Goal: Task Accomplishment & Management: Use online tool/utility

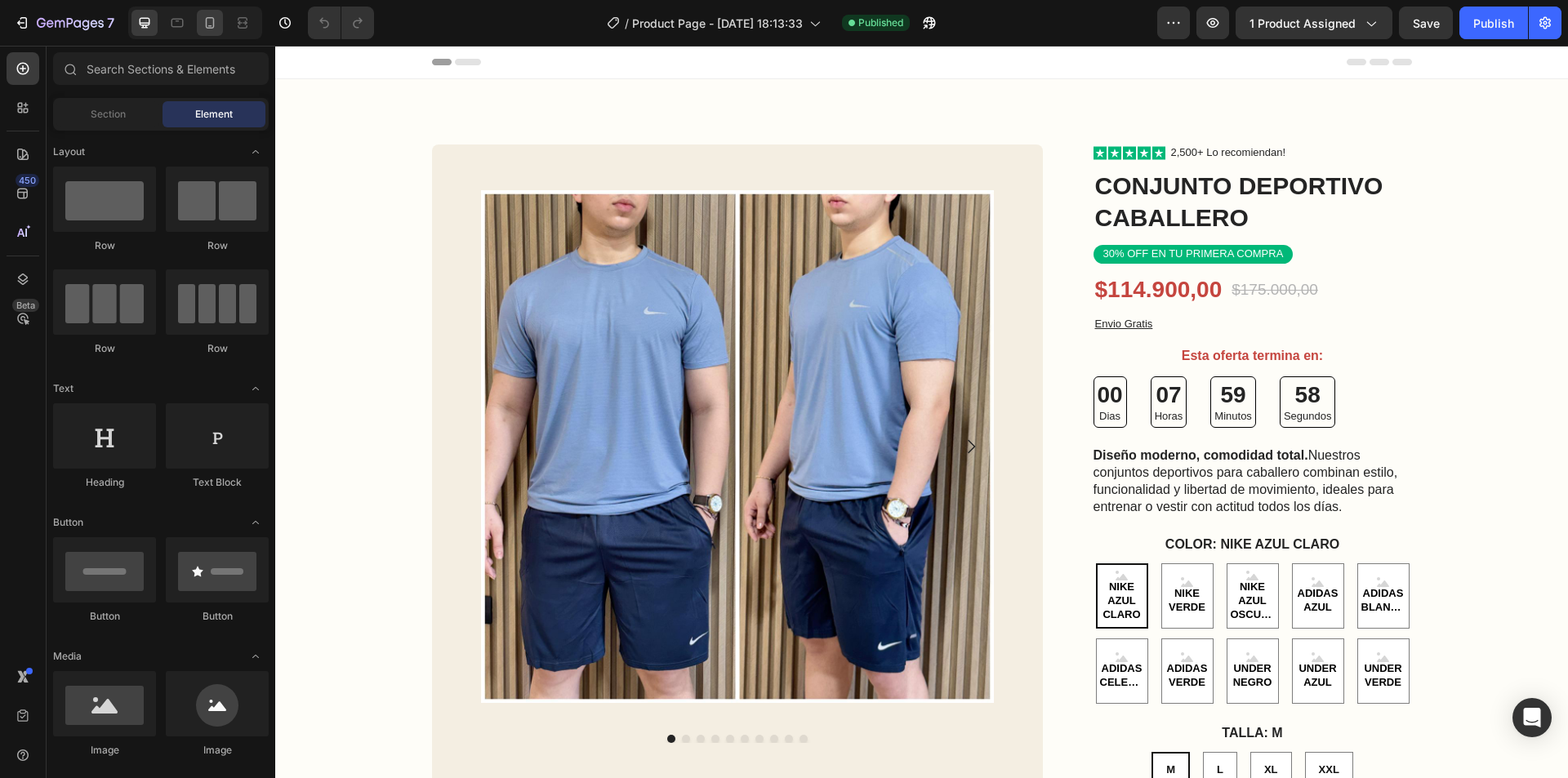
click at [204, 17] on icon at bounding box center [209, 22] width 16 height 16
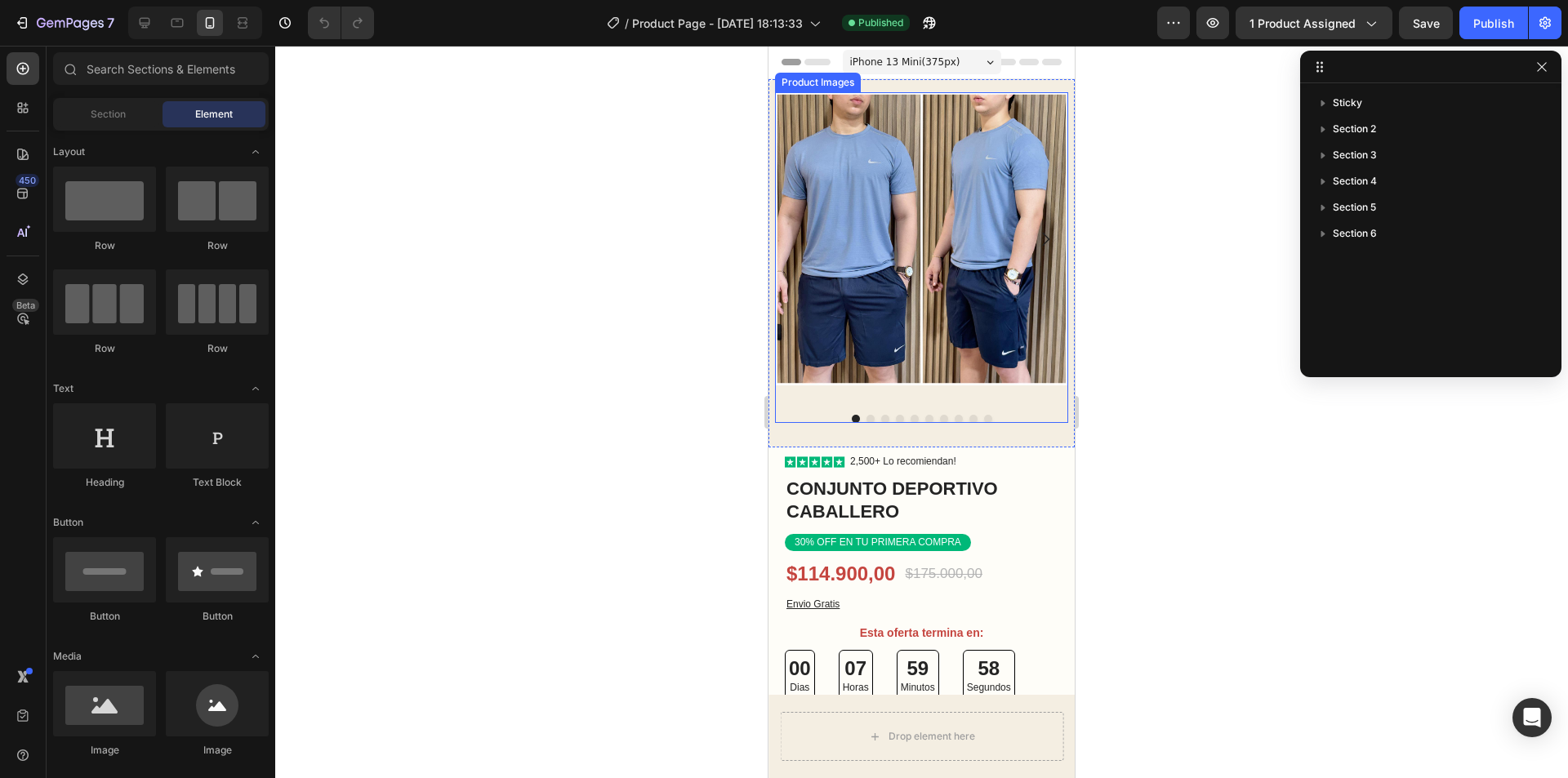
click at [856, 257] on img at bounding box center [922, 239] width 293 height 293
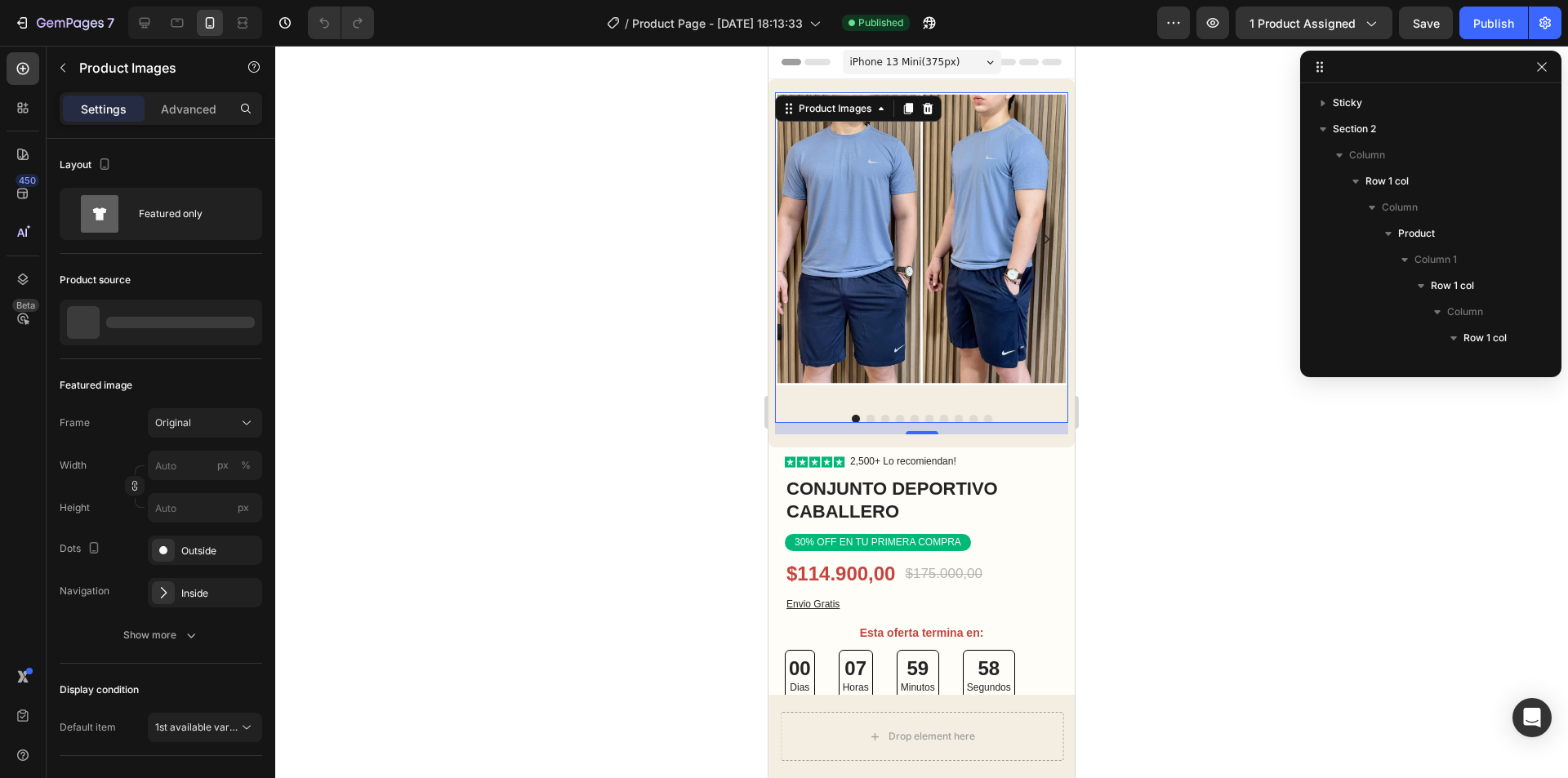
scroll to position [179, 0]
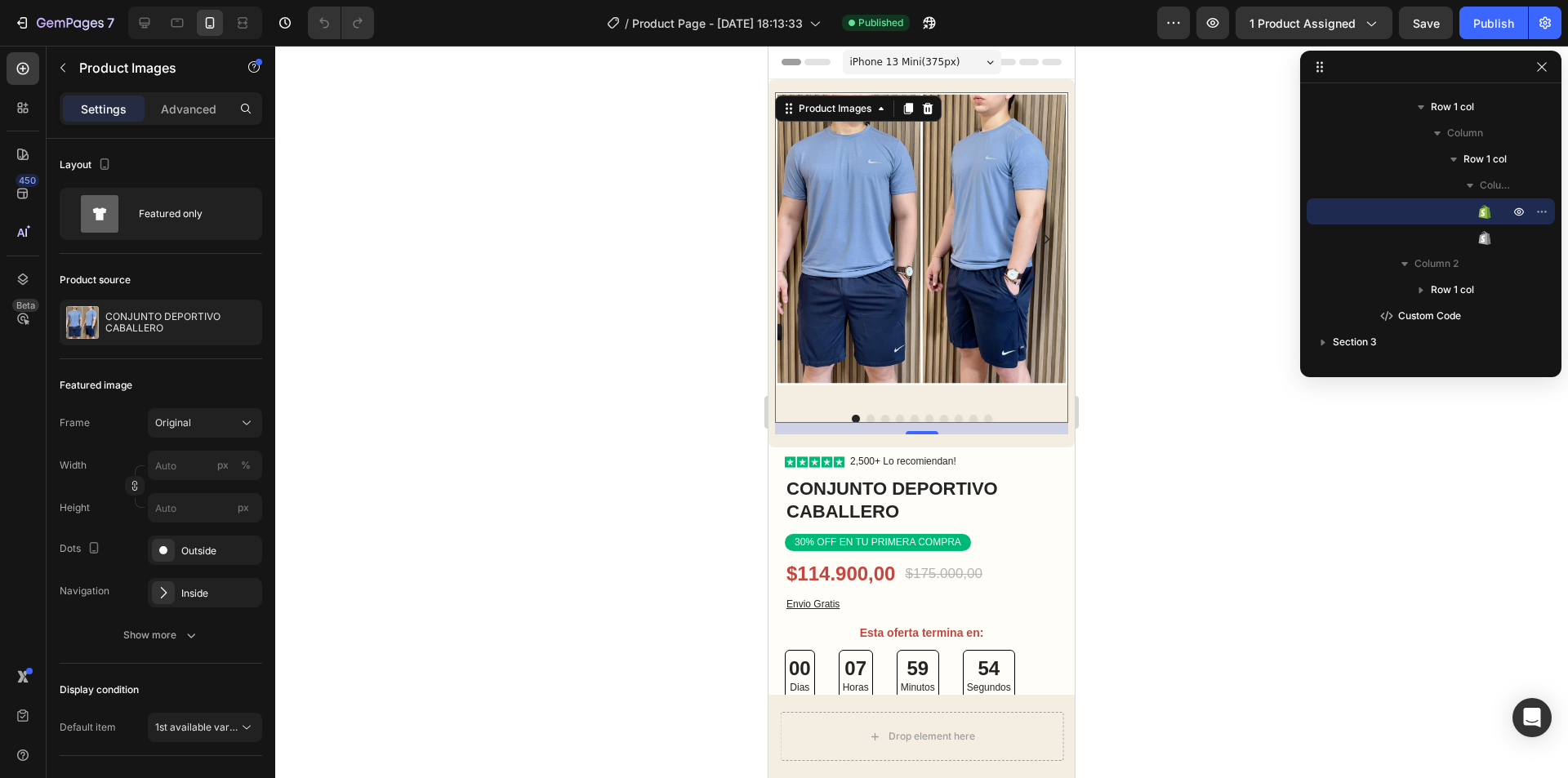
click at [1125, 270] on div at bounding box center [922, 412] width 1293 height 732
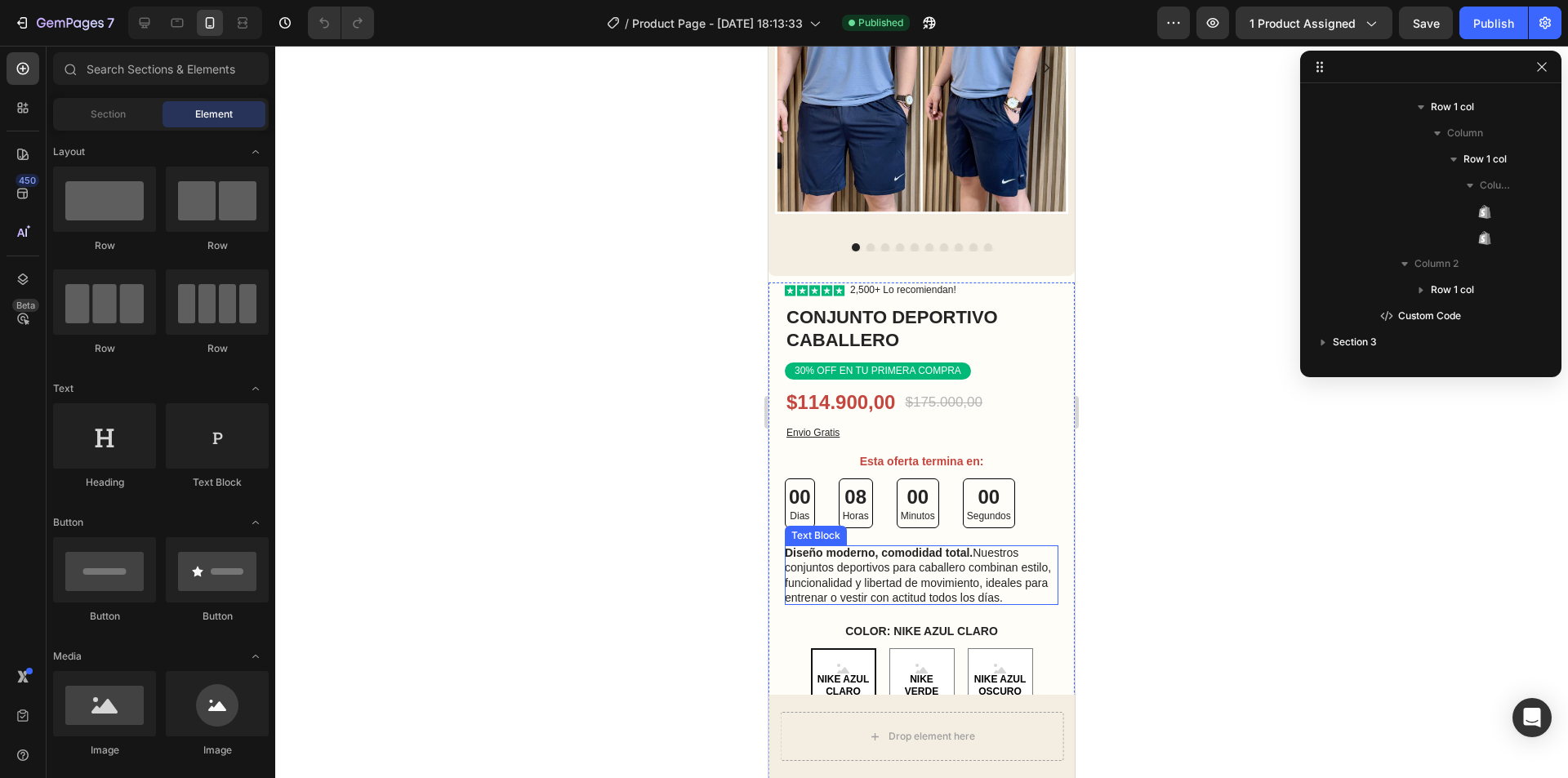
scroll to position [0, 0]
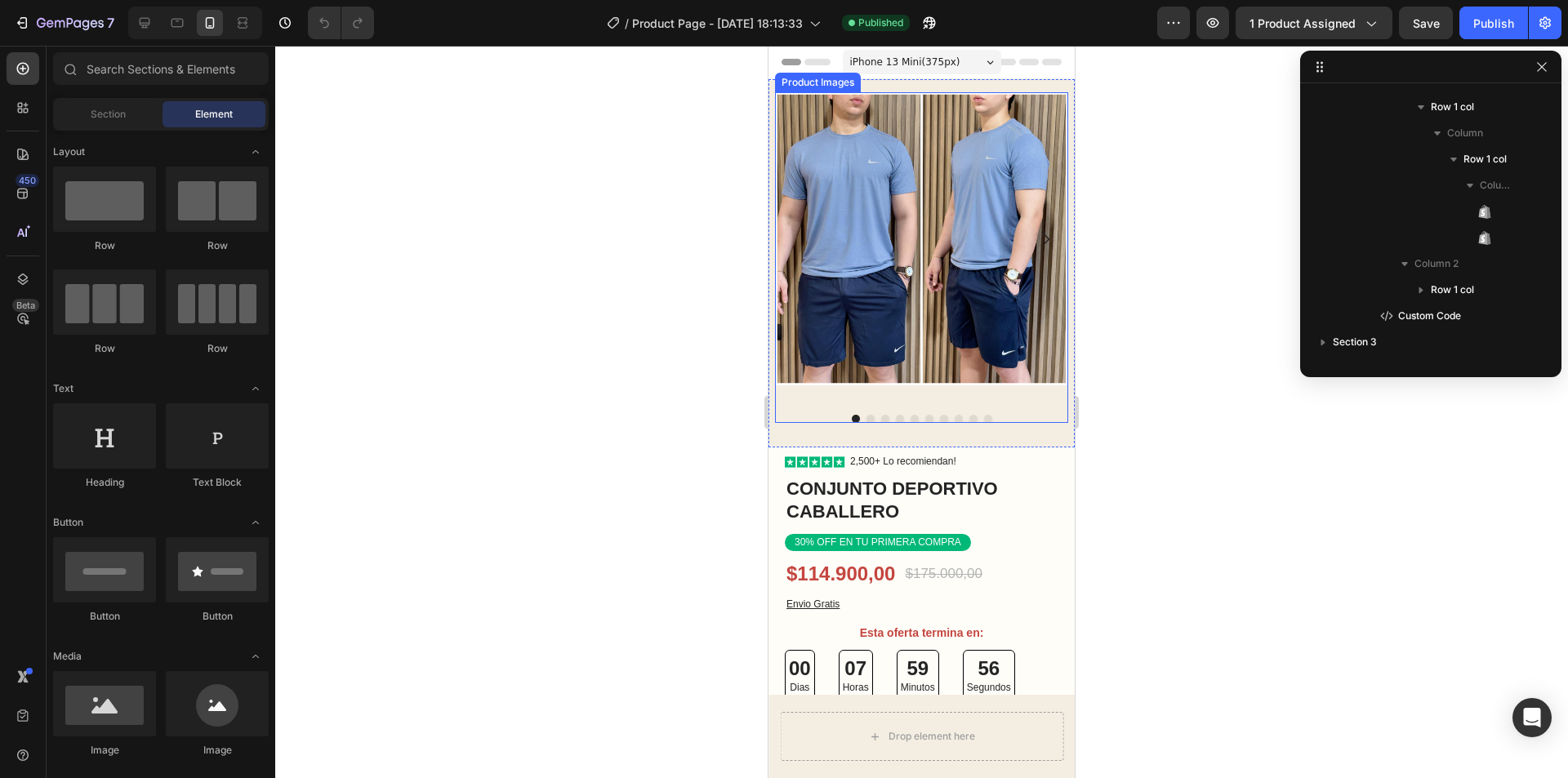
click at [1036, 230] on icon "Carousel Next Arrow" at bounding box center [1045, 239] width 20 height 20
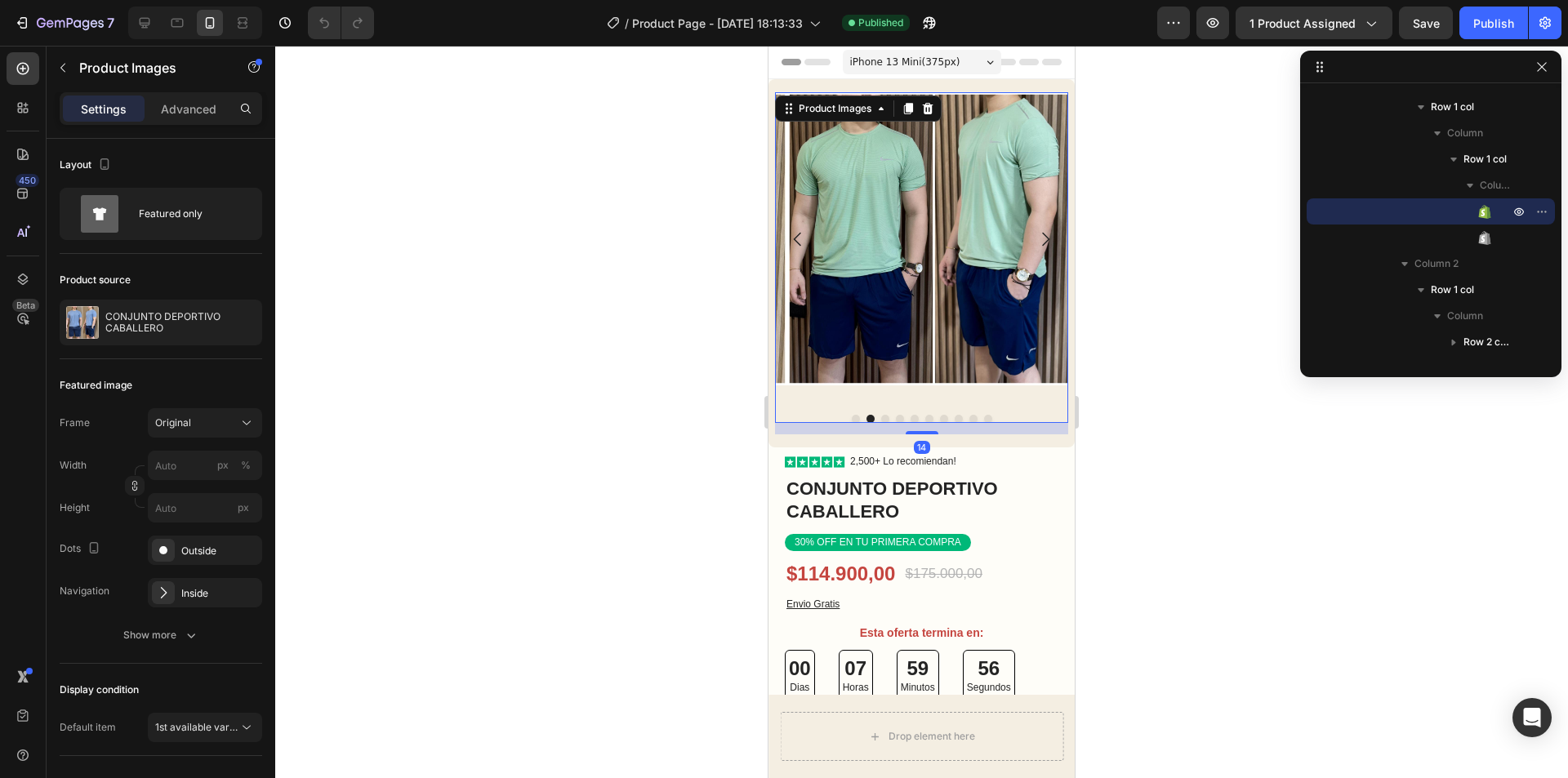
click at [1036, 230] on icon "Carousel Next Arrow" at bounding box center [1045, 239] width 20 height 20
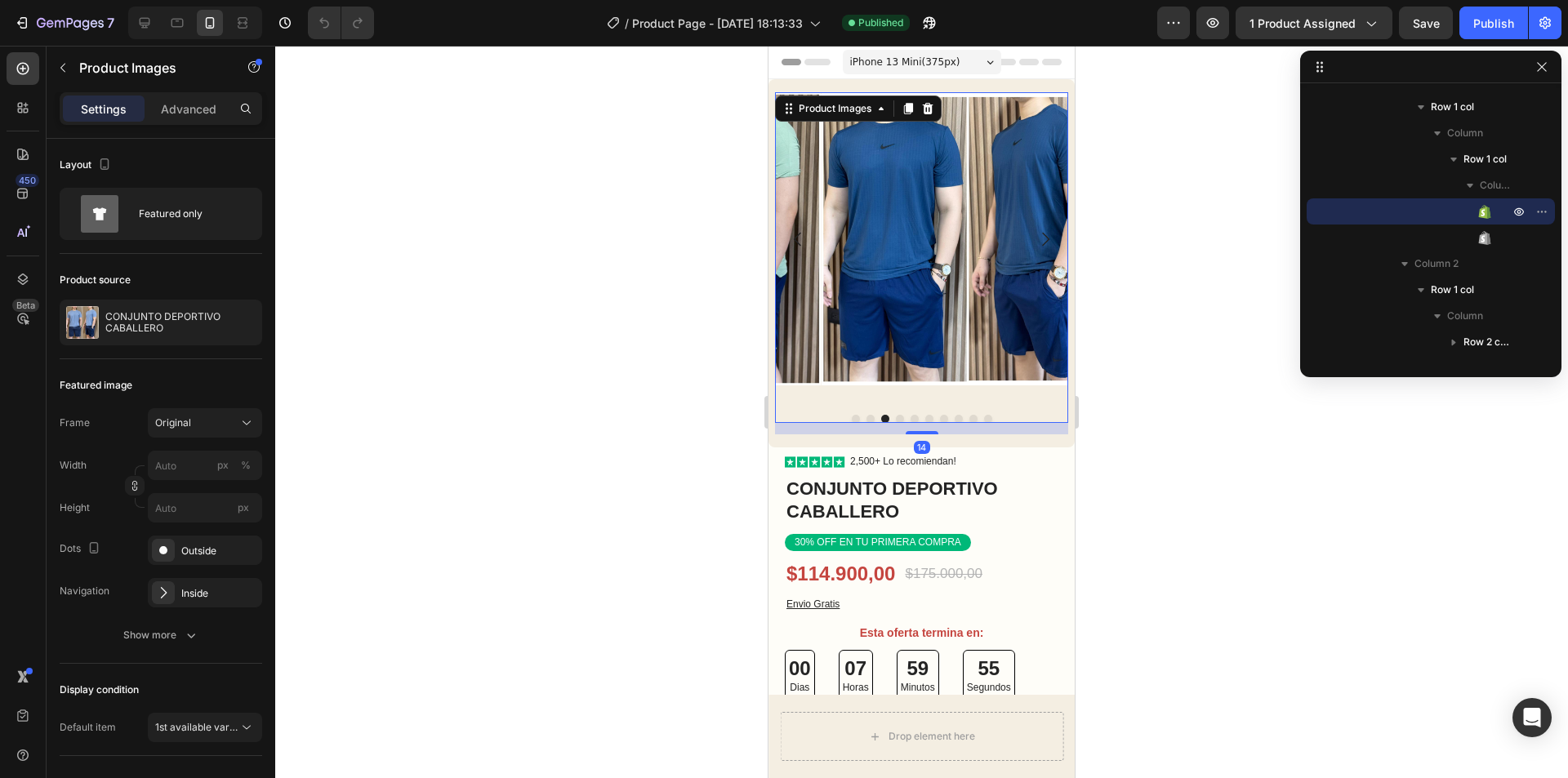
click at [1036, 230] on icon "Carousel Next Arrow" at bounding box center [1045, 239] width 20 height 20
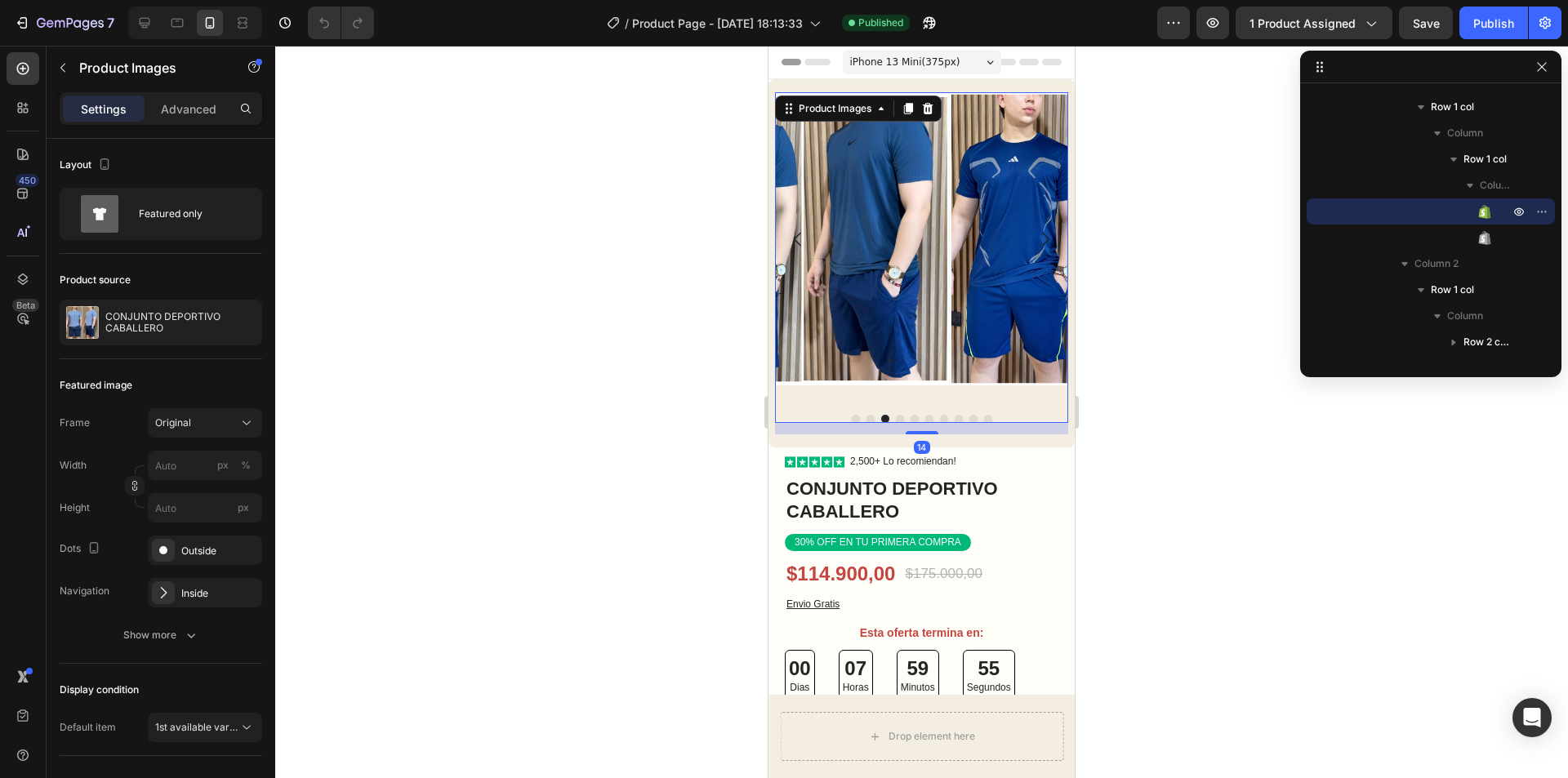
click at [1036, 230] on icon "Carousel Next Arrow" at bounding box center [1045, 239] width 20 height 20
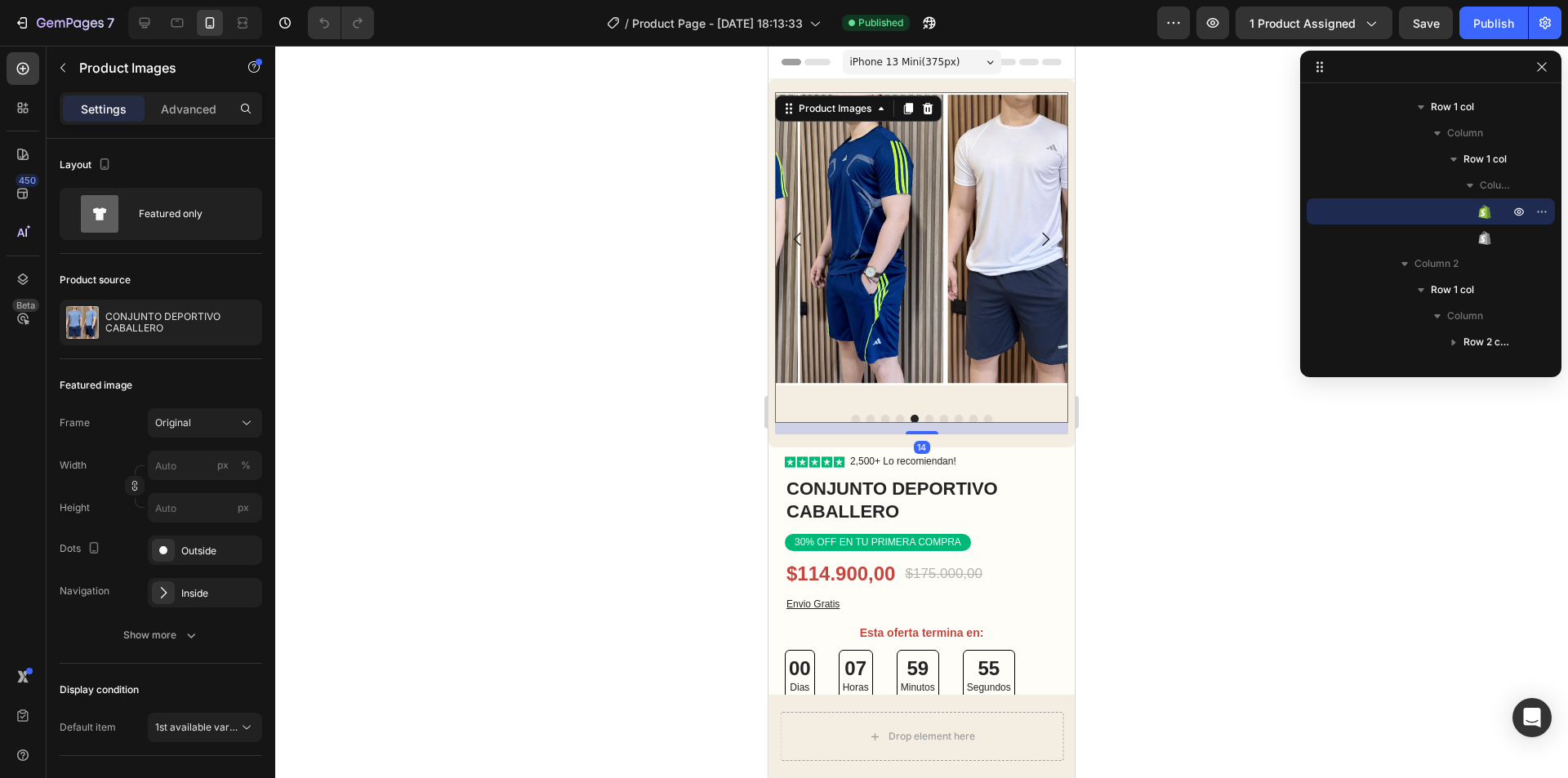
click at [1036, 230] on icon "Carousel Next Arrow" at bounding box center [1045, 239] width 20 height 20
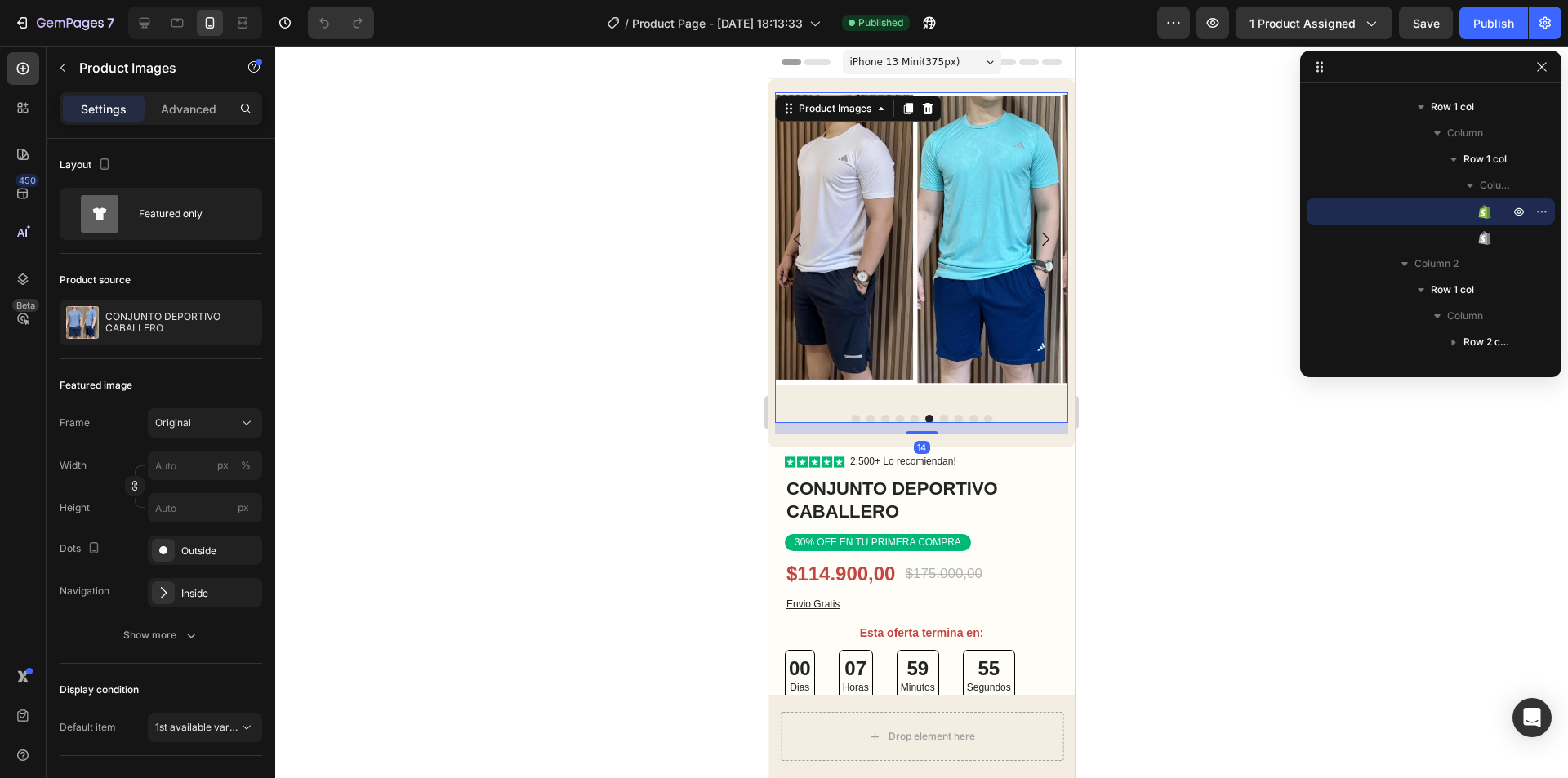
click at [1036, 230] on icon "Carousel Next Arrow" at bounding box center [1045, 239] width 20 height 20
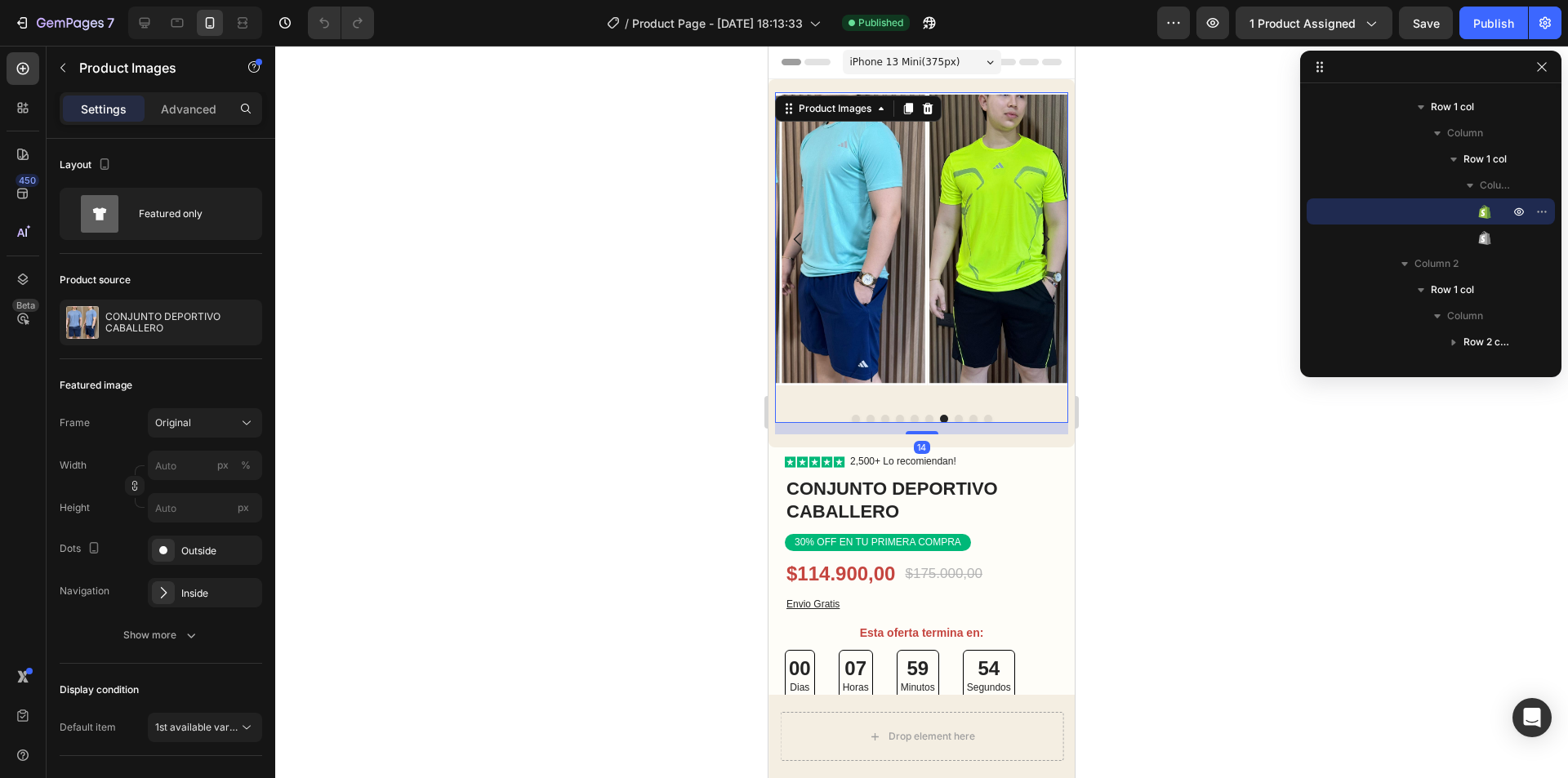
click at [1036, 230] on icon "Carousel Next Arrow" at bounding box center [1045, 239] width 20 height 20
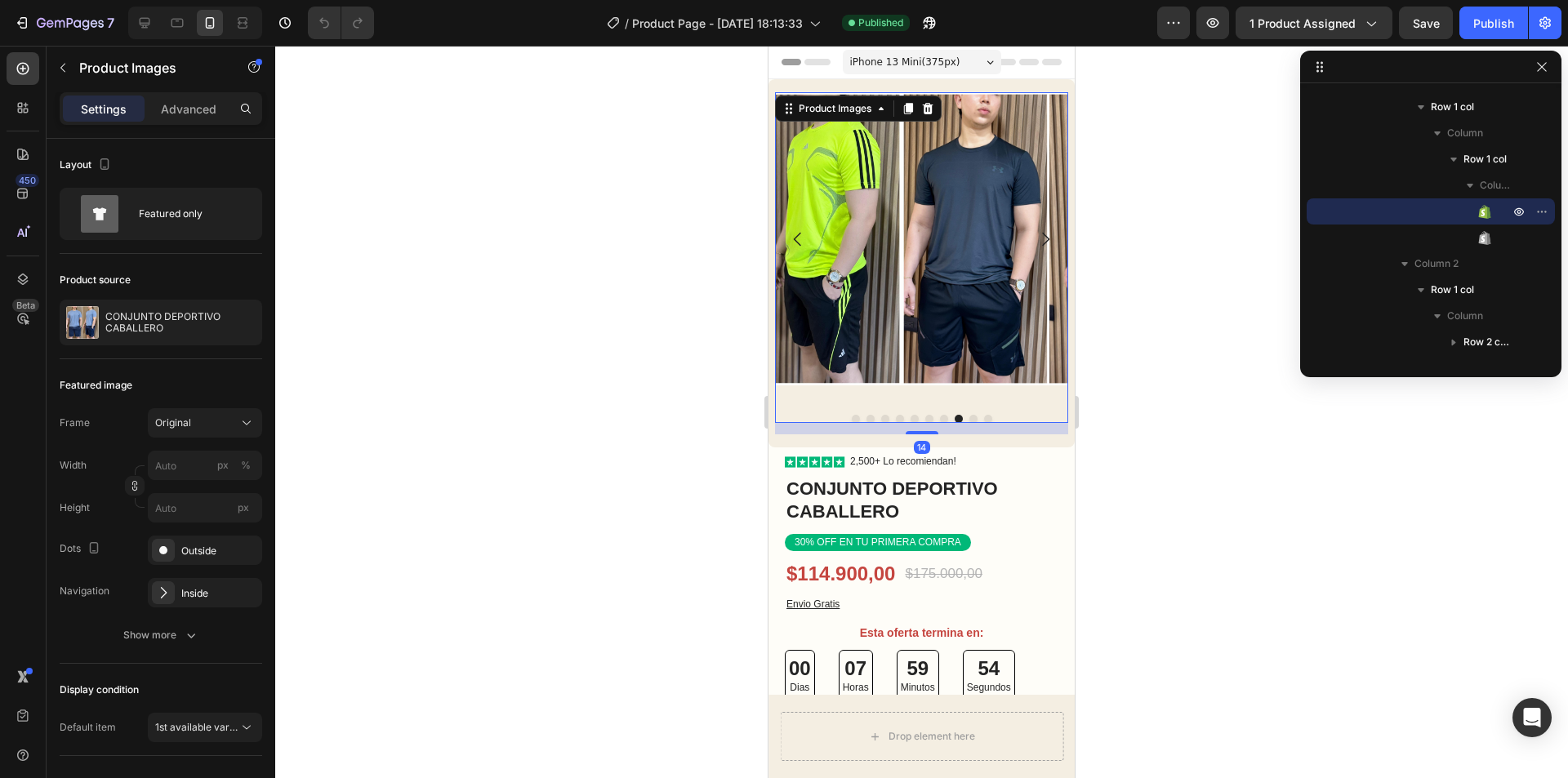
click at [1036, 230] on icon "Carousel Next Arrow" at bounding box center [1045, 239] width 20 height 20
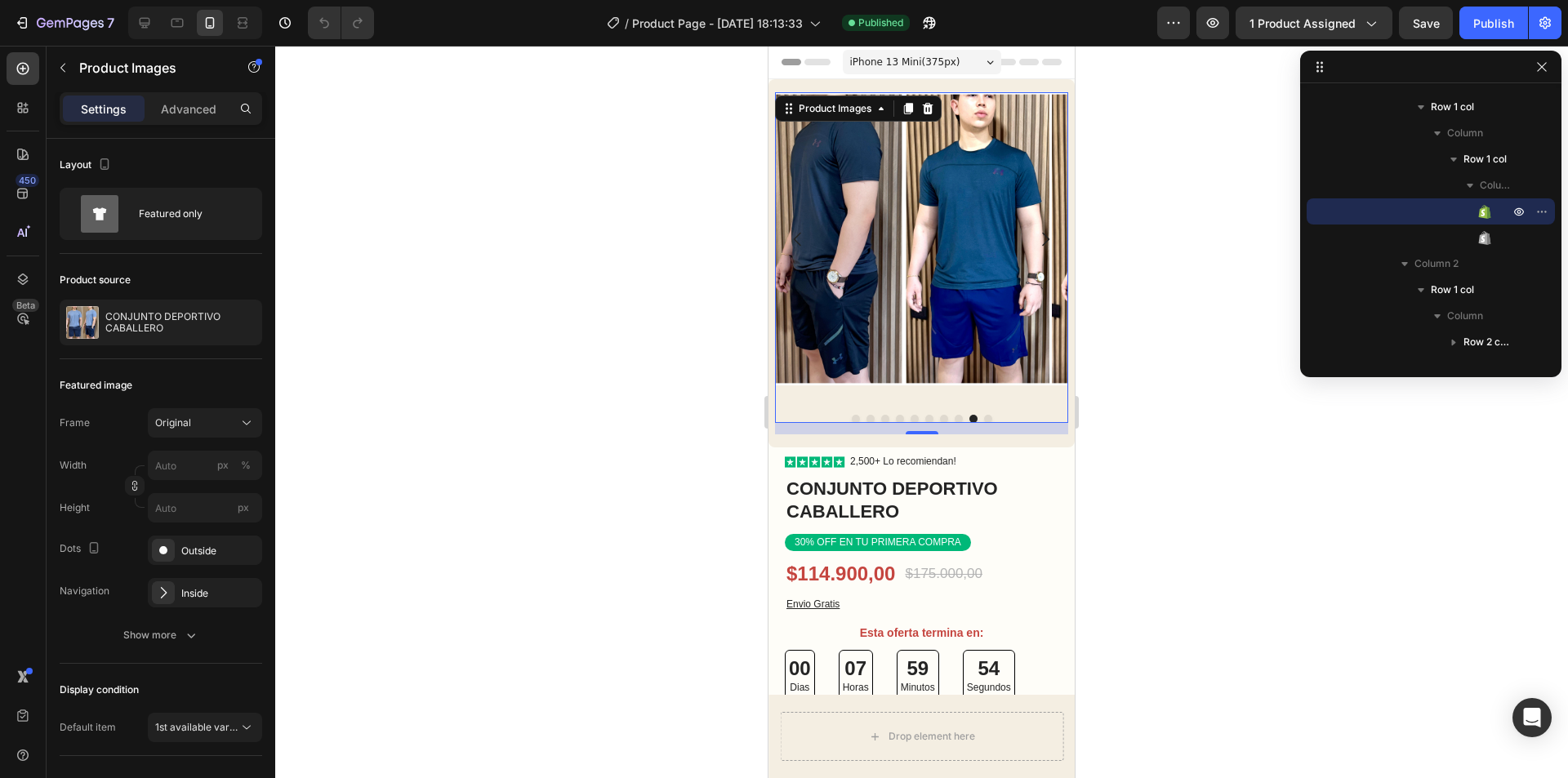
click at [1030, 225] on div at bounding box center [922, 239] width 293 height 293
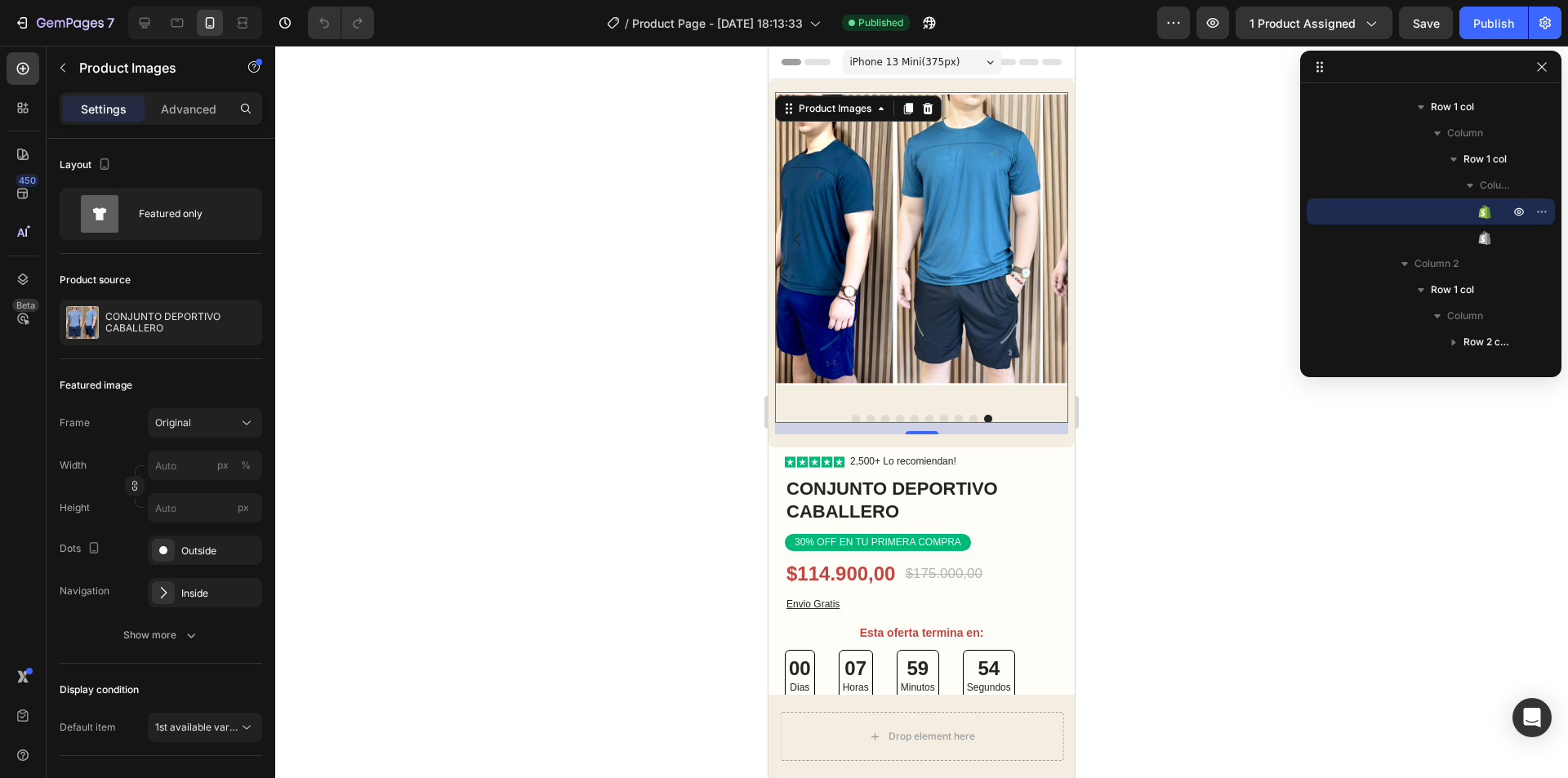
click at [1030, 225] on img at bounding box center [1041, 239] width 293 height 293
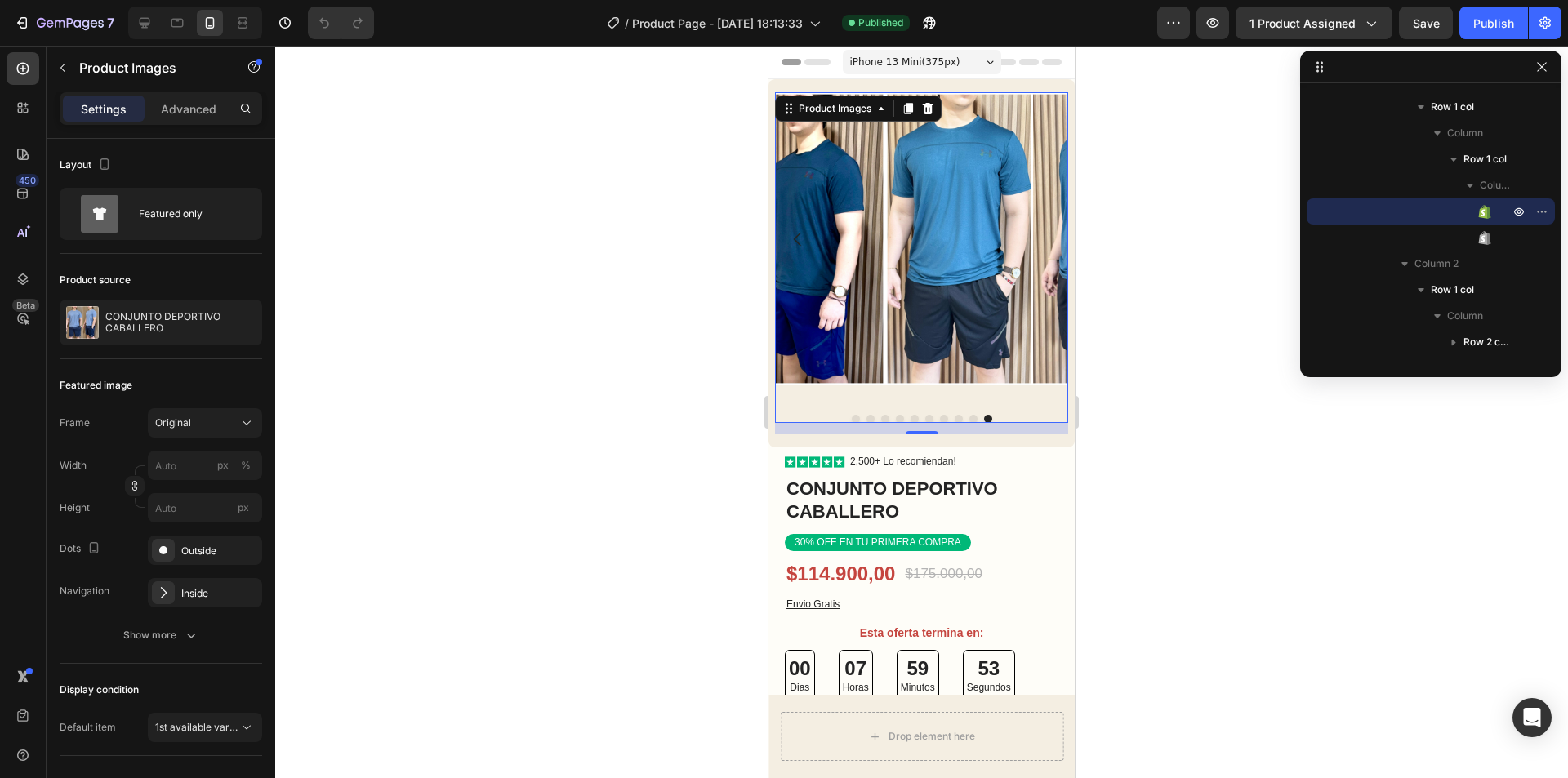
click at [797, 232] on icon "Carousel Back Arrow" at bounding box center [798, 239] width 20 height 20
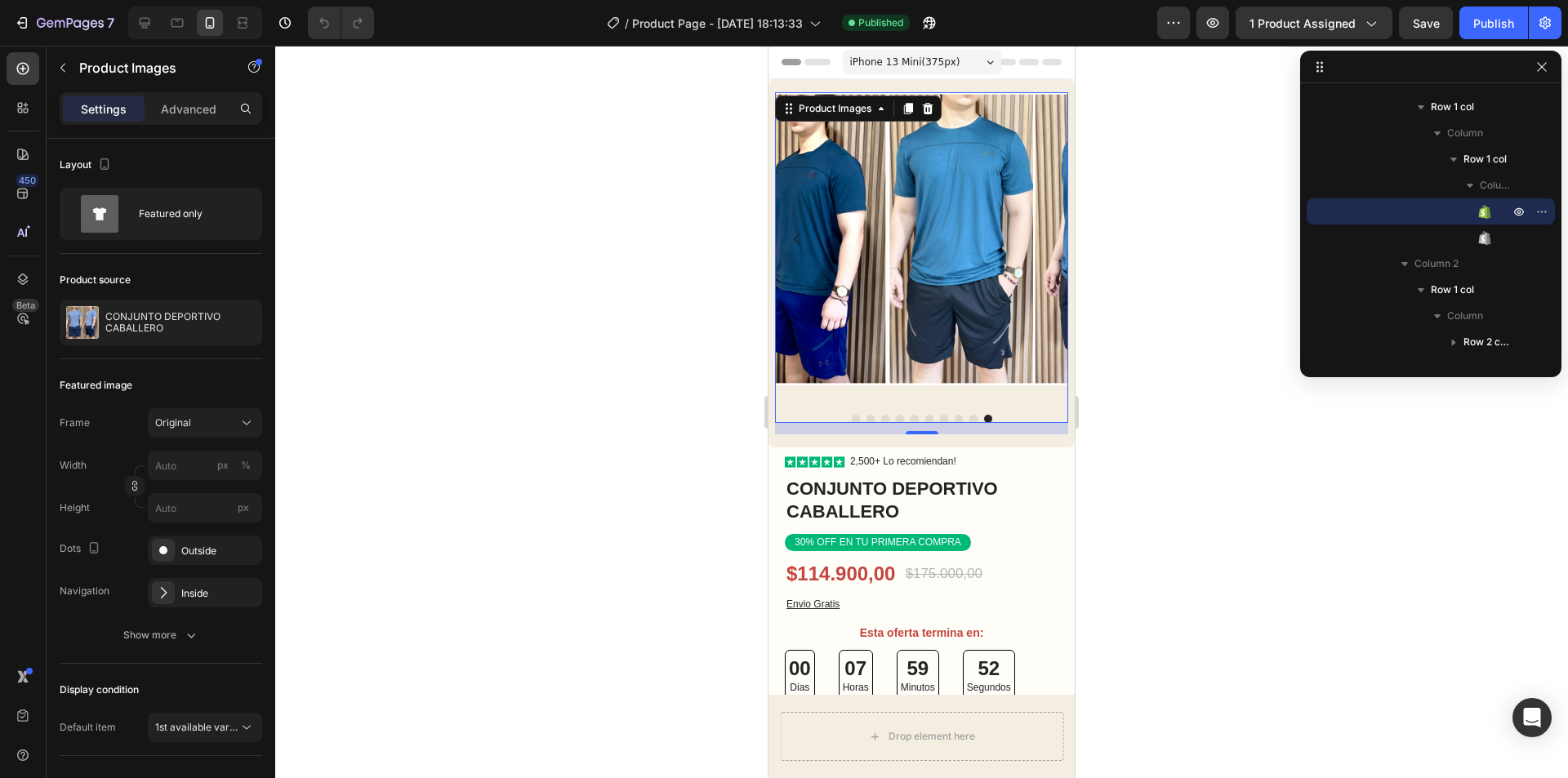
click at [797, 232] on icon "Carousel Back Arrow" at bounding box center [798, 239] width 20 height 20
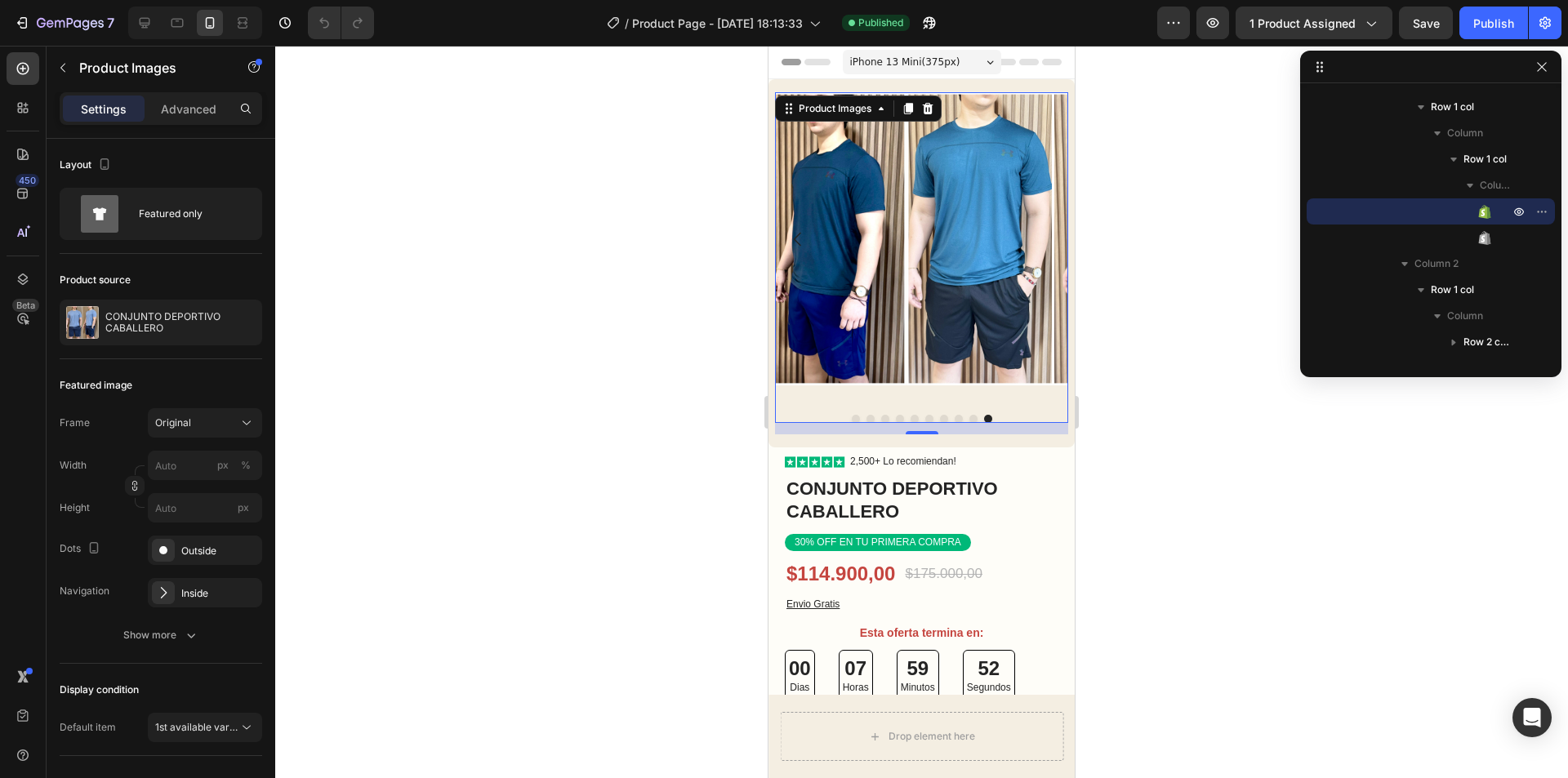
click at [797, 232] on icon "Carousel Back Arrow" at bounding box center [798, 239] width 20 height 20
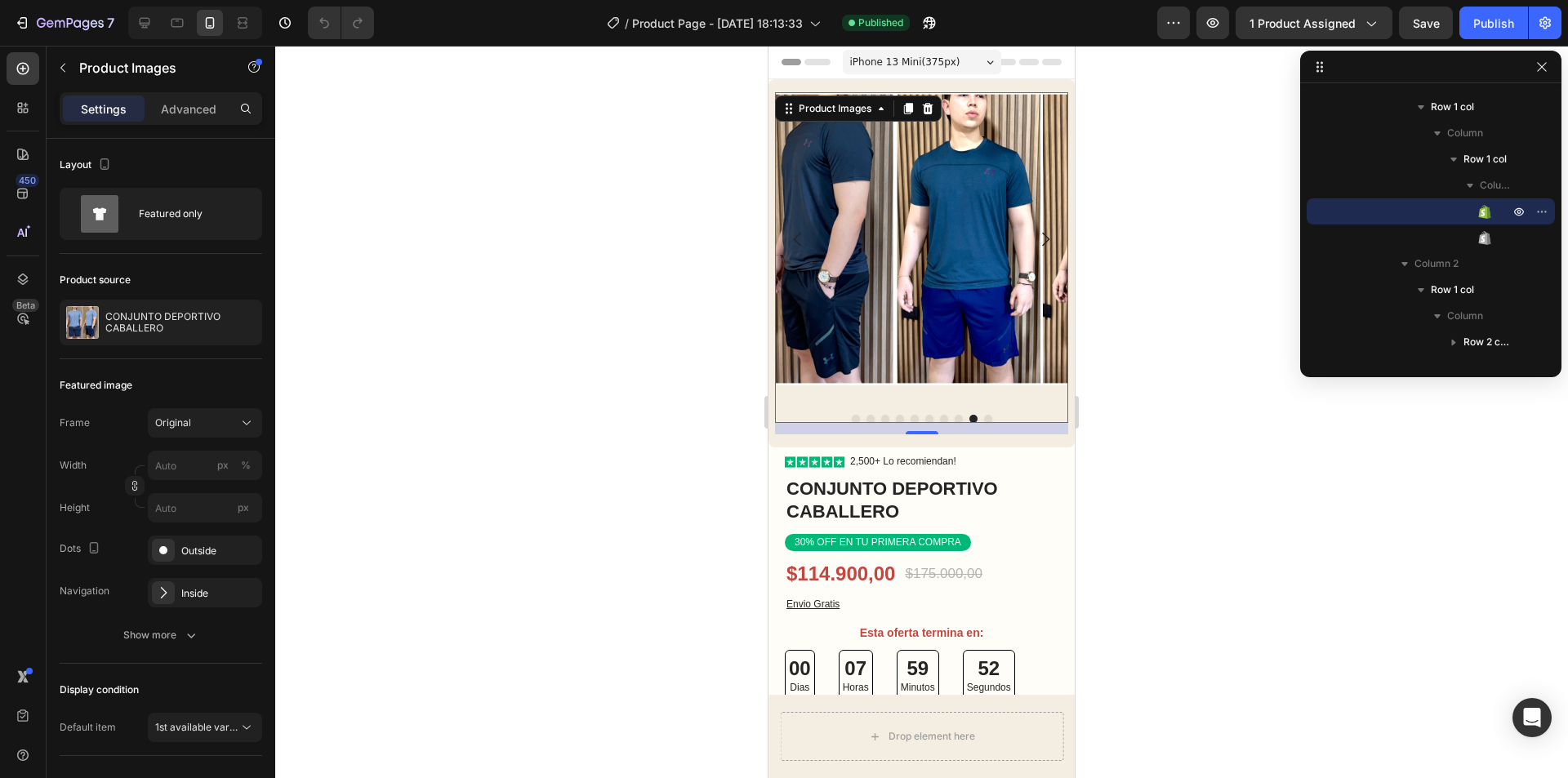
click at [797, 233] on icon "Carousel Back Arrow" at bounding box center [798, 239] width 20 height 20
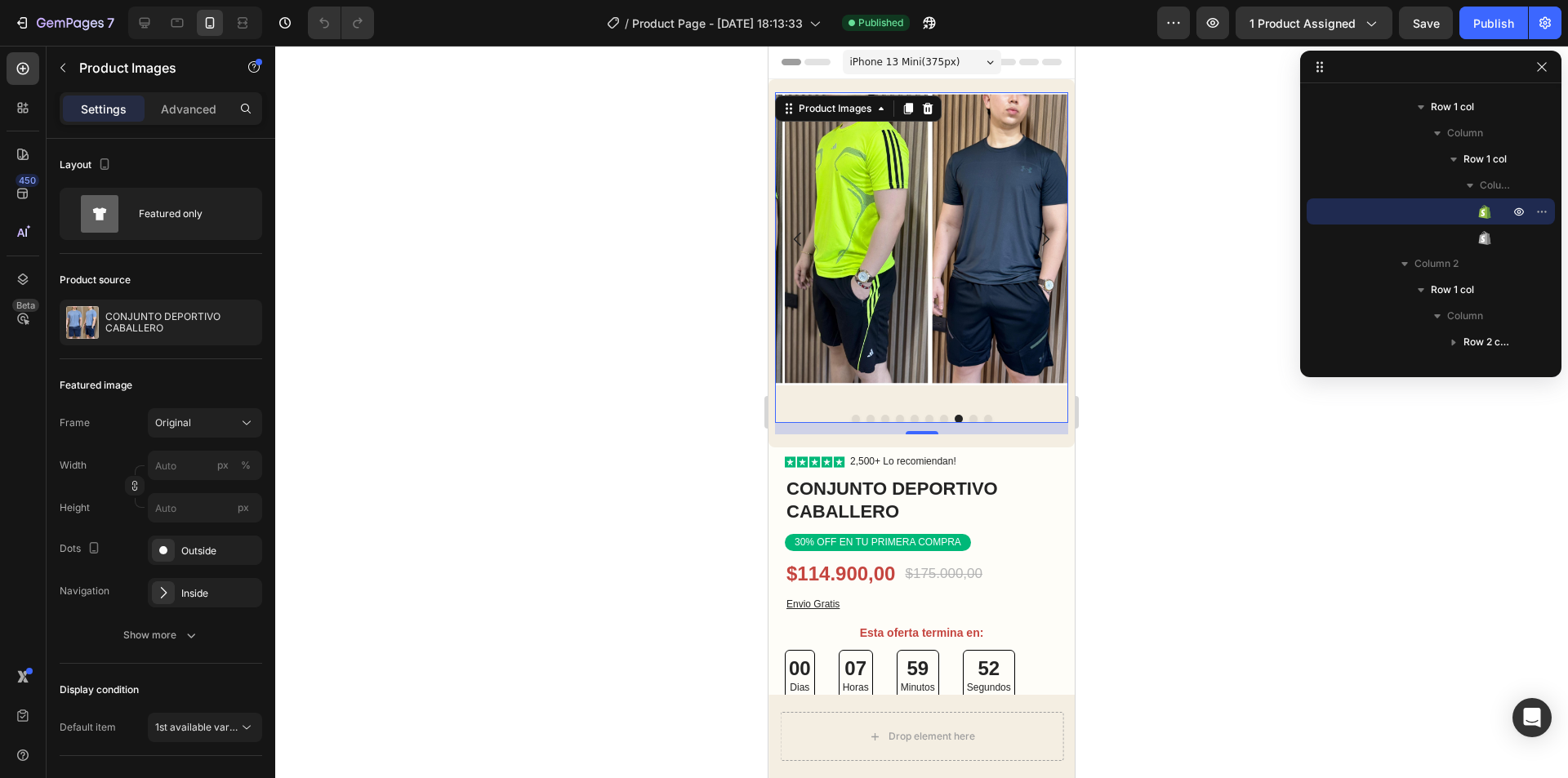
click at [797, 234] on icon "Carousel Back Arrow" at bounding box center [798, 238] width 7 height 14
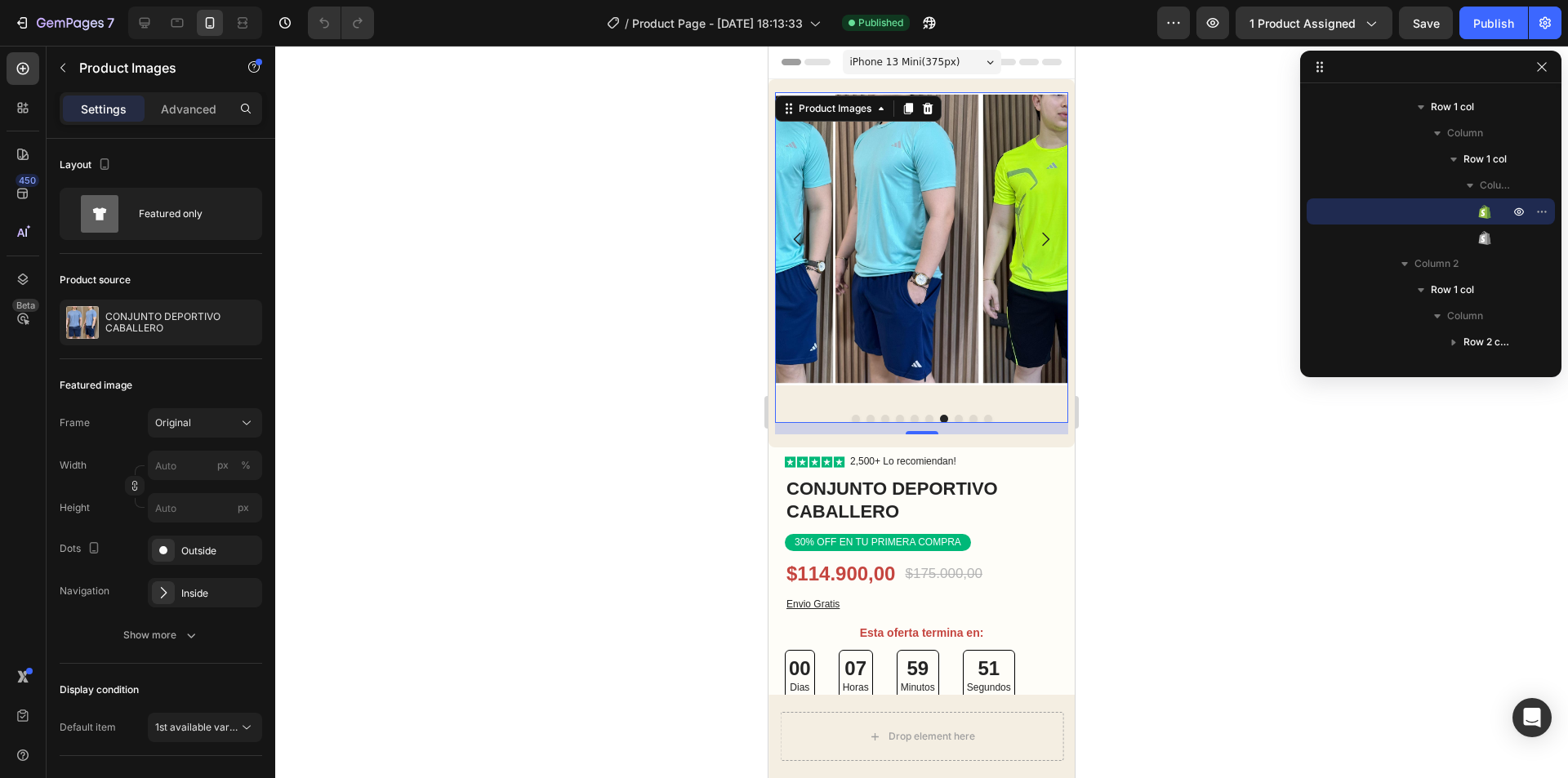
click at [797, 234] on icon "Carousel Back Arrow" at bounding box center [798, 238] width 7 height 14
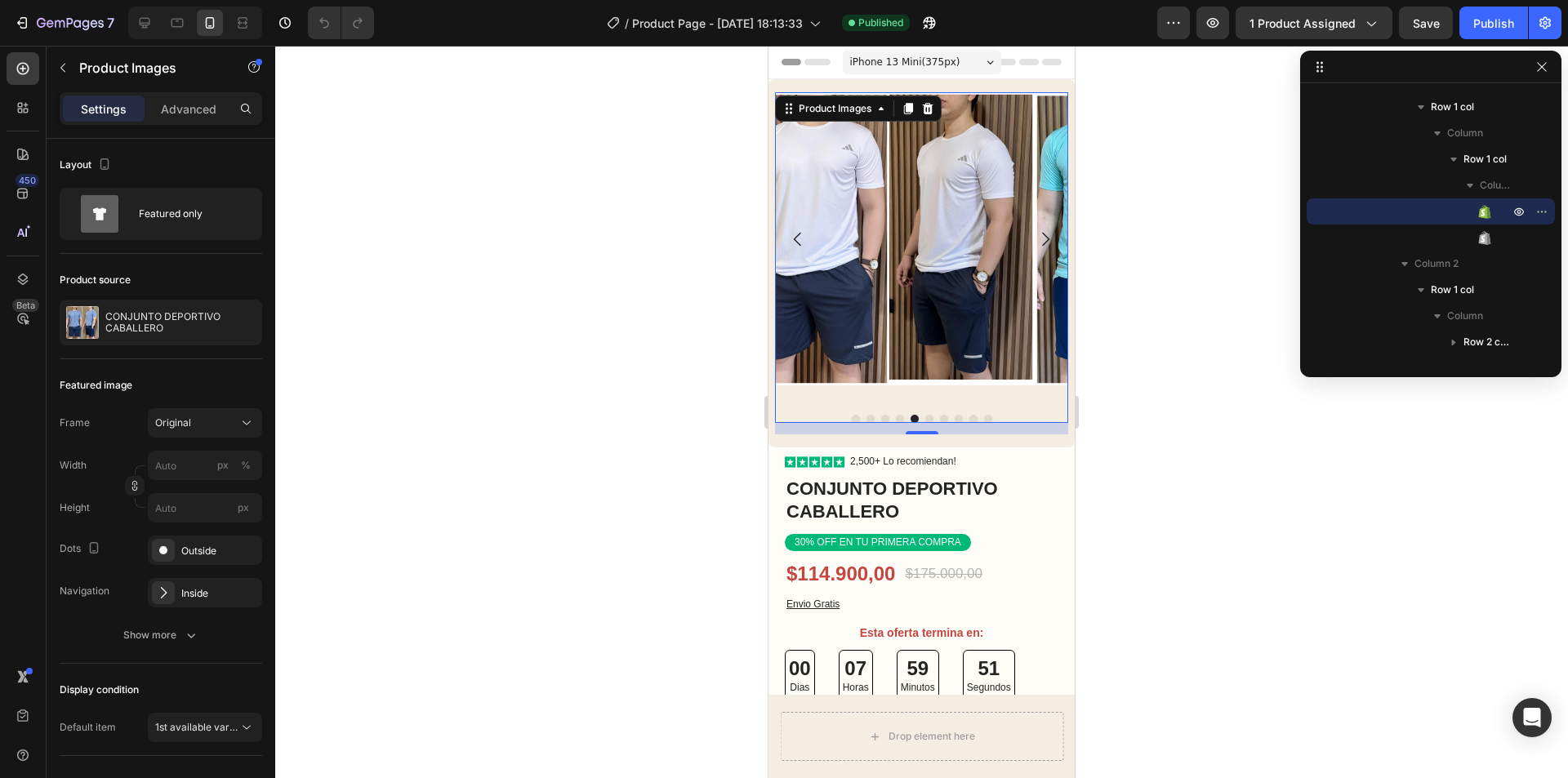
click at [797, 234] on icon "Carousel Back Arrow" at bounding box center [798, 238] width 7 height 14
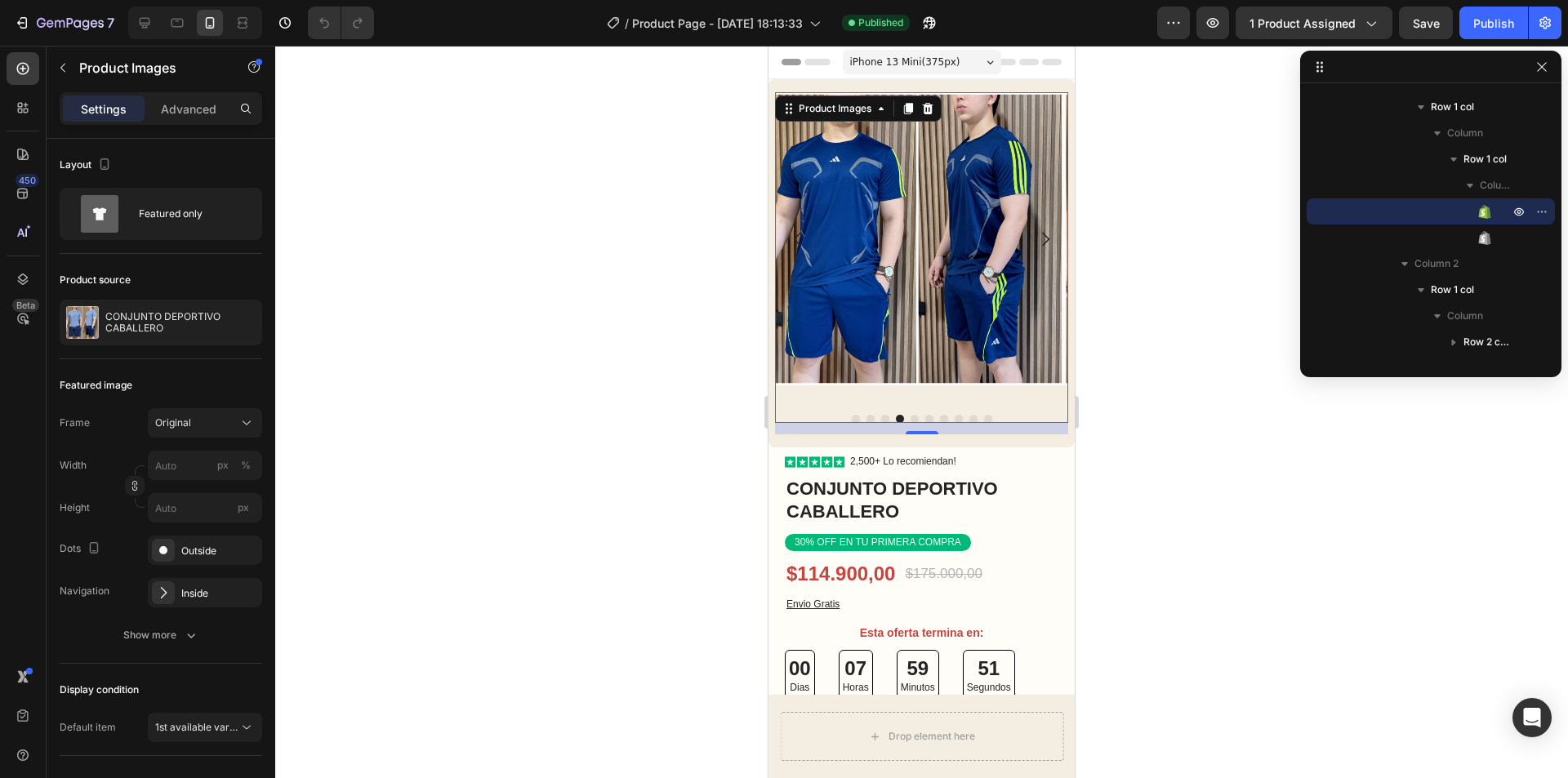
click at [797, 234] on icon "Carousel Back Arrow" at bounding box center [798, 238] width 7 height 14
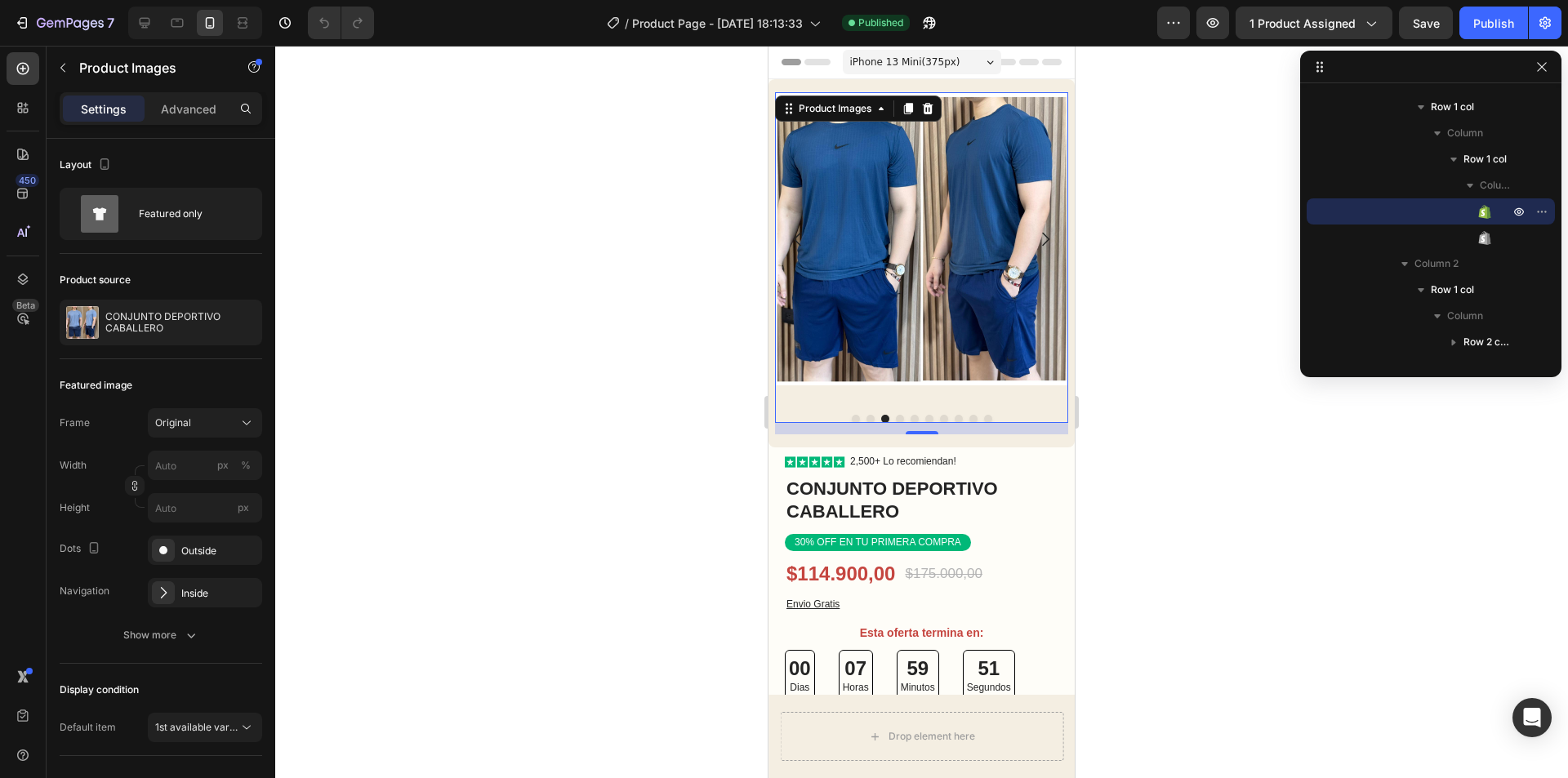
click at [797, 234] on icon "Carousel Back Arrow" at bounding box center [798, 238] width 7 height 14
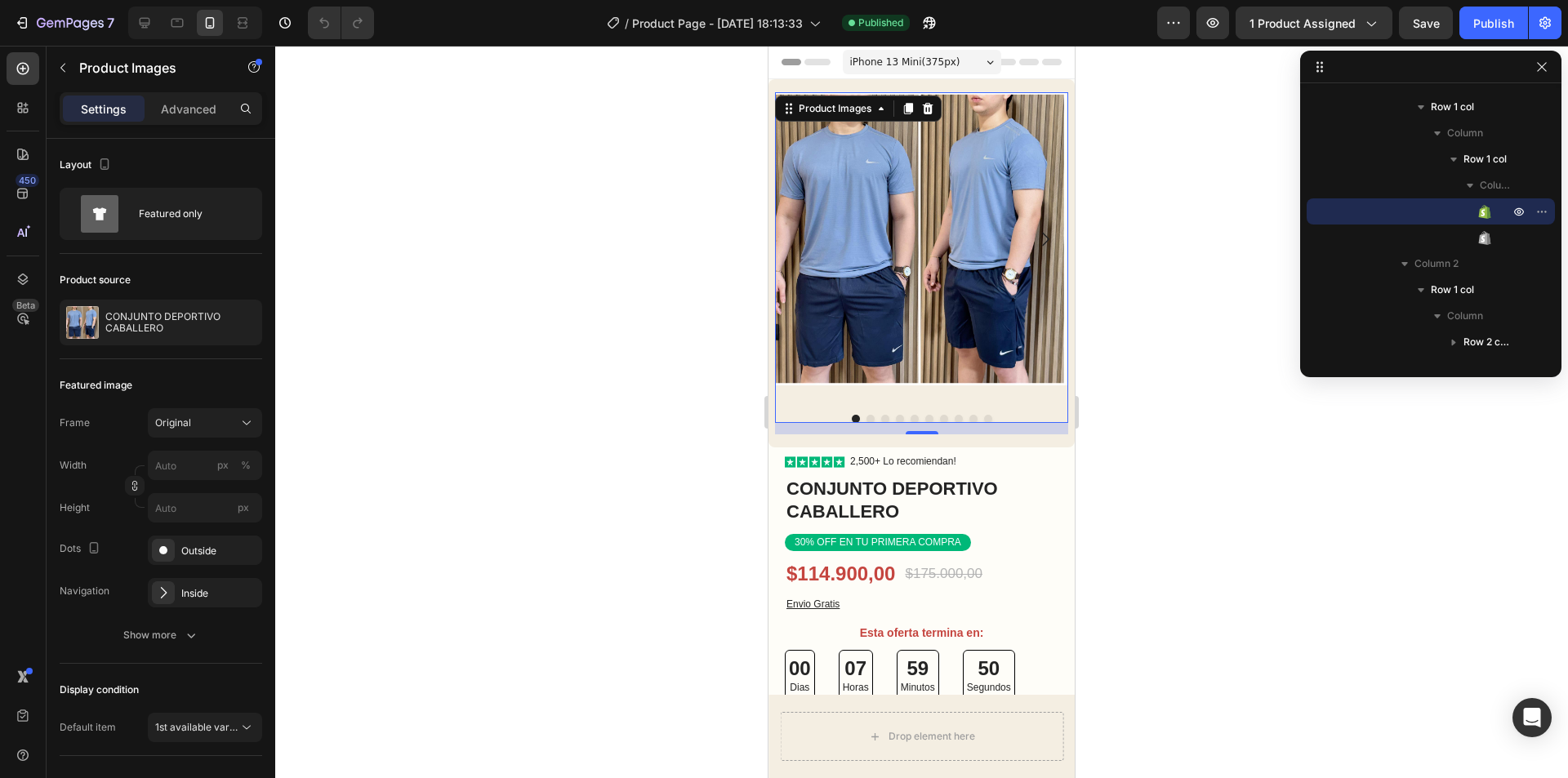
click at [797, 234] on img at bounding box center [919, 239] width 293 height 293
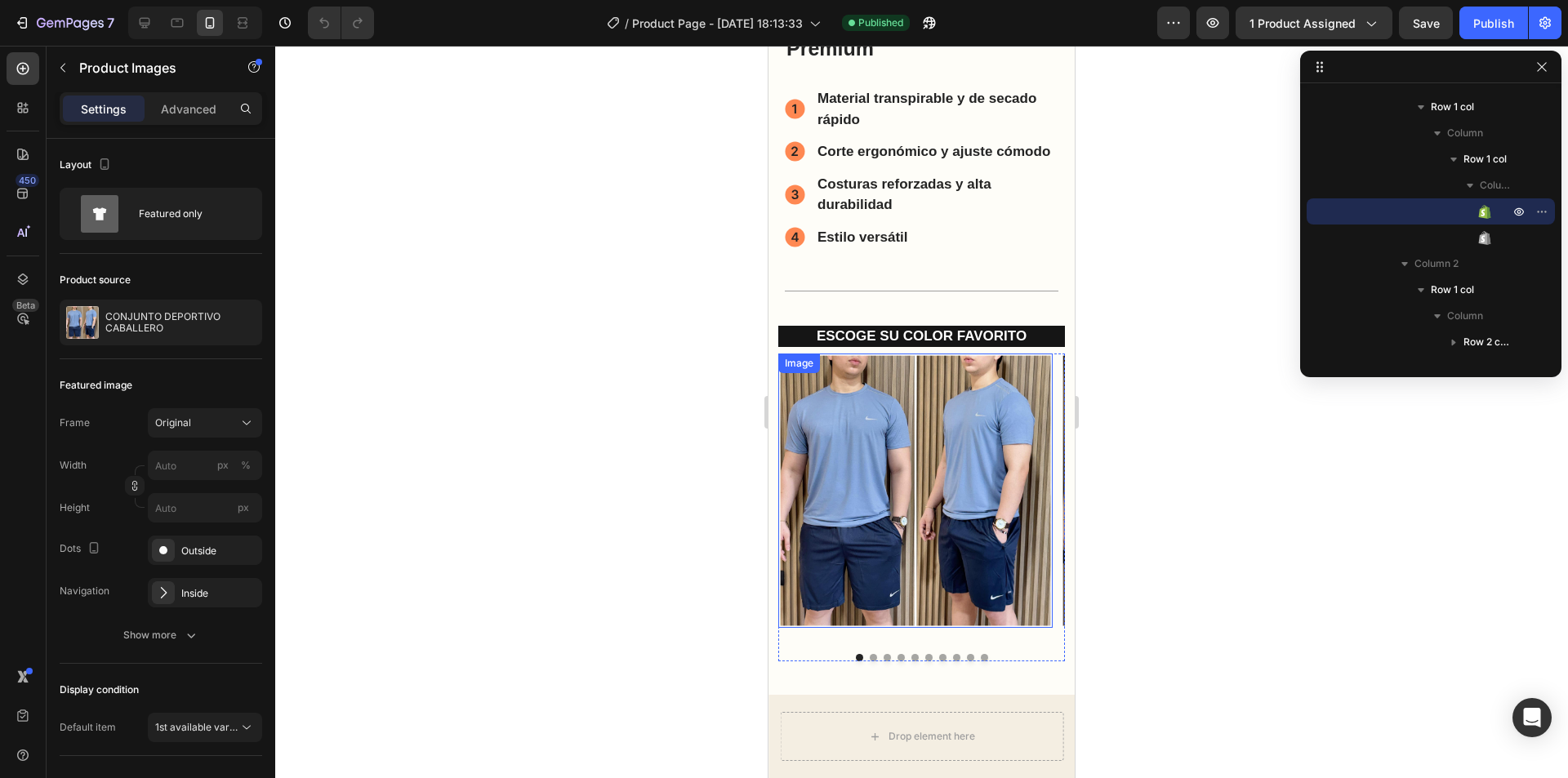
scroll to position [2124, 0]
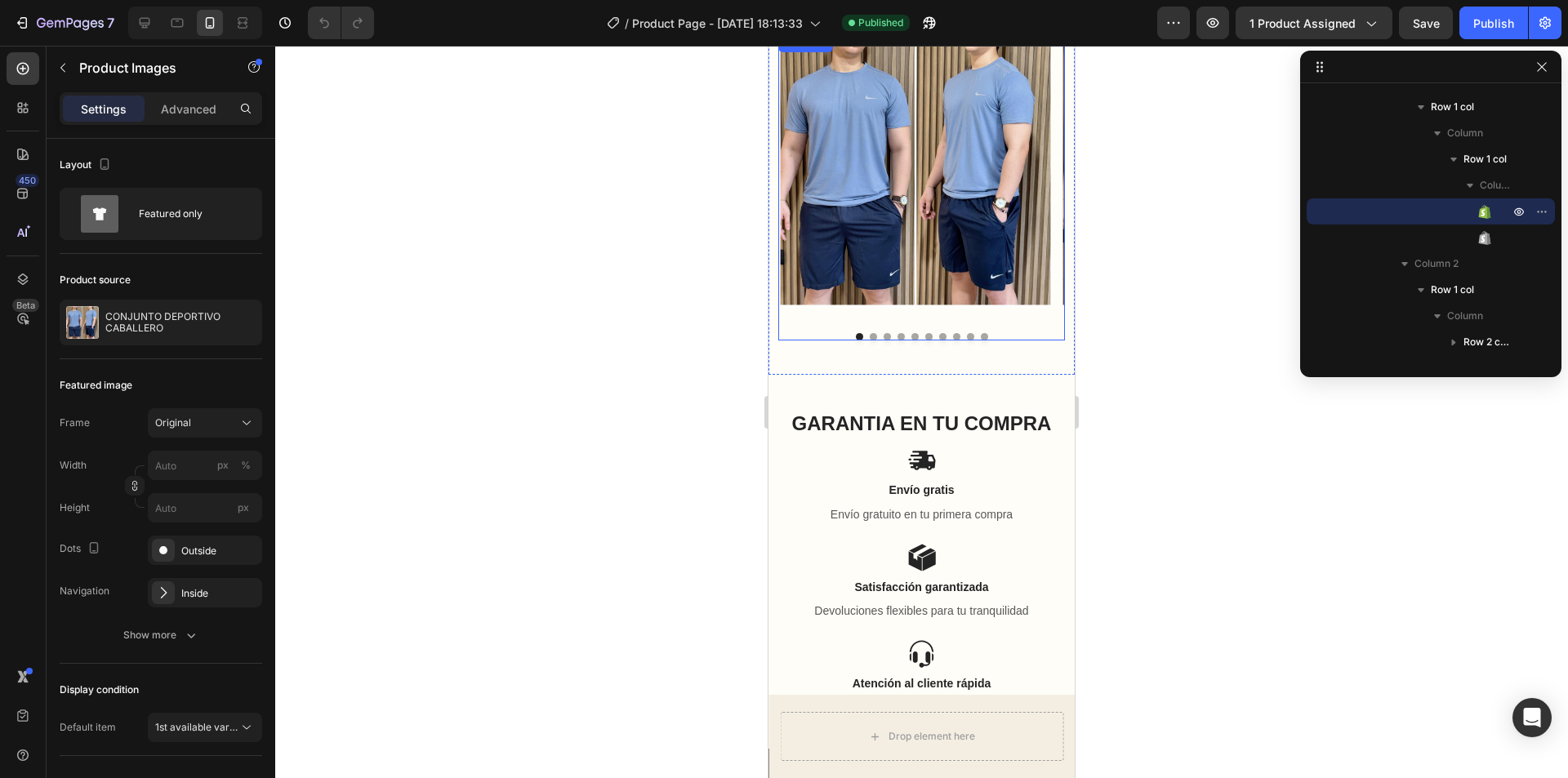
click at [972, 229] on img at bounding box center [915, 170] width 275 height 275
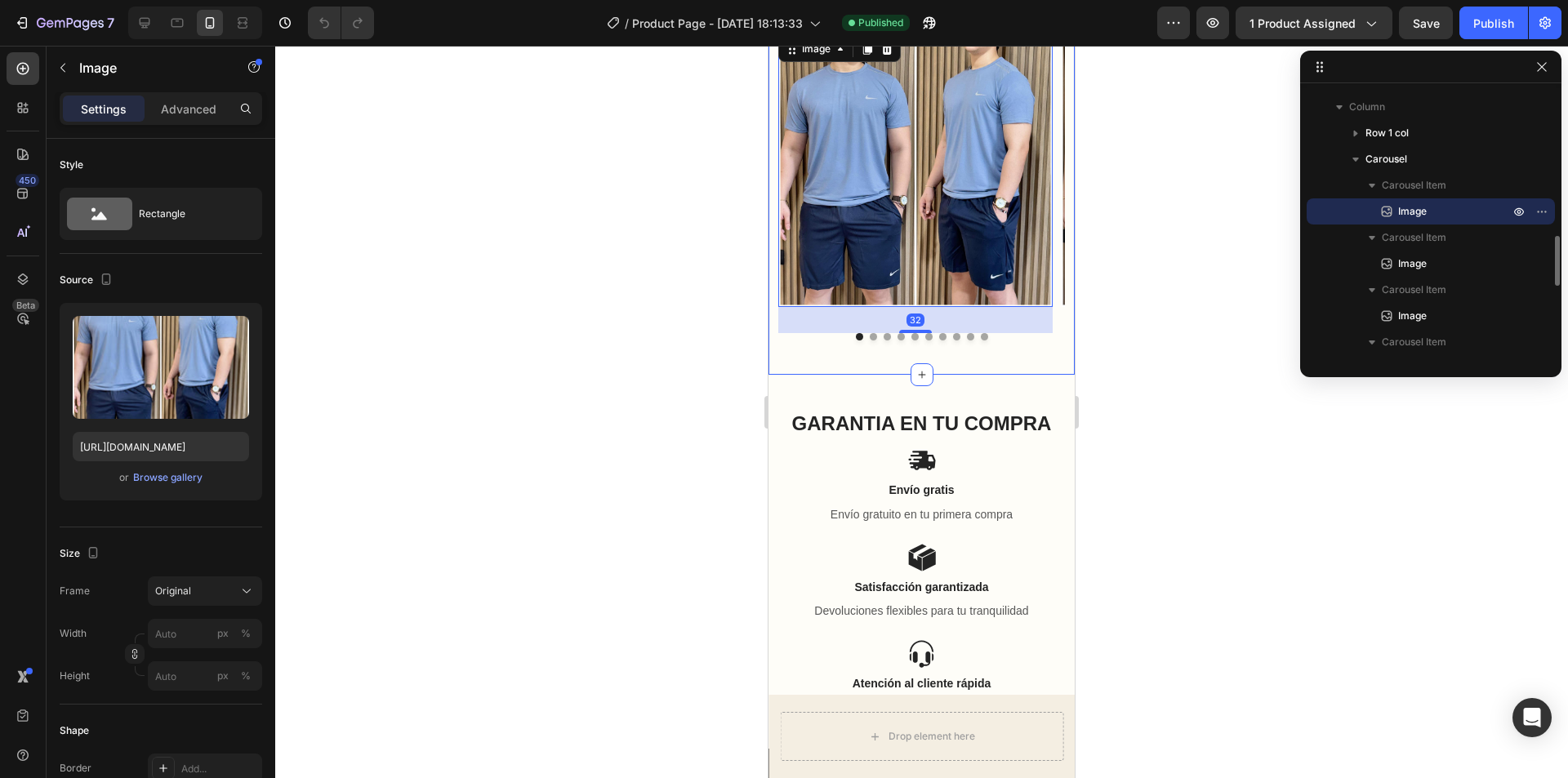
scroll to position [1716, 0]
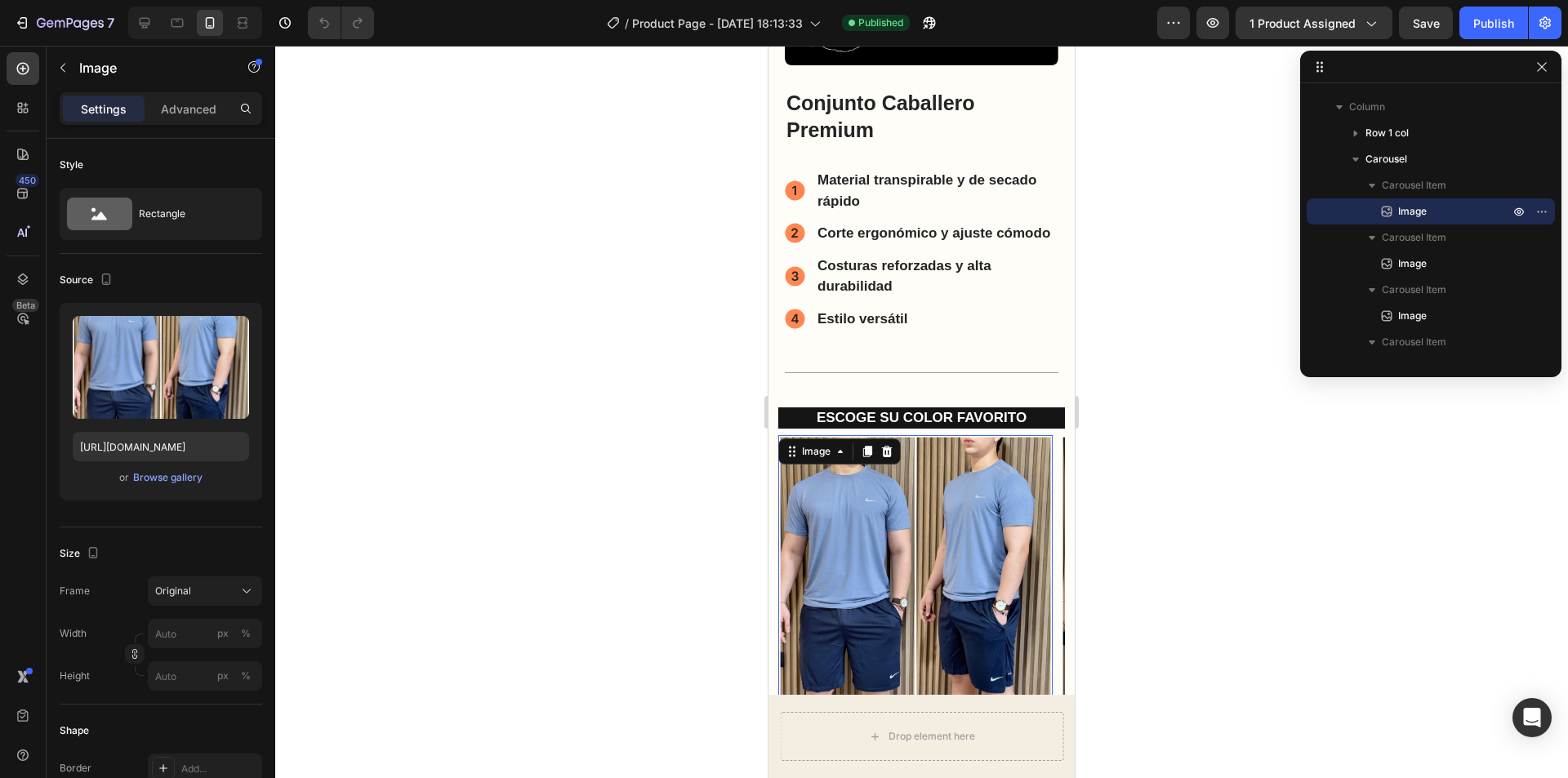
click at [1042, 564] on img at bounding box center [915, 573] width 275 height 275
click at [1042, 563] on img at bounding box center [915, 573] width 275 height 275
drag, startPoint x: 1231, startPoint y: 498, endPoint x: 235, endPoint y: 358, distance: 1005.8
click at [1231, 498] on div at bounding box center [922, 412] width 1293 height 732
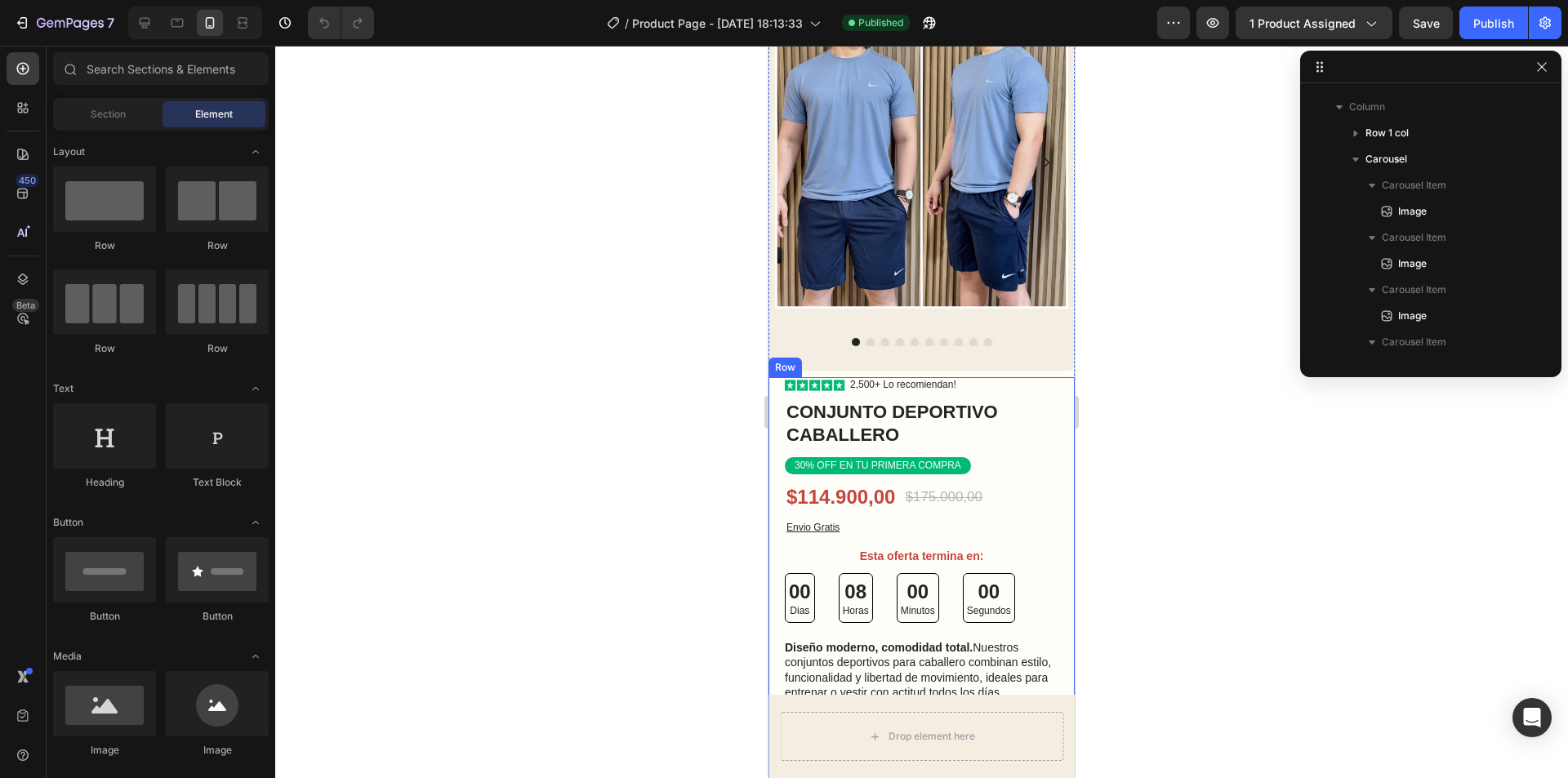
scroll to position [0, 0]
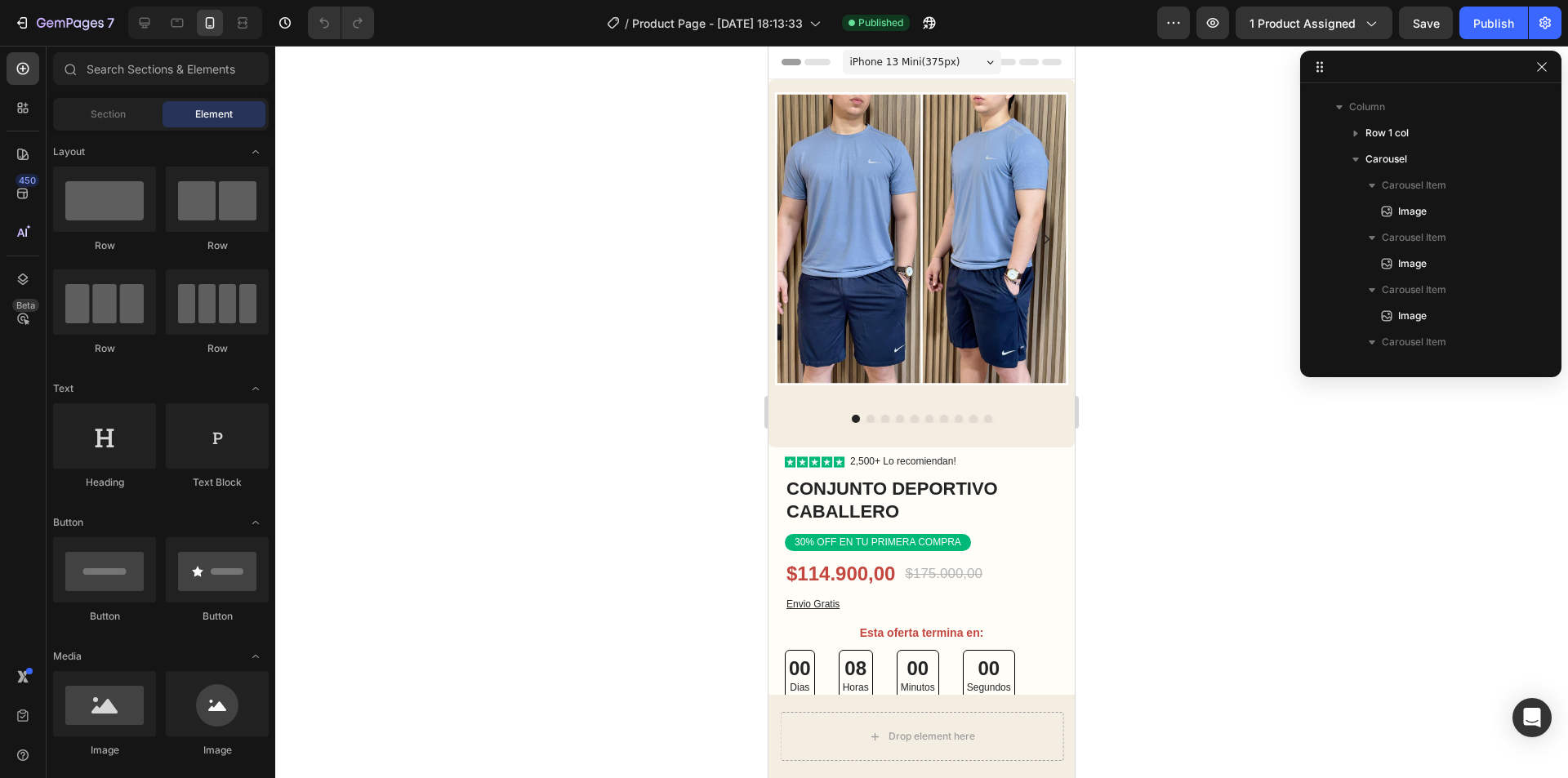
click at [1194, 342] on div at bounding box center [922, 412] width 1293 height 732
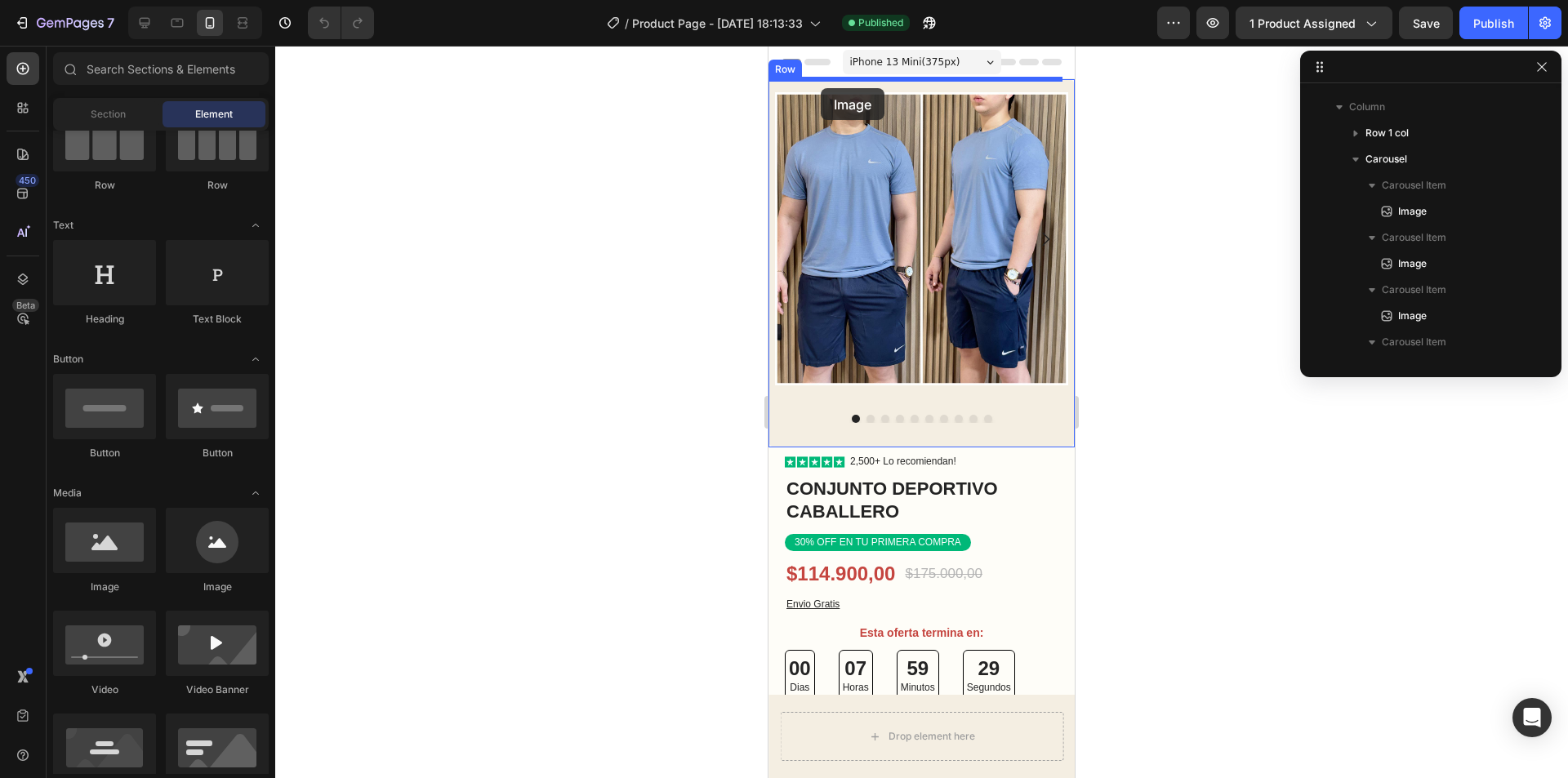
drag, startPoint x: 895, startPoint y: 592, endPoint x: 821, endPoint y: 88, distance: 509.4
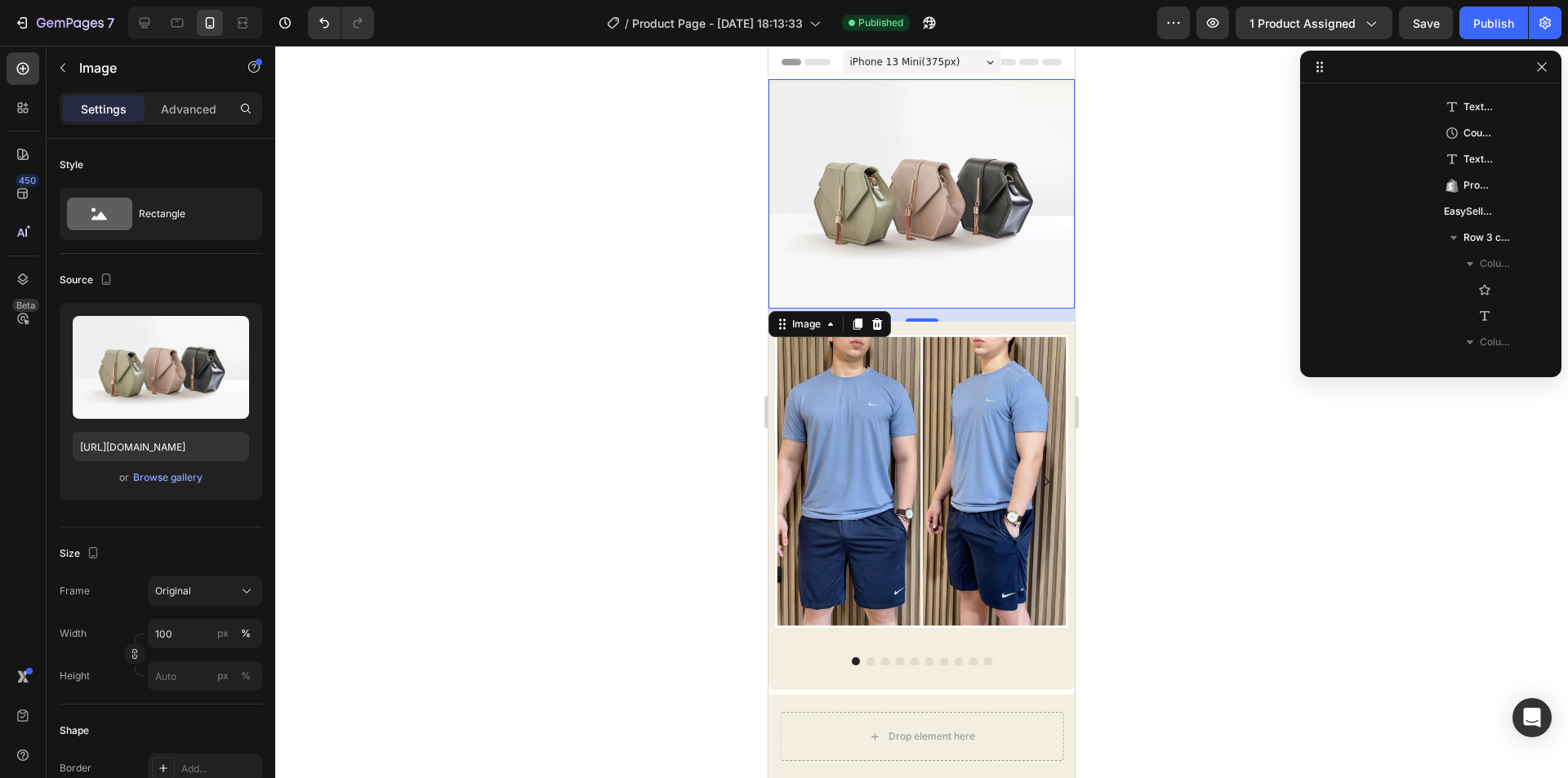
scroll to position [127, 0]
click at [876, 171] on img at bounding box center [922, 194] width 306 height 230
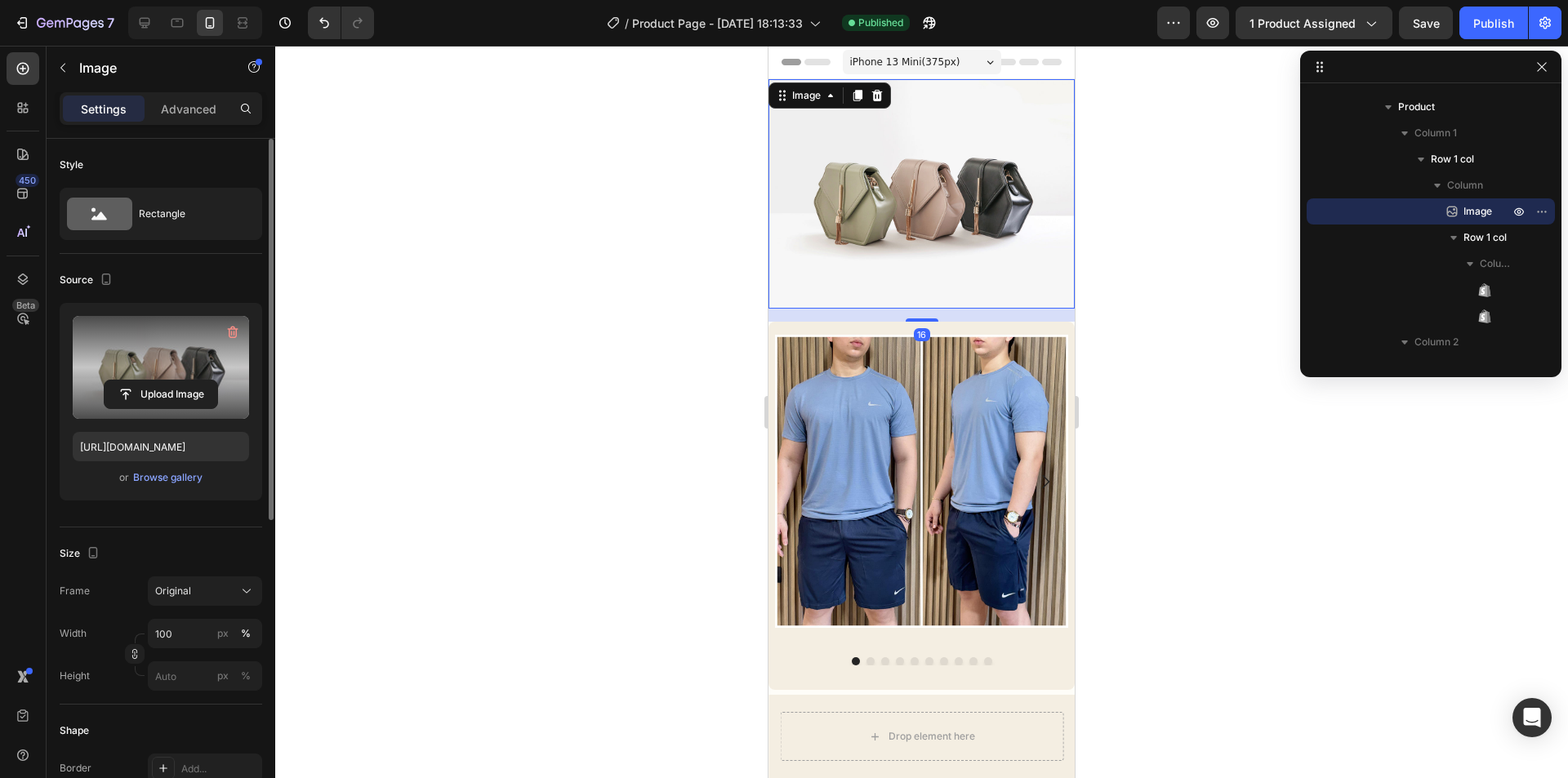
click at [161, 379] on label at bounding box center [161, 367] width 177 height 103
click at [161, 381] on input "file" at bounding box center [161, 395] width 113 height 28
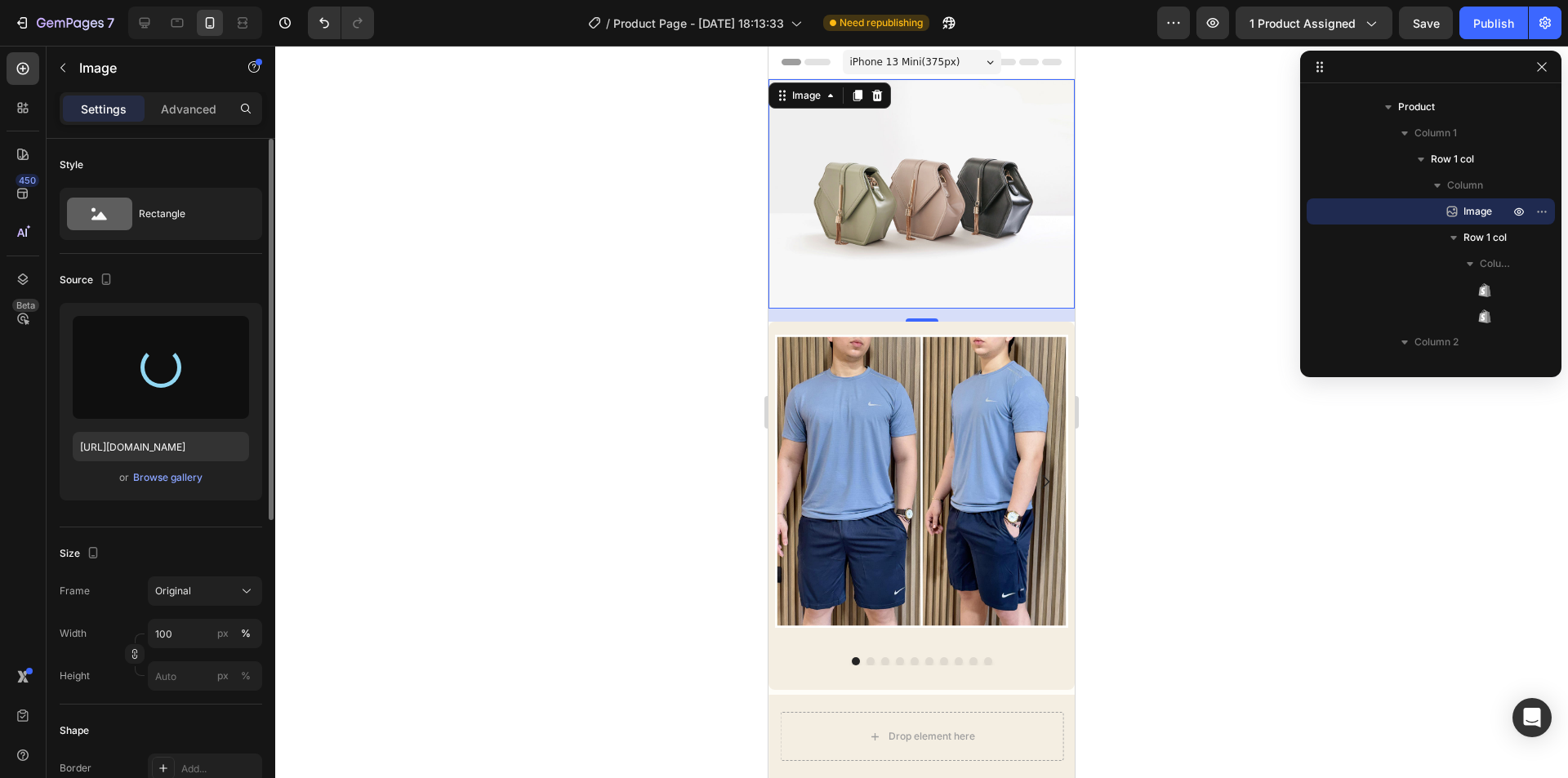
type input "[URL][DOMAIN_NAME]"
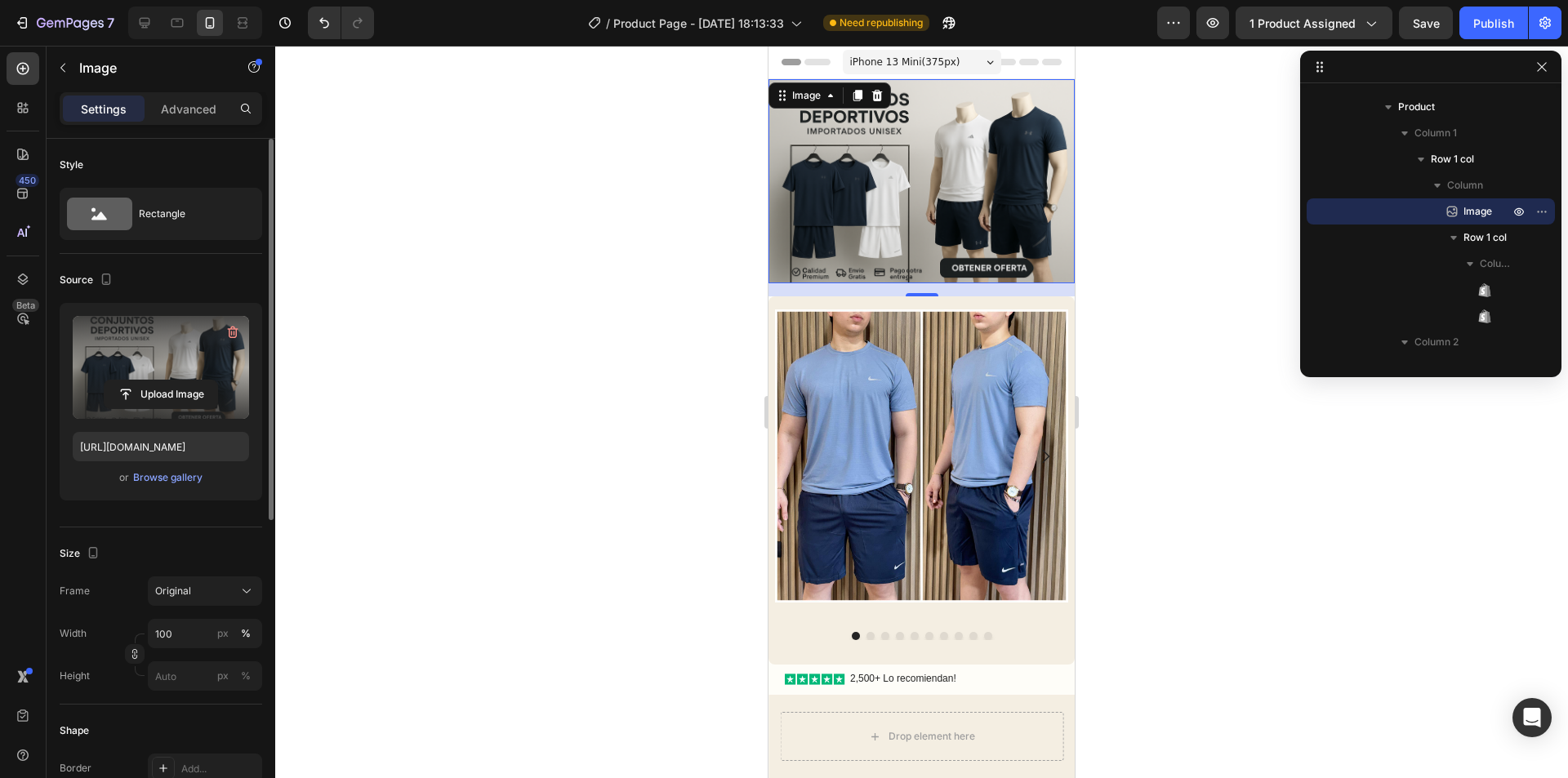
click at [1246, 311] on div at bounding box center [922, 412] width 1293 height 732
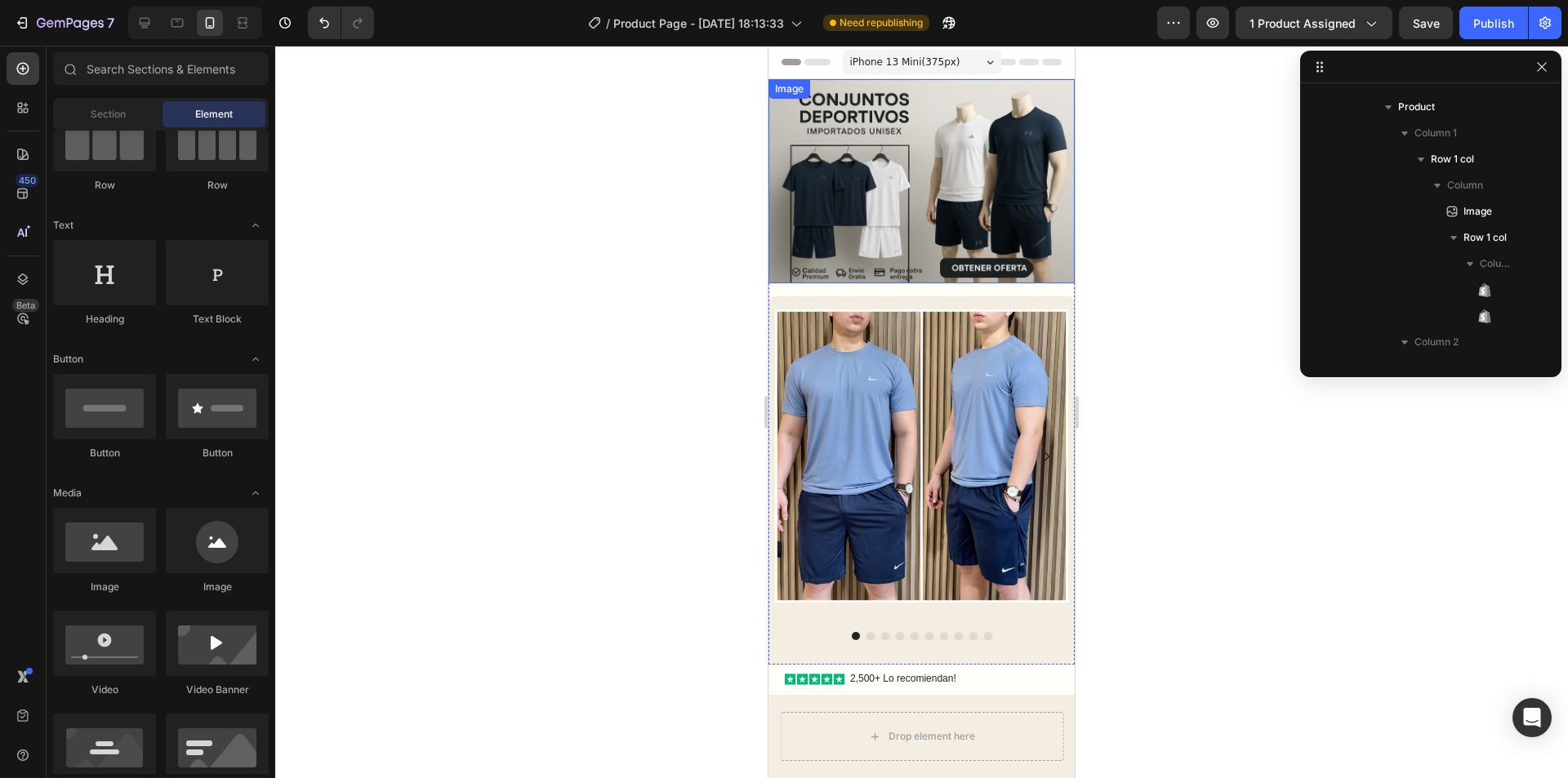
click at [893, 199] on img at bounding box center [922, 181] width 306 height 205
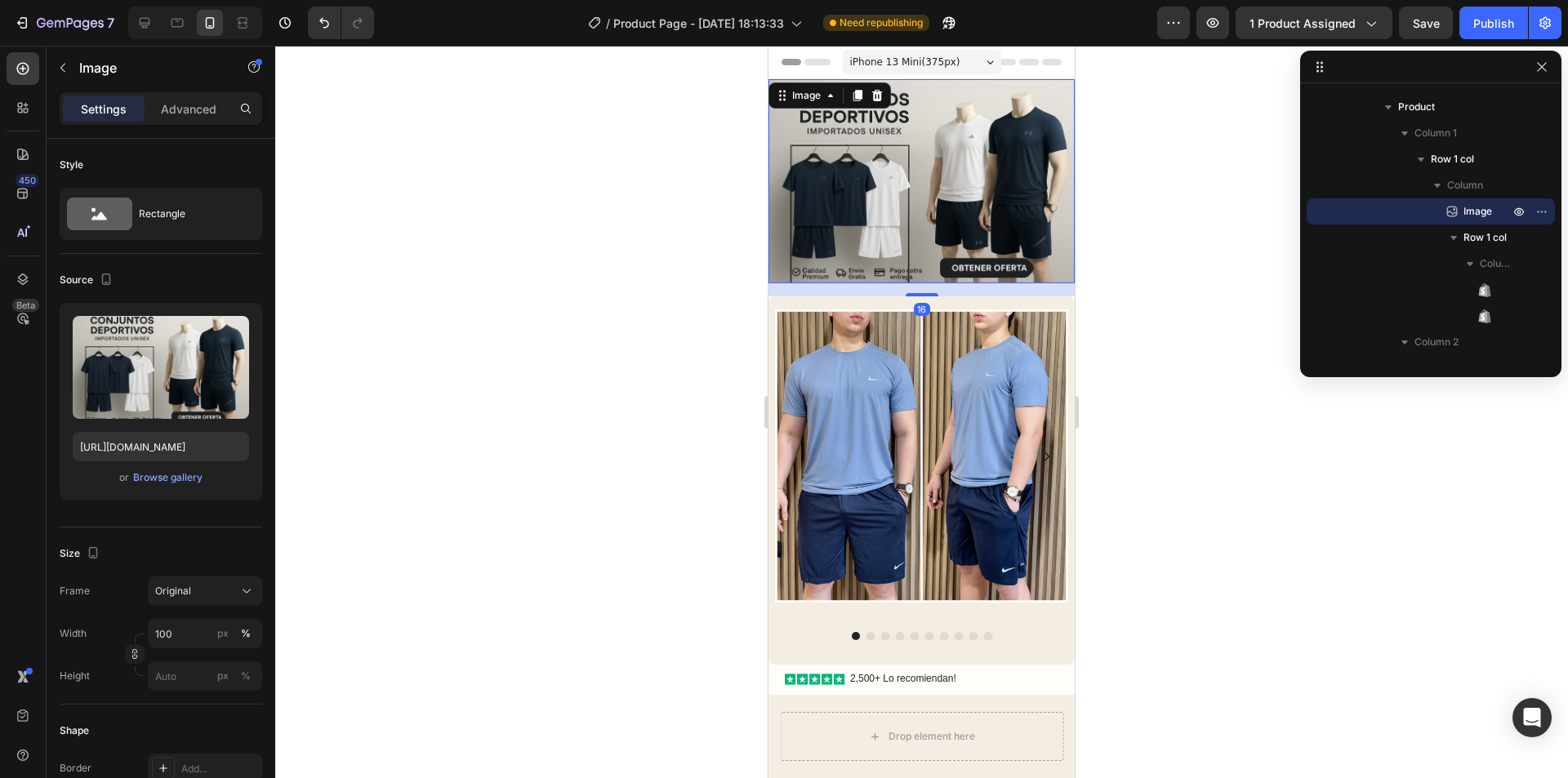
click at [1172, 271] on div at bounding box center [922, 412] width 1293 height 732
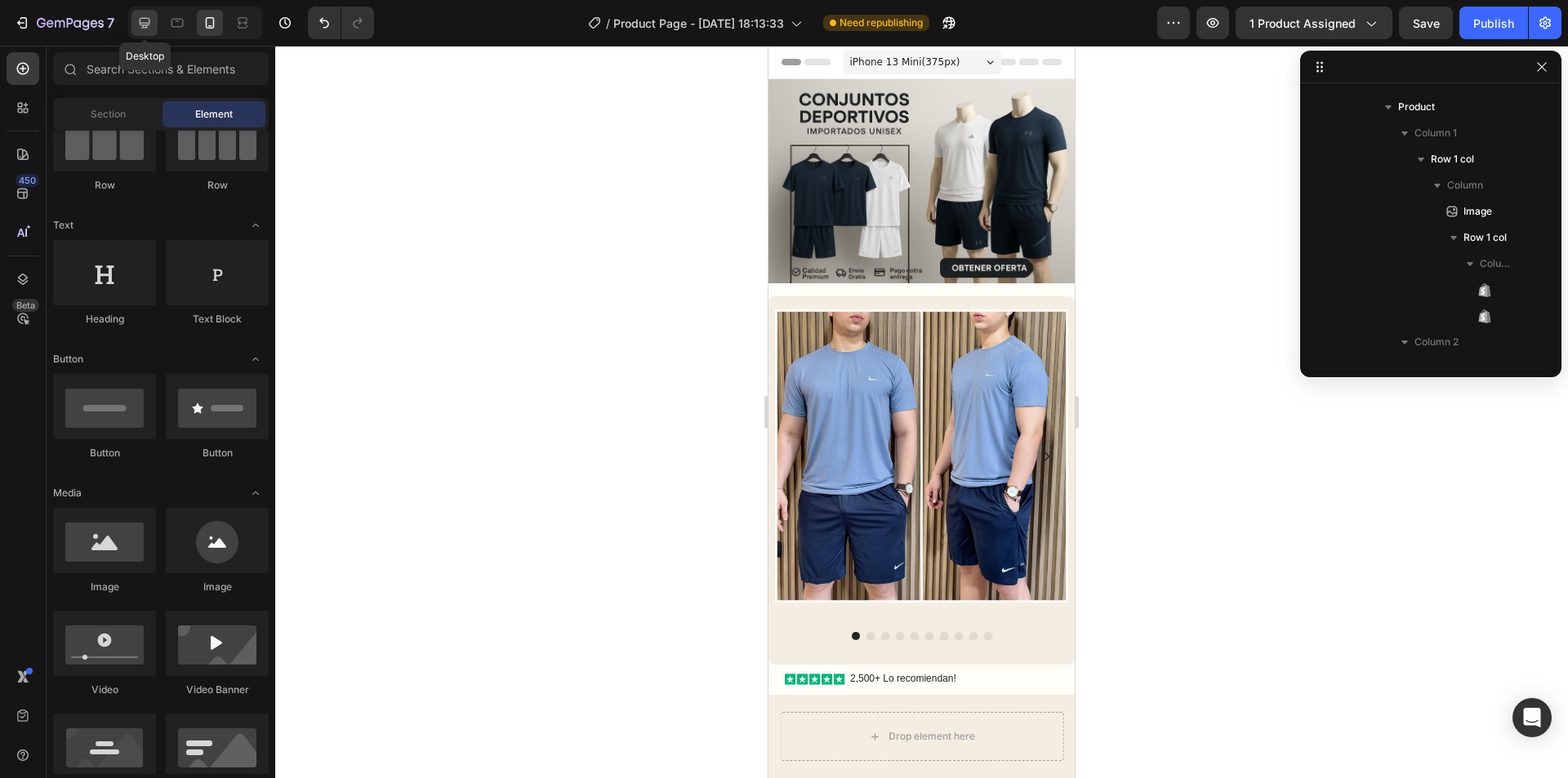
click at [141, 18] on icon at bounding box center [145, 22] width 10 height 10
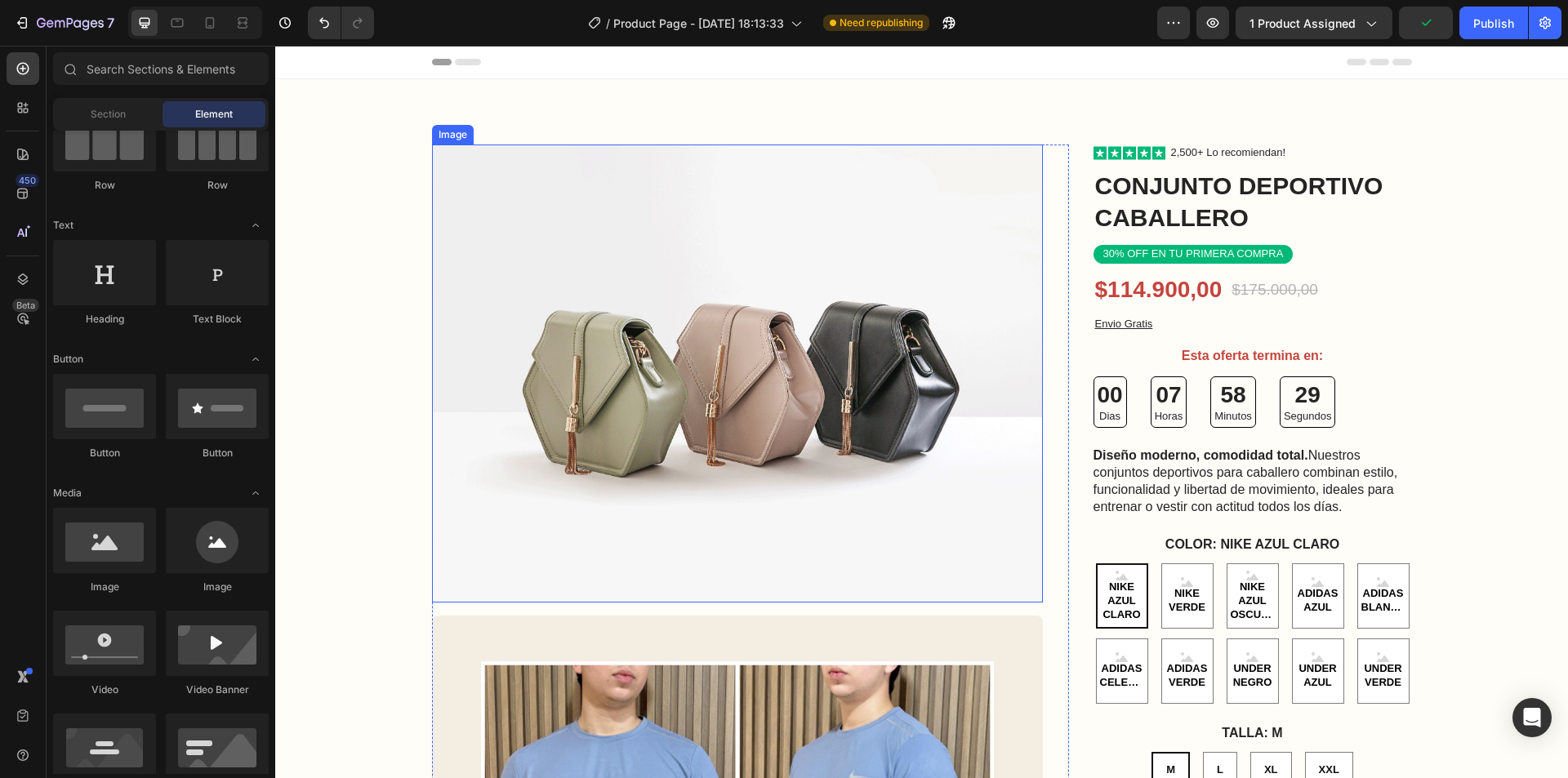
click at [699, 314] on img at bounding box center [738, 374] width 611 height 459
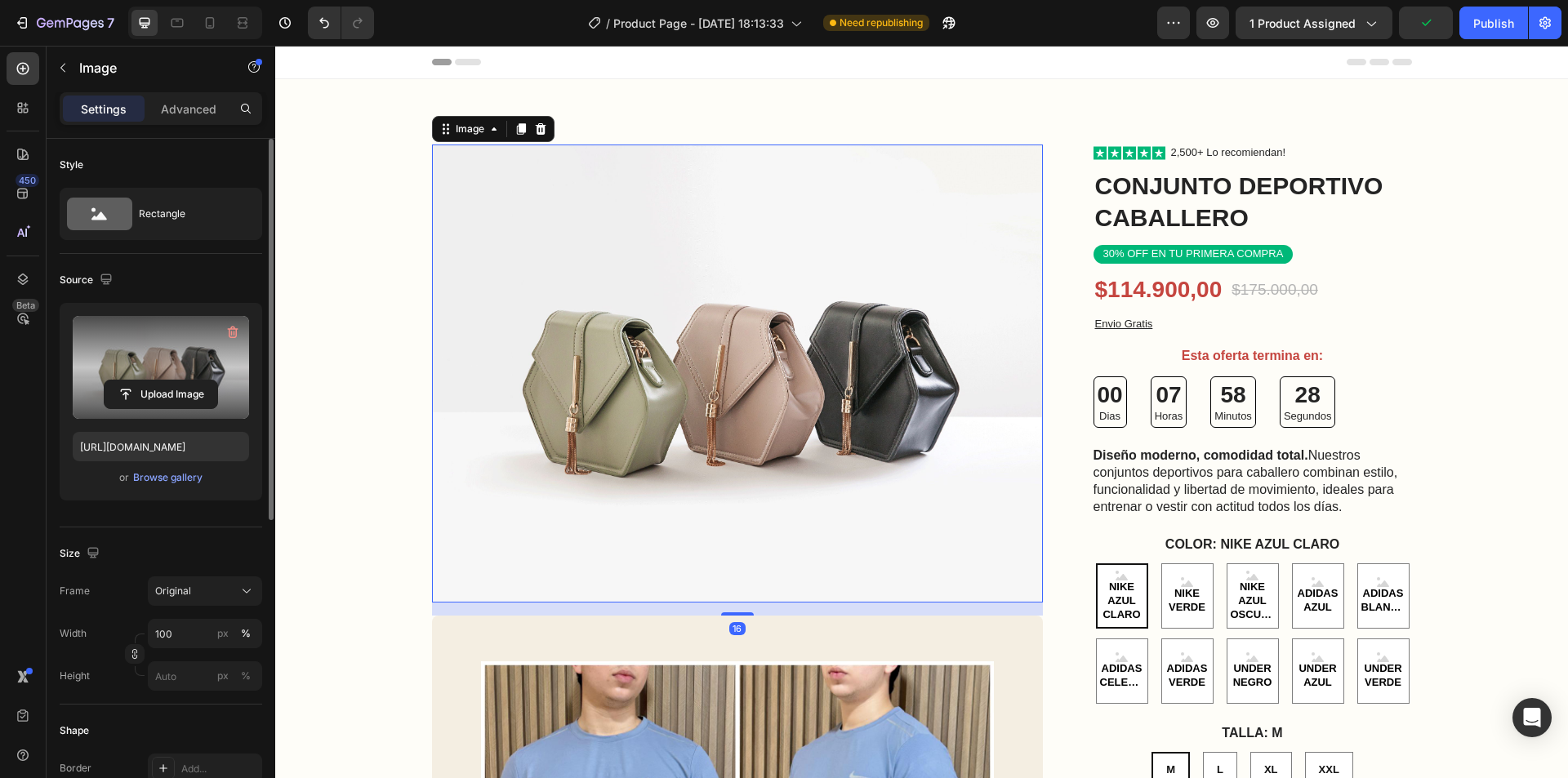
click at [178, 363] on label at bounding box center [161, 367] width 177 height 103
click at [178, 381] on input "file" at bounding box center [161, 395] width 113 height 28
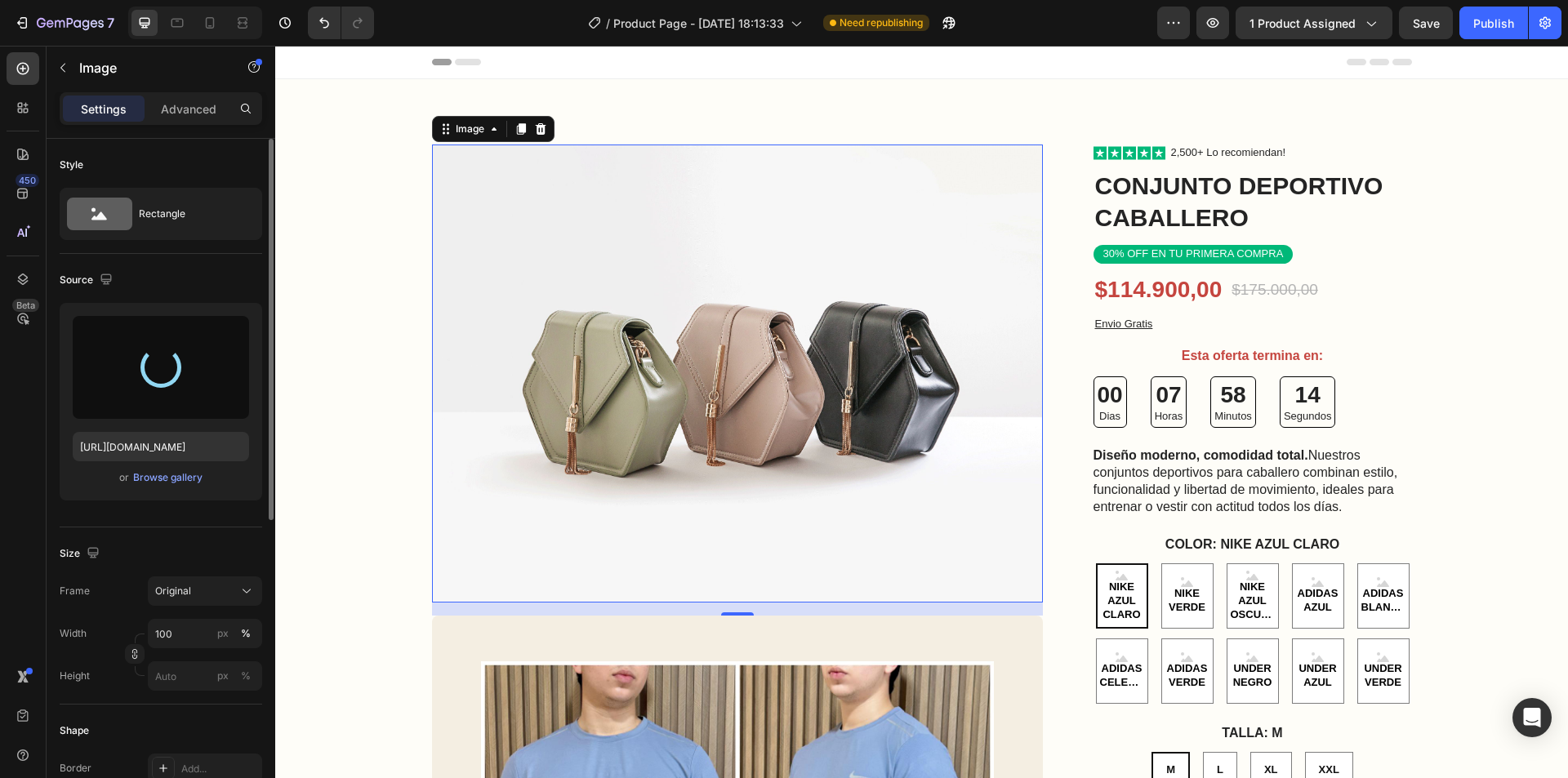
type input "[URL][DOMAIN_NAME]"
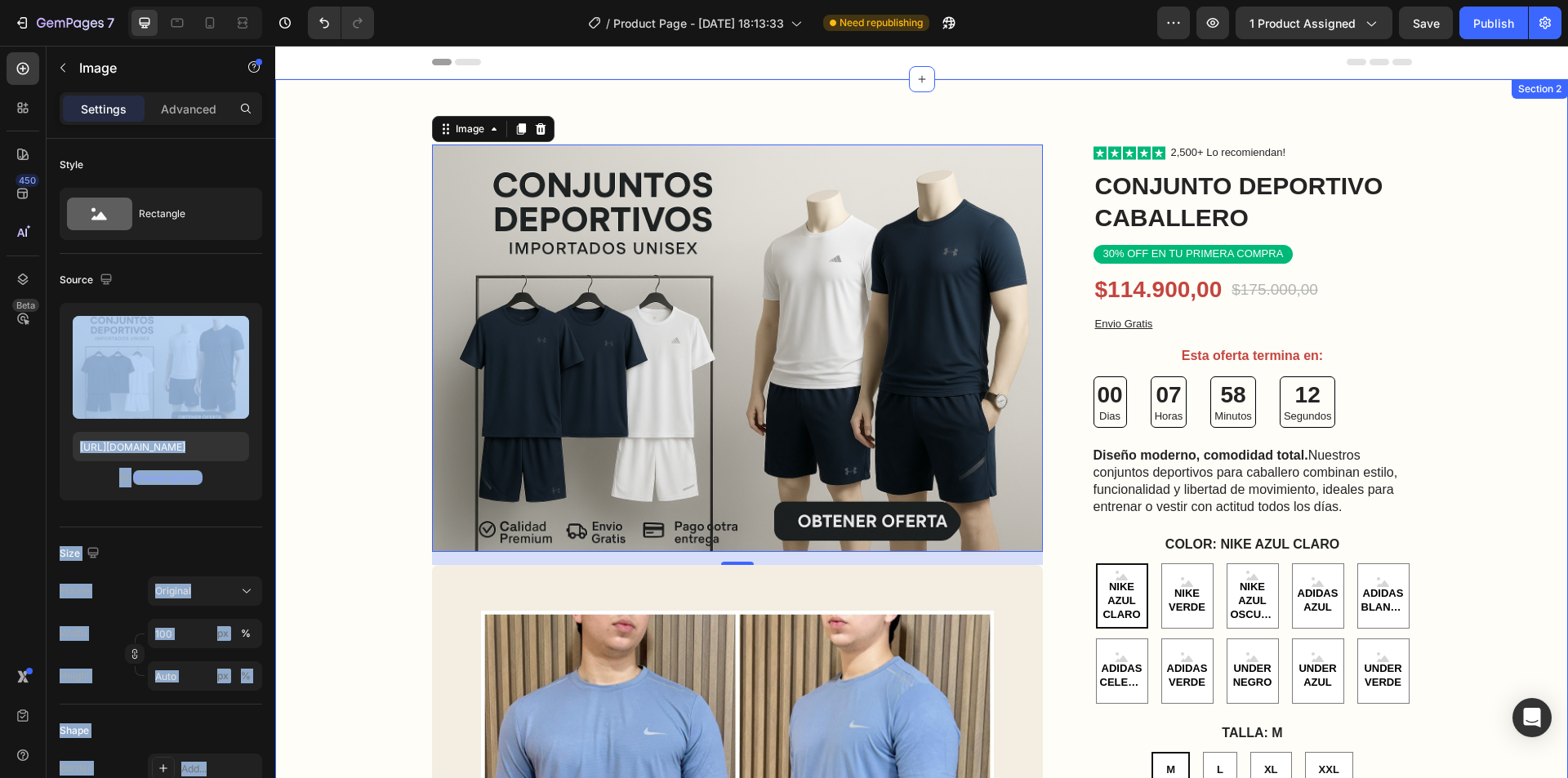
drag, startPoint x: 454, startPoint y: 408, endPoint x: 316, endPoint y: 360, distance: 146.1
click at [190, 23] on div at bounding box center [177, 22] width 26 height 26
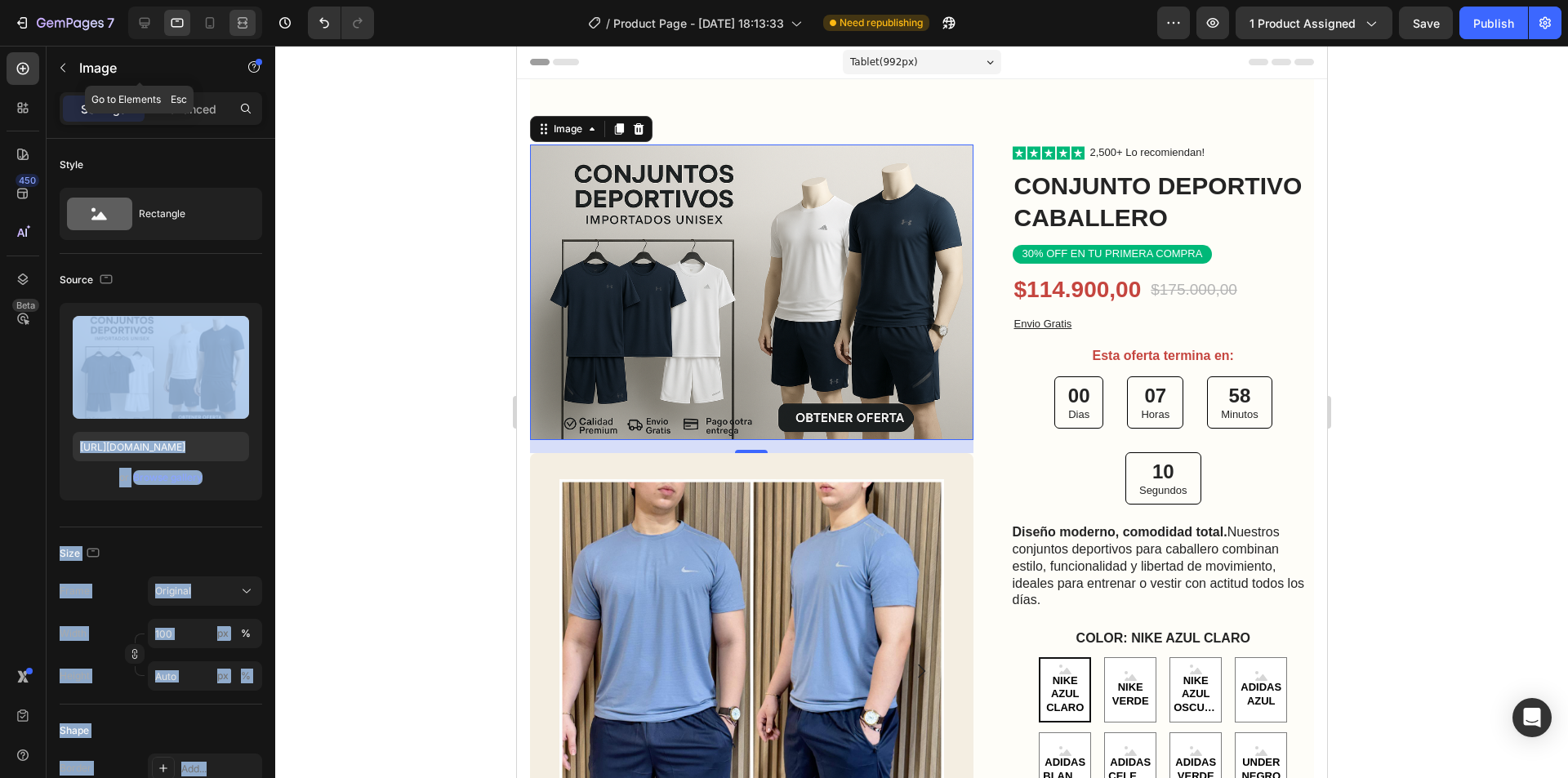
scroll to position [42, 0]
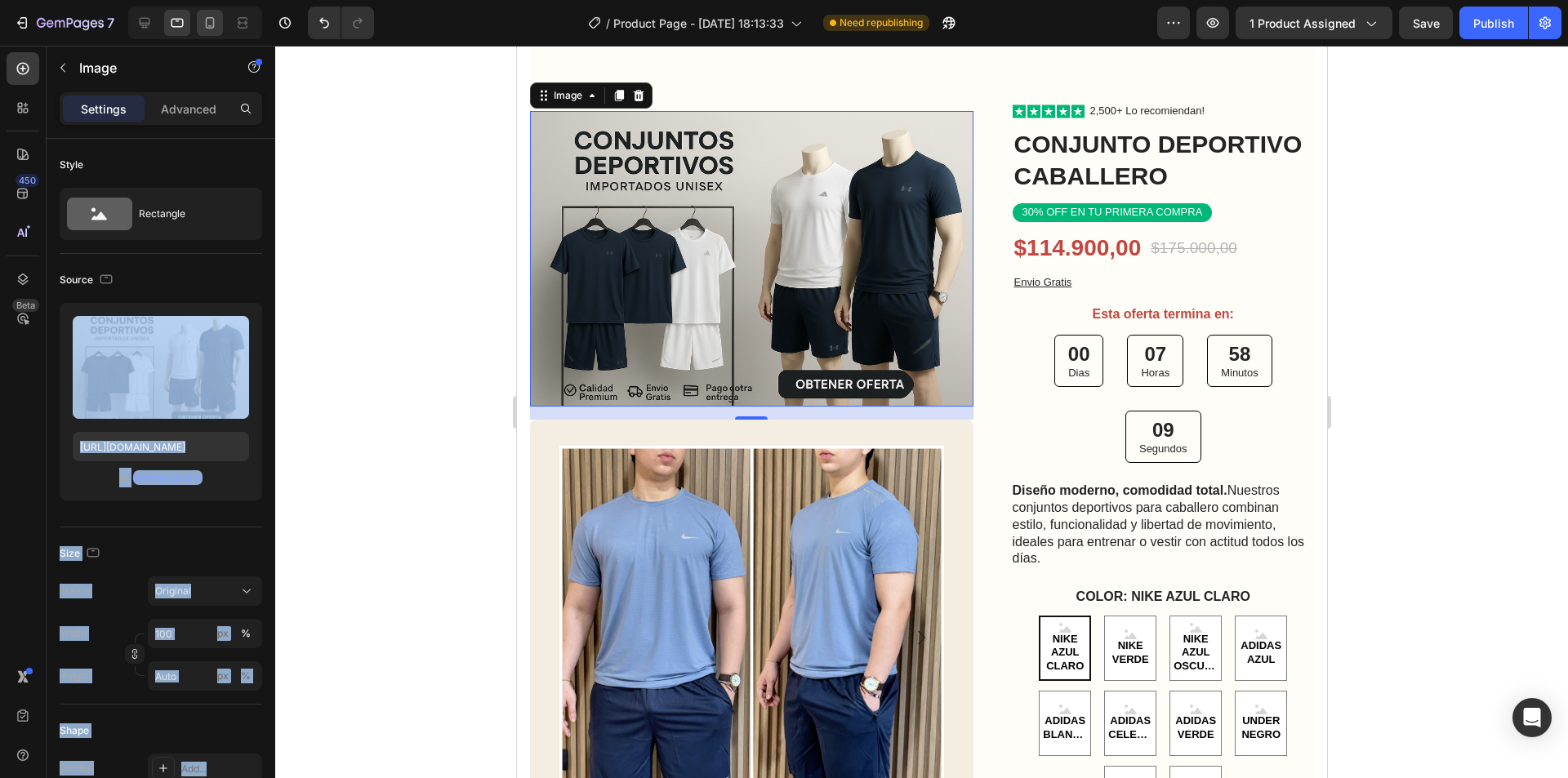
click at [220, 23] on div at bounding box center [210, 22] width 26 height 26
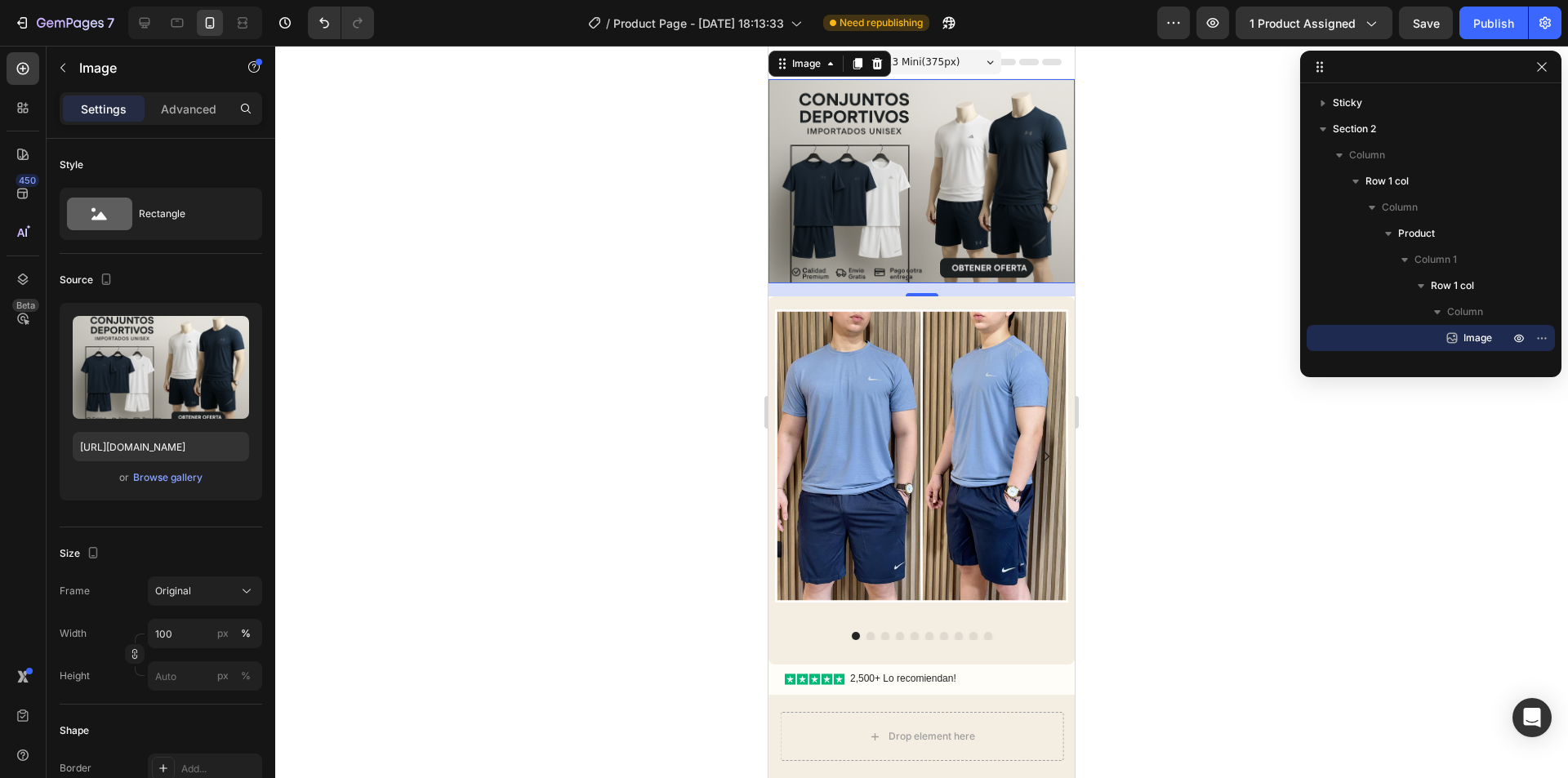
click at [1227, 287] on div at bounding box center [922, 412] width 1293 height 732
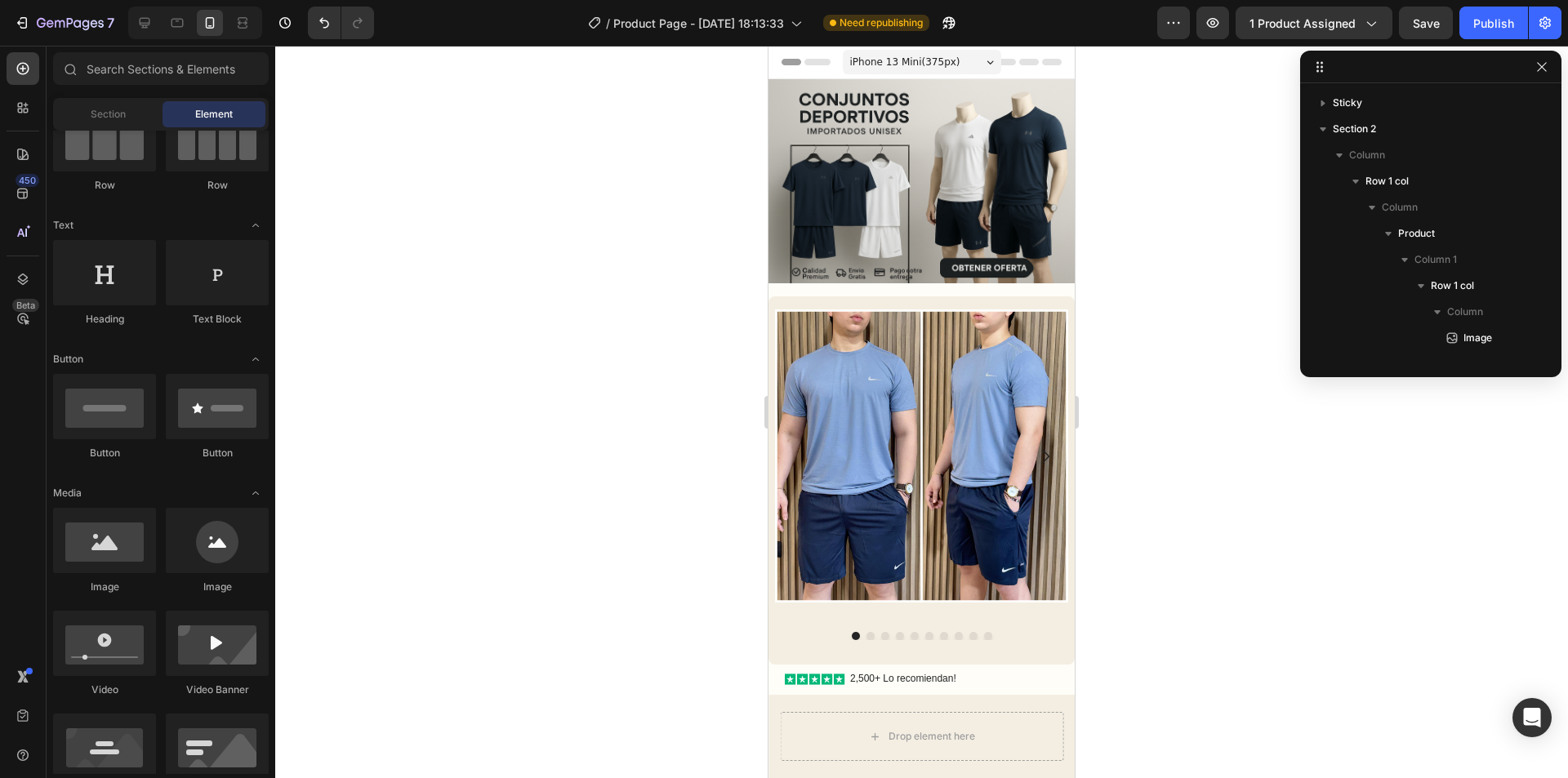
click at [1160, 229] on div at bounding box center [922, 412] width 1293 height 732
click at [1501, 24] on div "Publish" at bounding box center [1494, 23] width 41 height 17
click at [1544, 62] on icon "button" at bounding box center [1542, 67] width 13 height 13
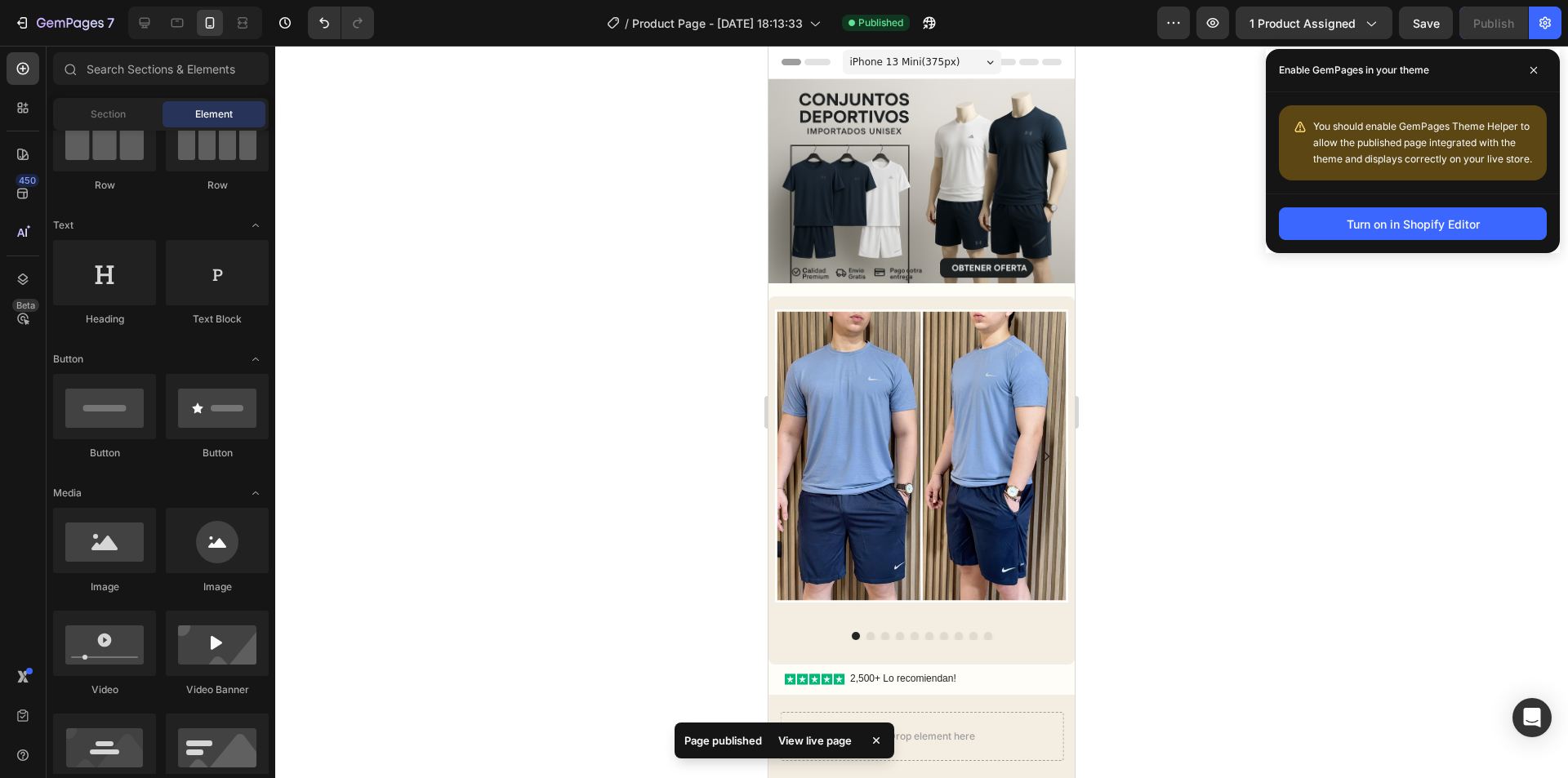
click at [805, 740] on div "View live page" at bounding box center [815, 741] width 93 height 22
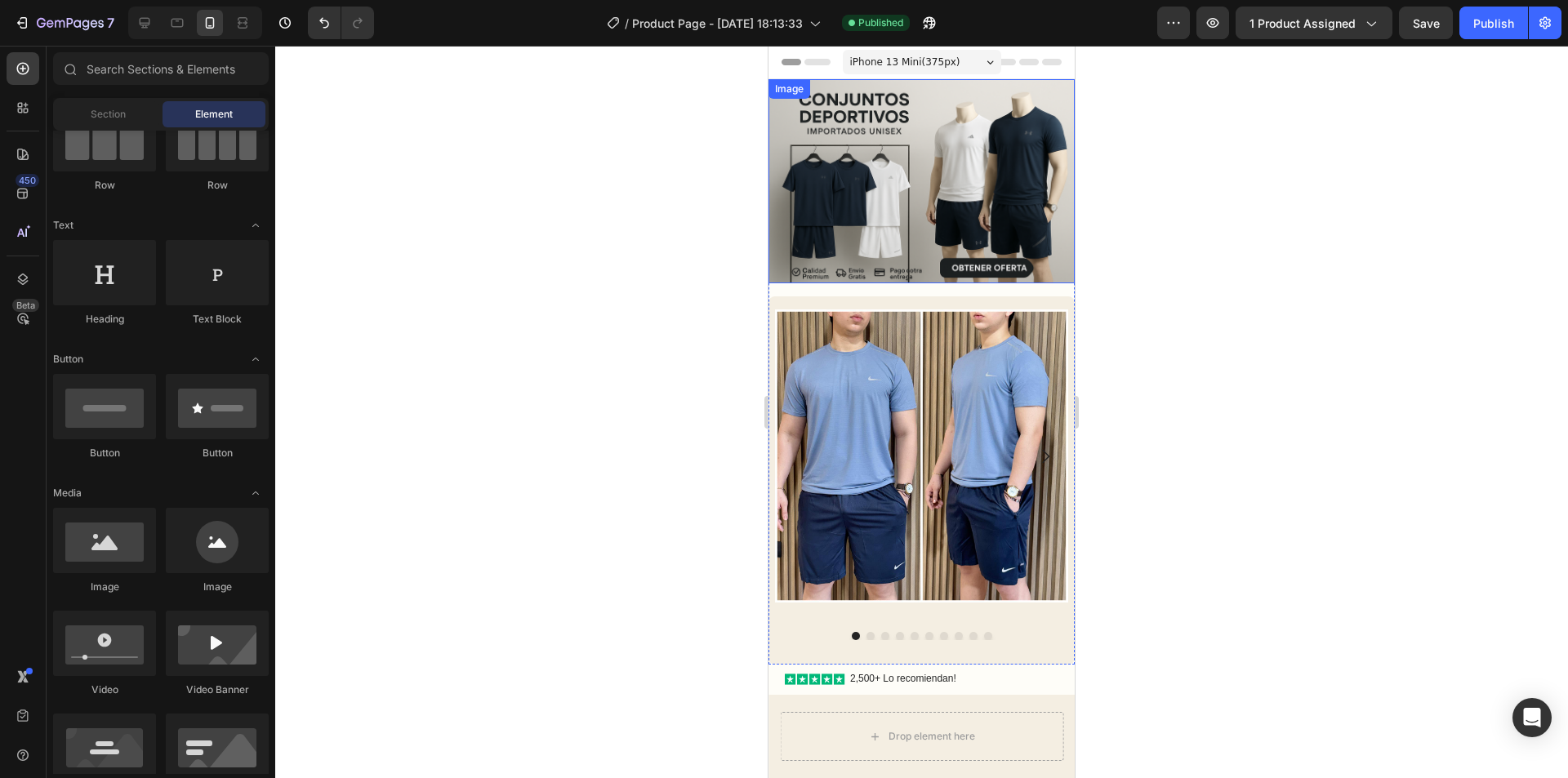
click at [966, 192] on img at bounding box center [922, 181] width 306 height 205
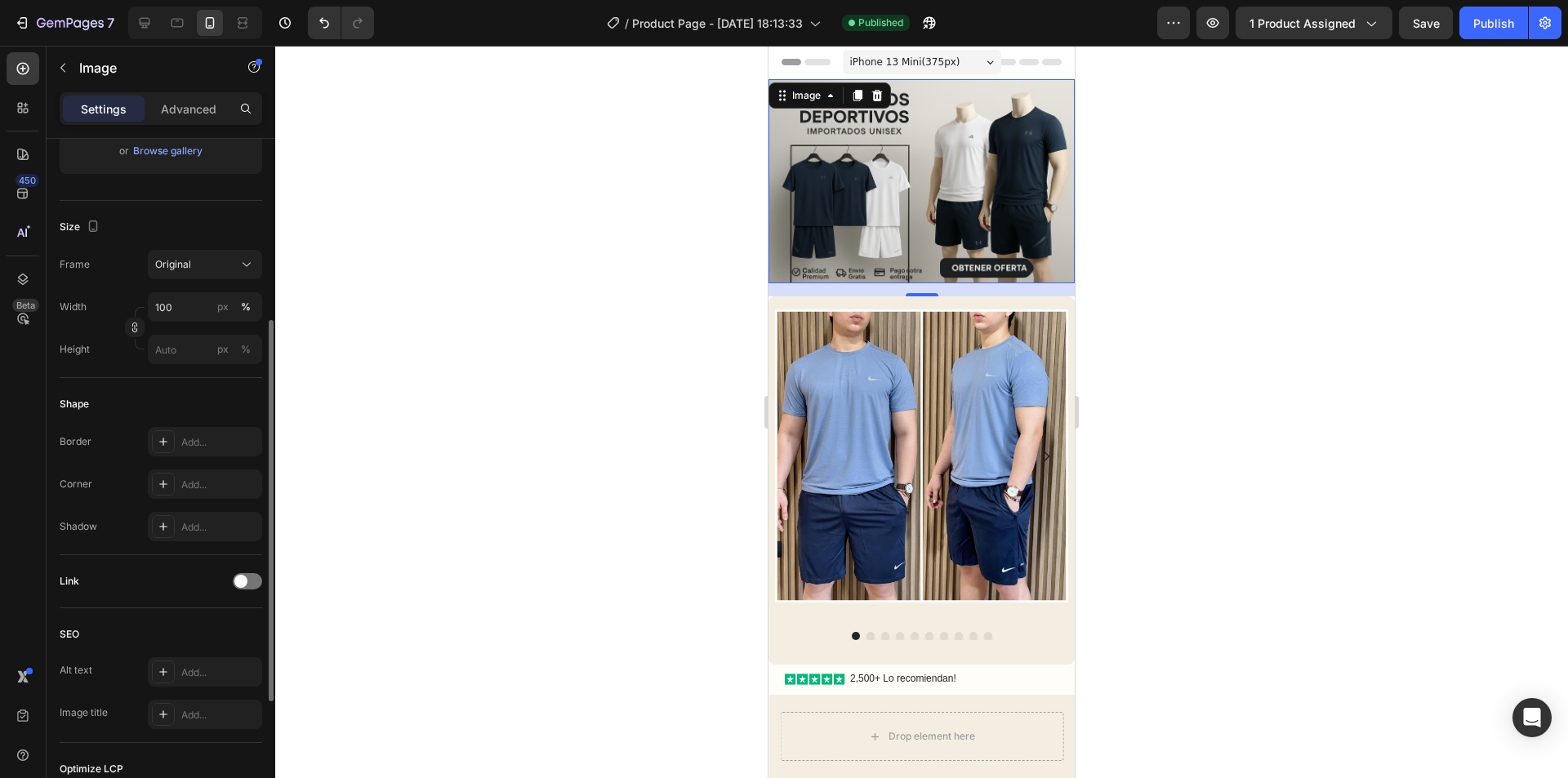
scroll to position [547, 0]
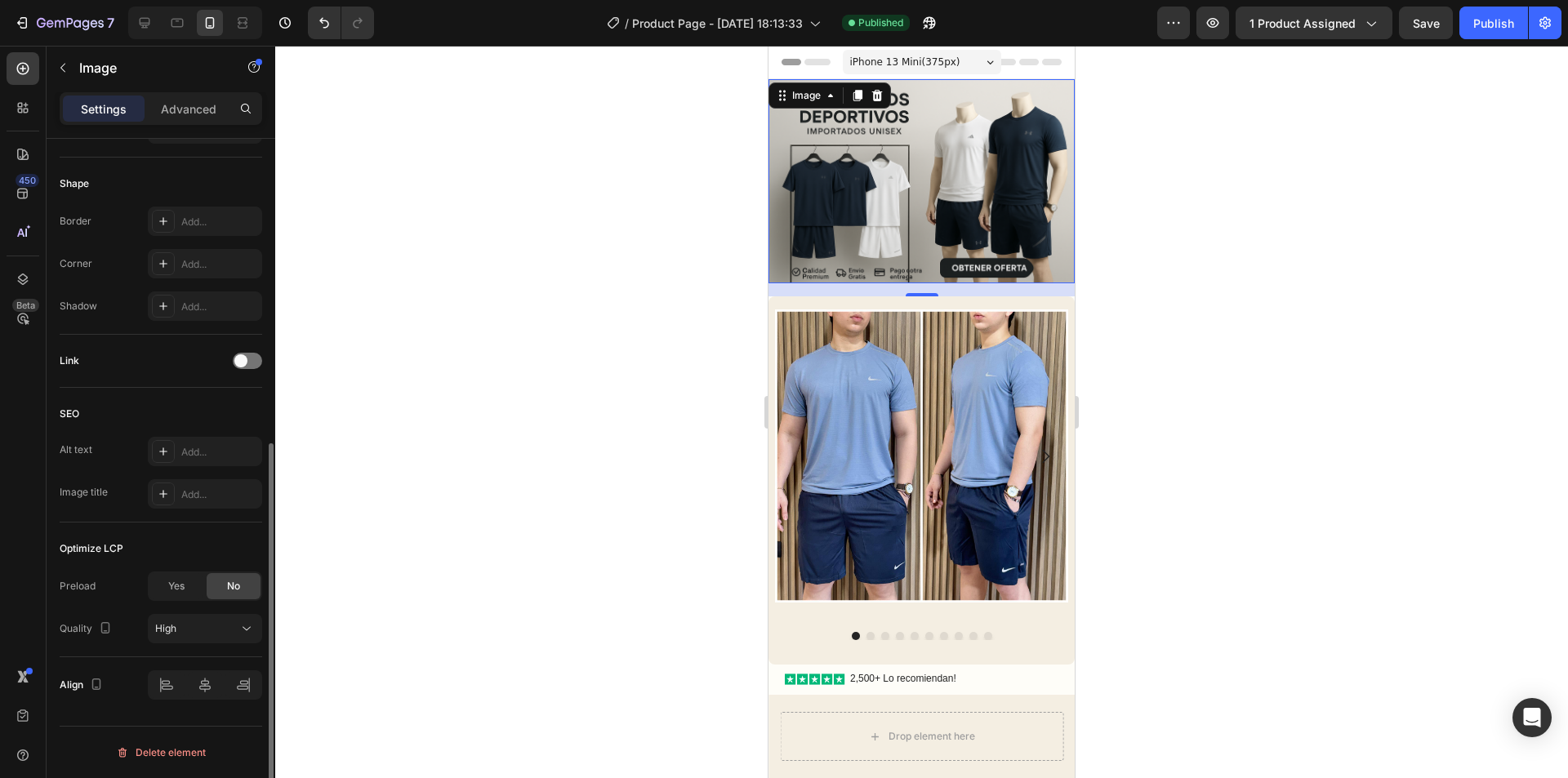
click at [441, 330] on div at bounding box center [922, 412] width 1293 height 732
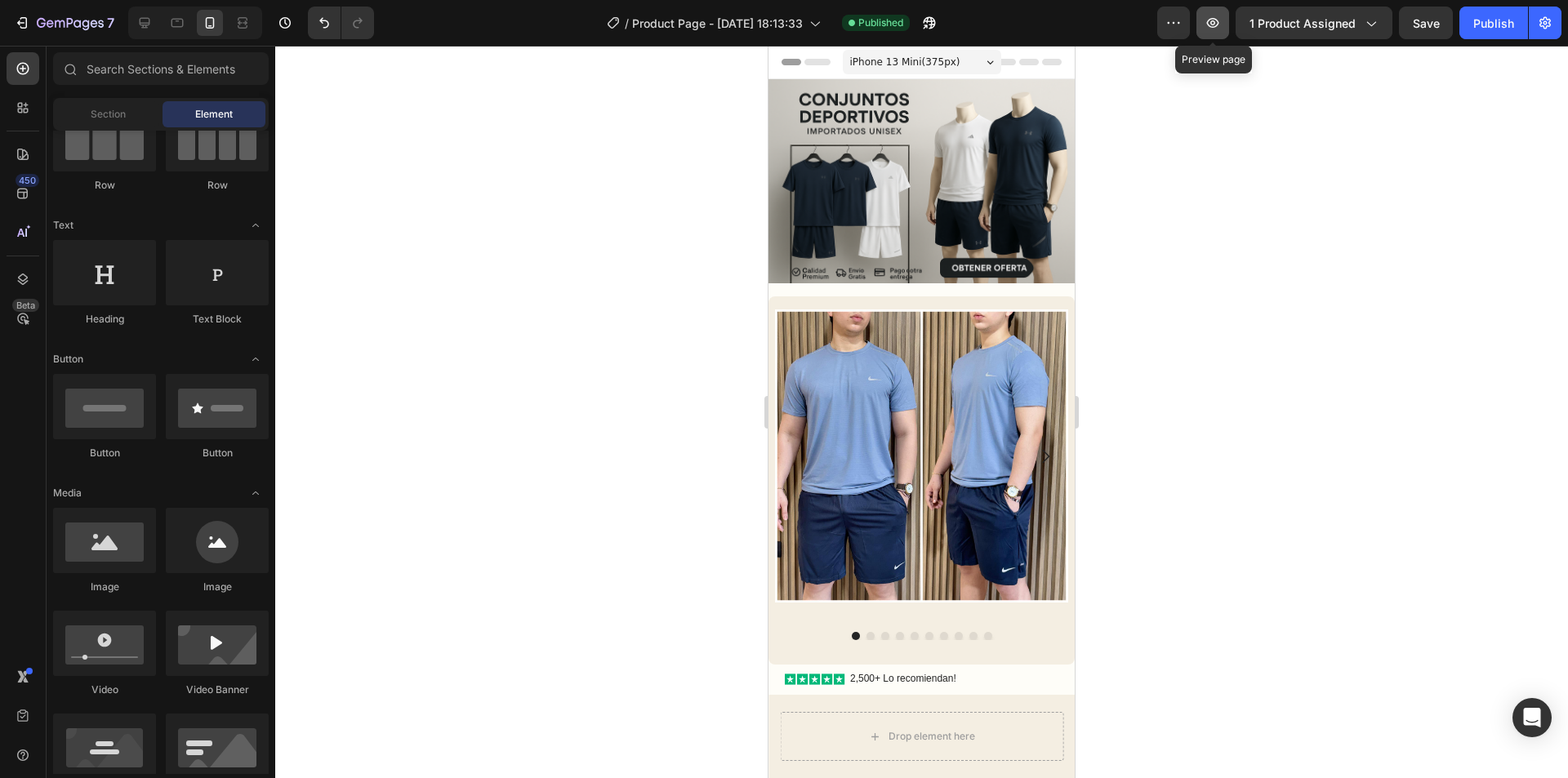
click at [1220, 22] on icon "button" at bounding box center [1212, 22] width 16 height 16
click at [1177, 20] on icon "button" at bounding box center [1173, 22] width 16 height 16
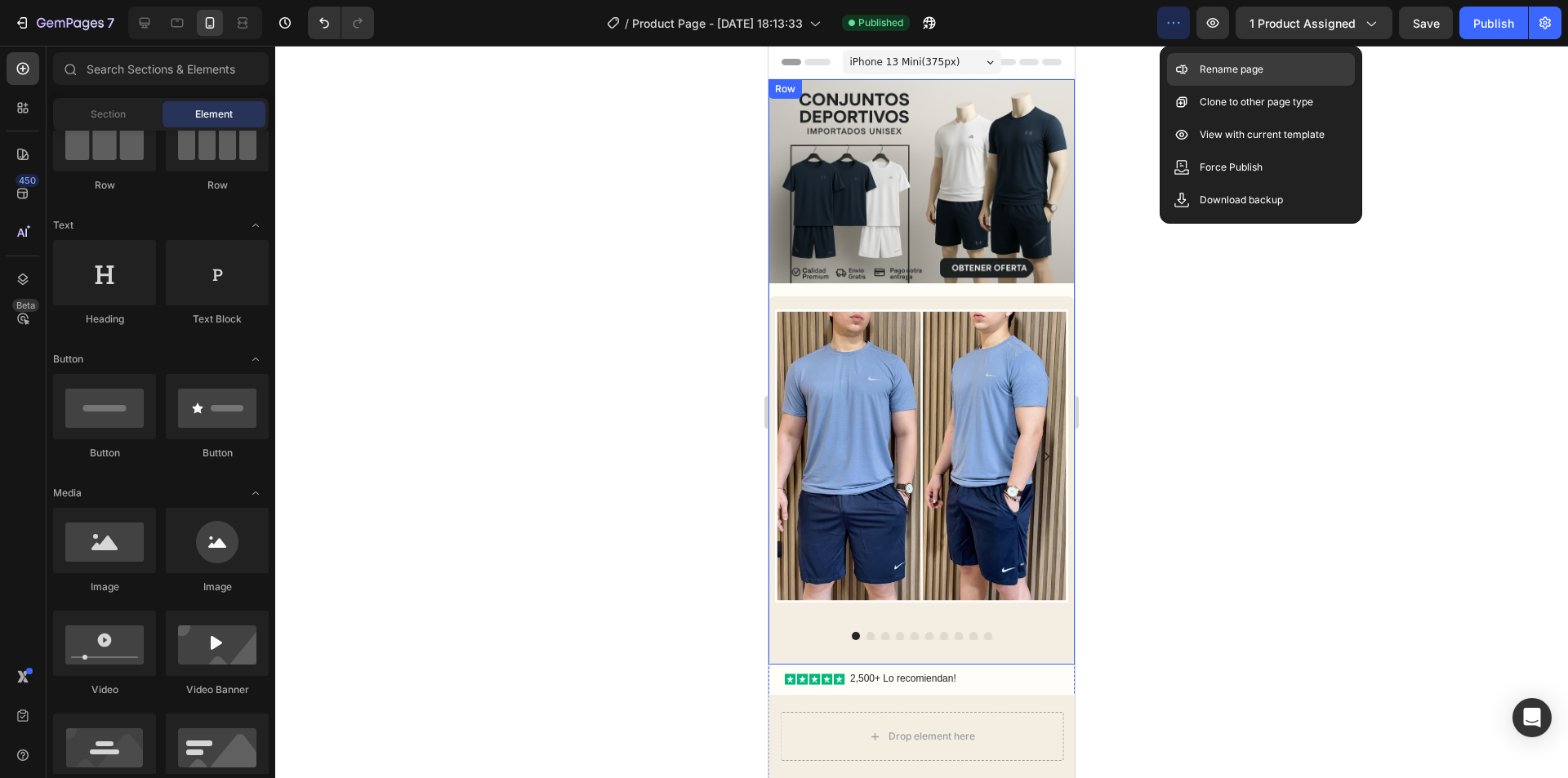
click at [1241, 68] on p "Rename page" at bounding box center [1232, 69] width 64 height 16
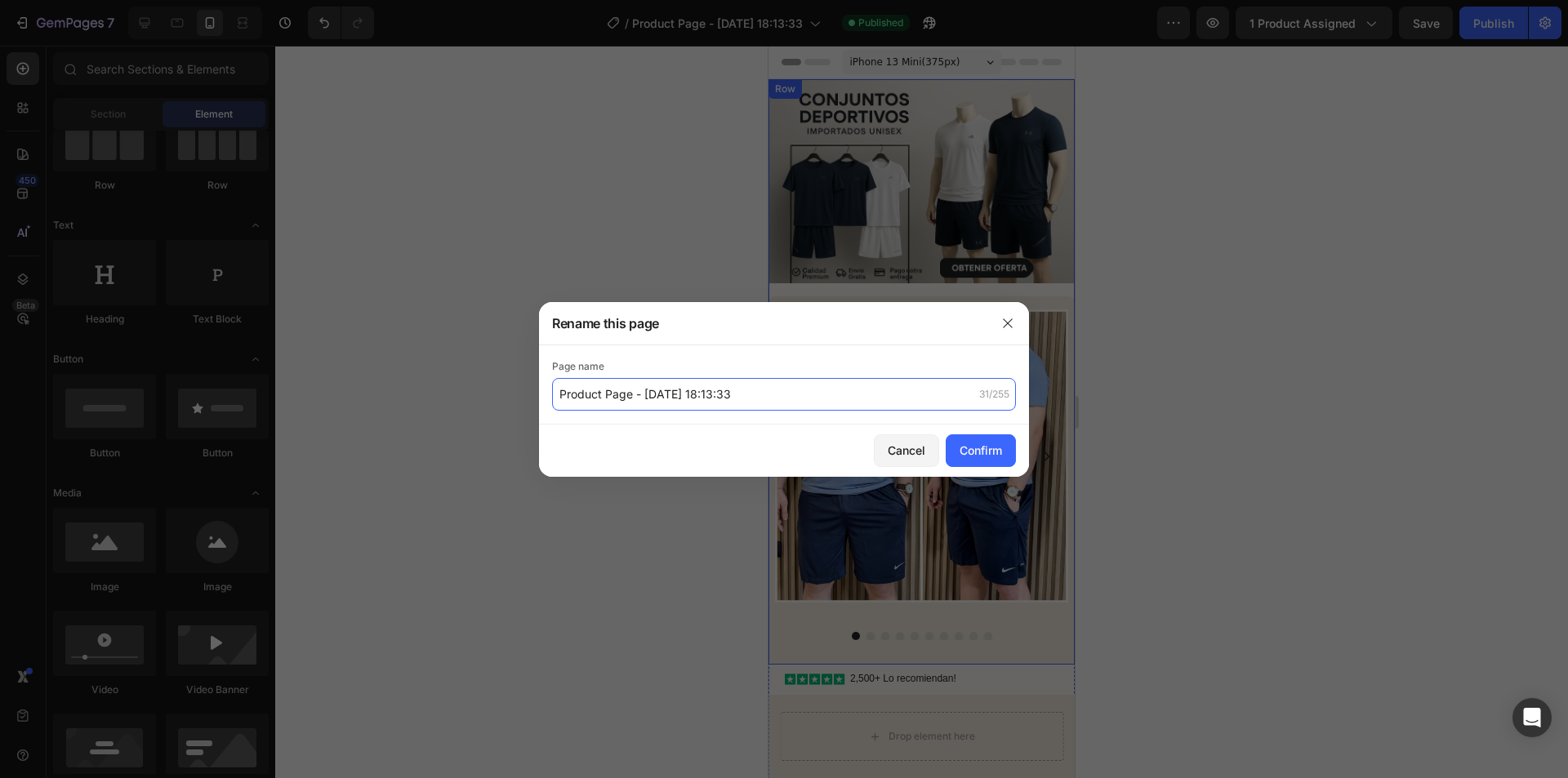
click at [798, 389] on input "Product Page - [DATE] 18:13:33" at bounding box center [784, 394] width 464 height 33
type input "ConjuntosCaballero"
click at [967, 447] on div "Confirm" at bounding box center [981, 450] width 42 height 17
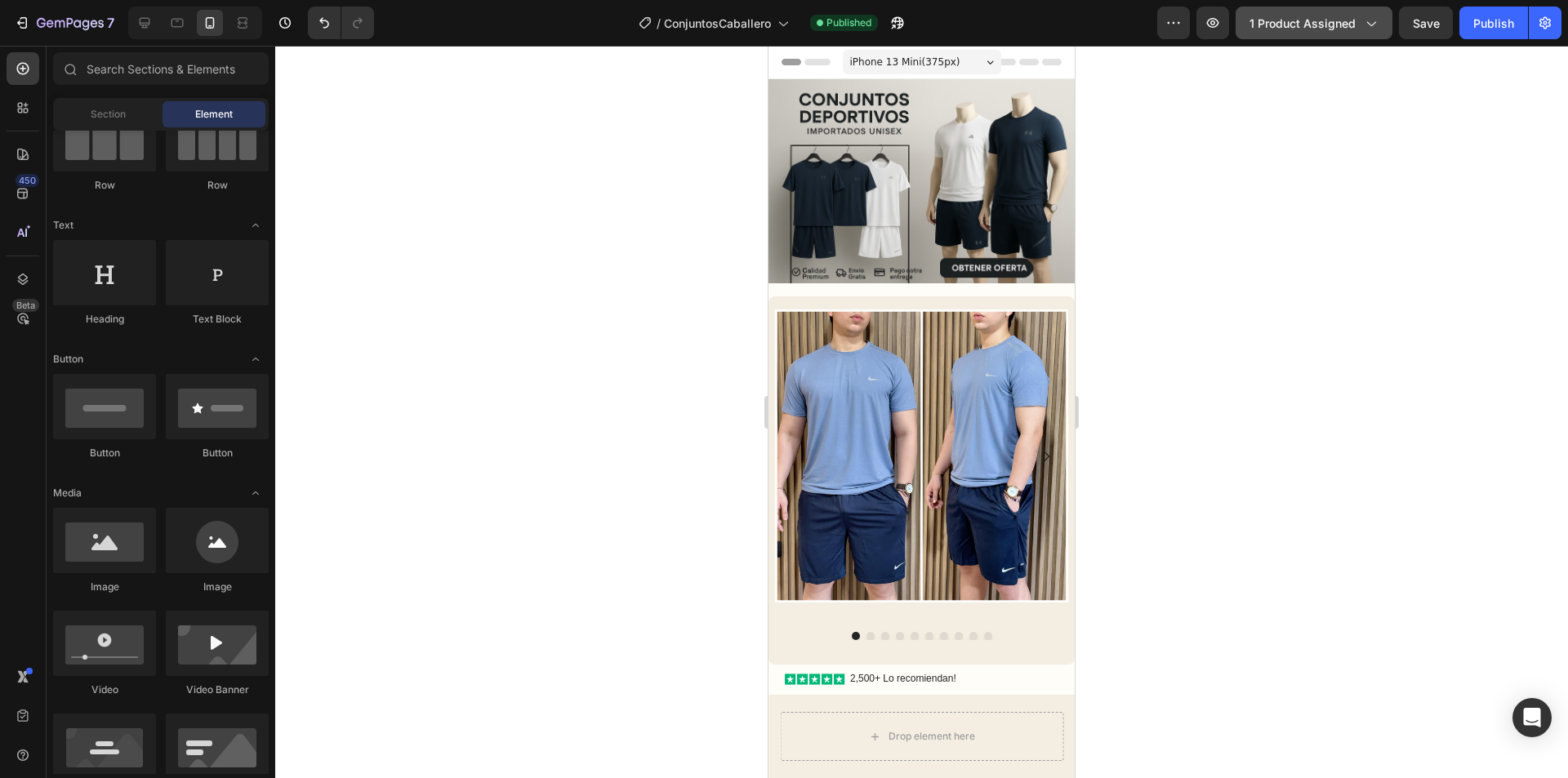
click at [1303, 21] on span "1 product assigned" at bounding box center [1303, 23] width 106 height 17
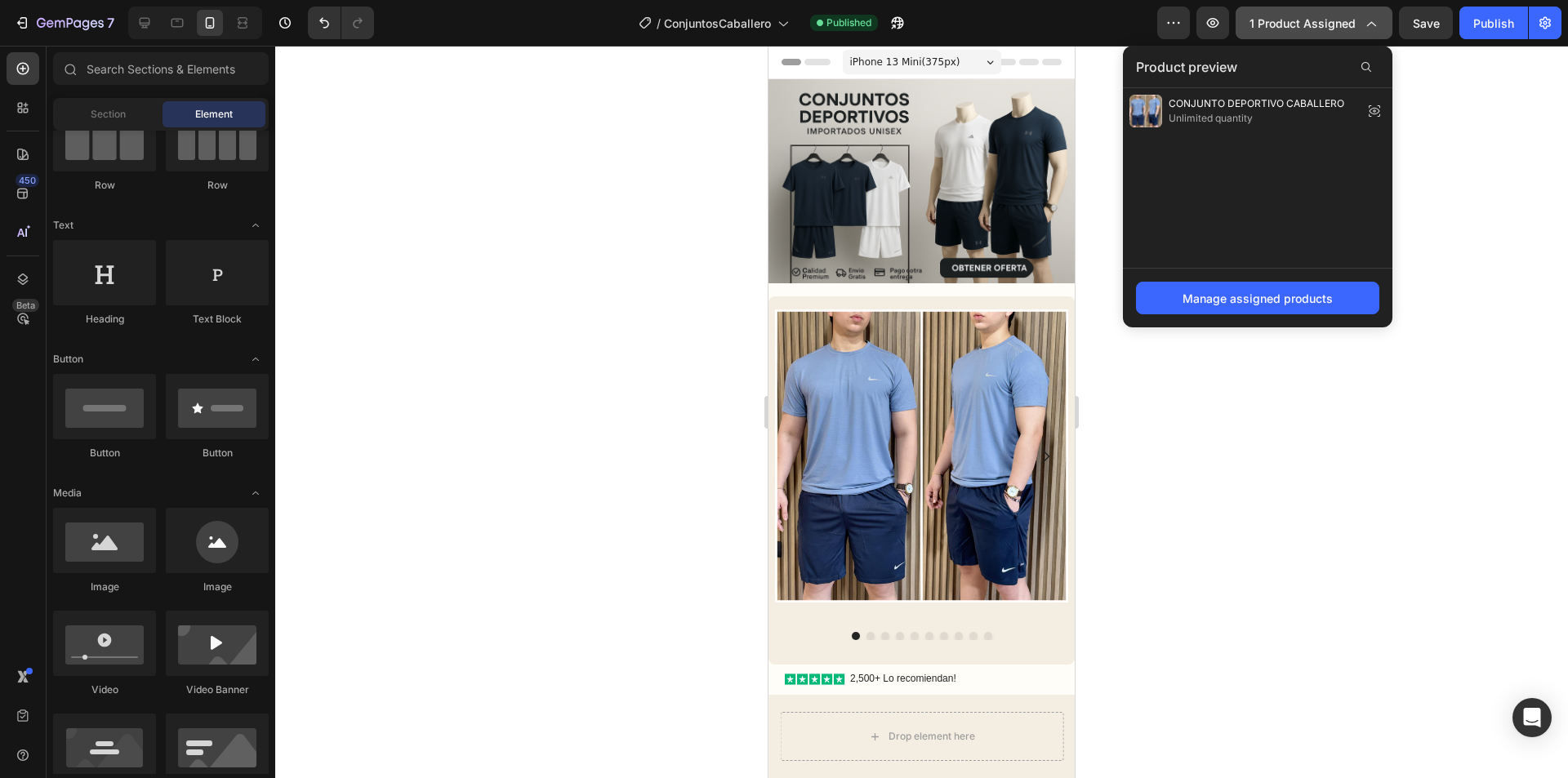
click at [1302, 21] on span "1 product assigned" at bounding box center [1303, 23] width 106 height 17
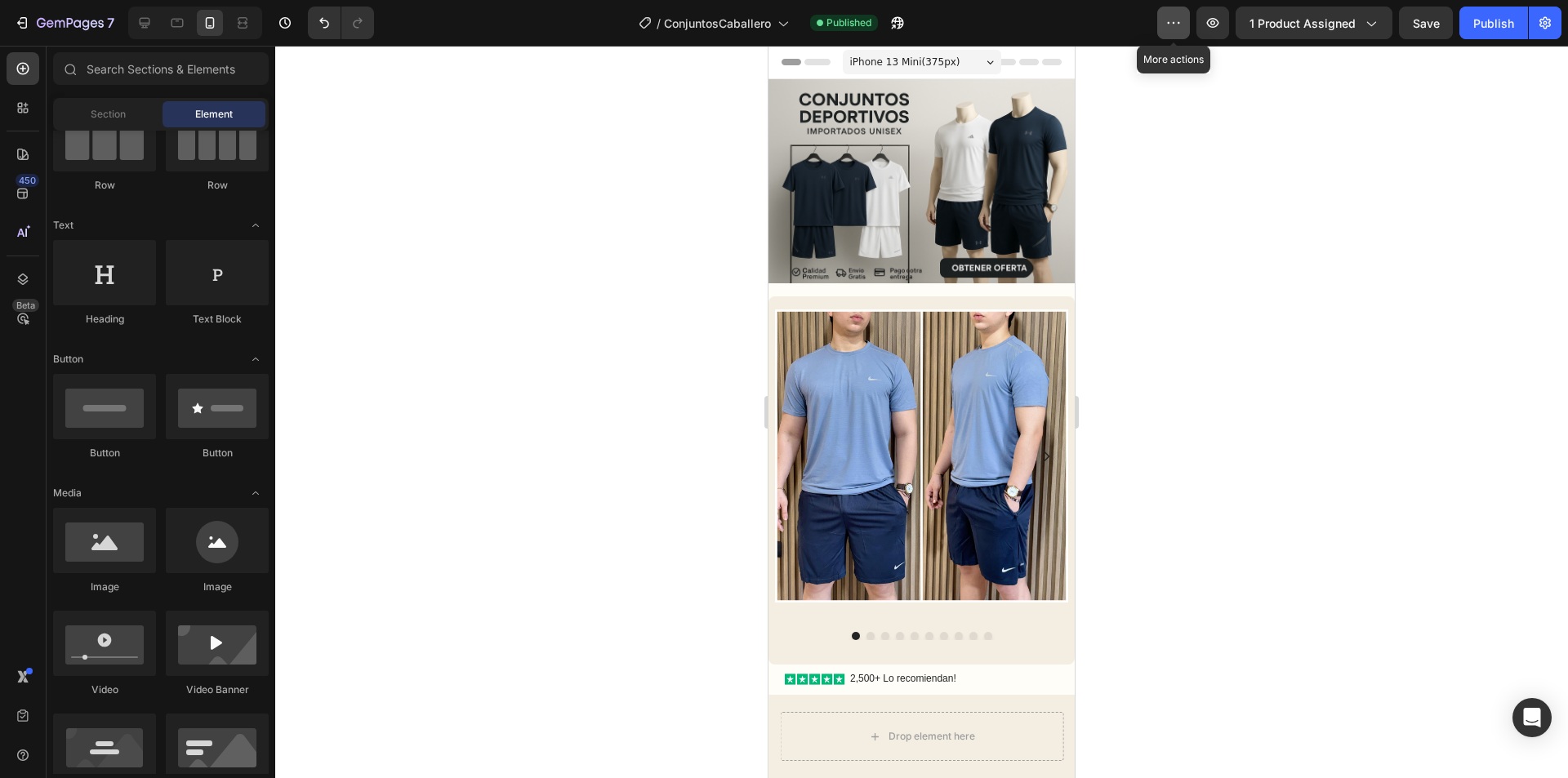
click at [1168, 21] on icon "button" at bounding box center [1173, 22] width 16 height 16
click at [1261, 265] on div at bounding box center [922, 412] width 1293 height 732
click at [1221, 29] on icon "button" at bounding box center [1212, 22] width 16 height 16
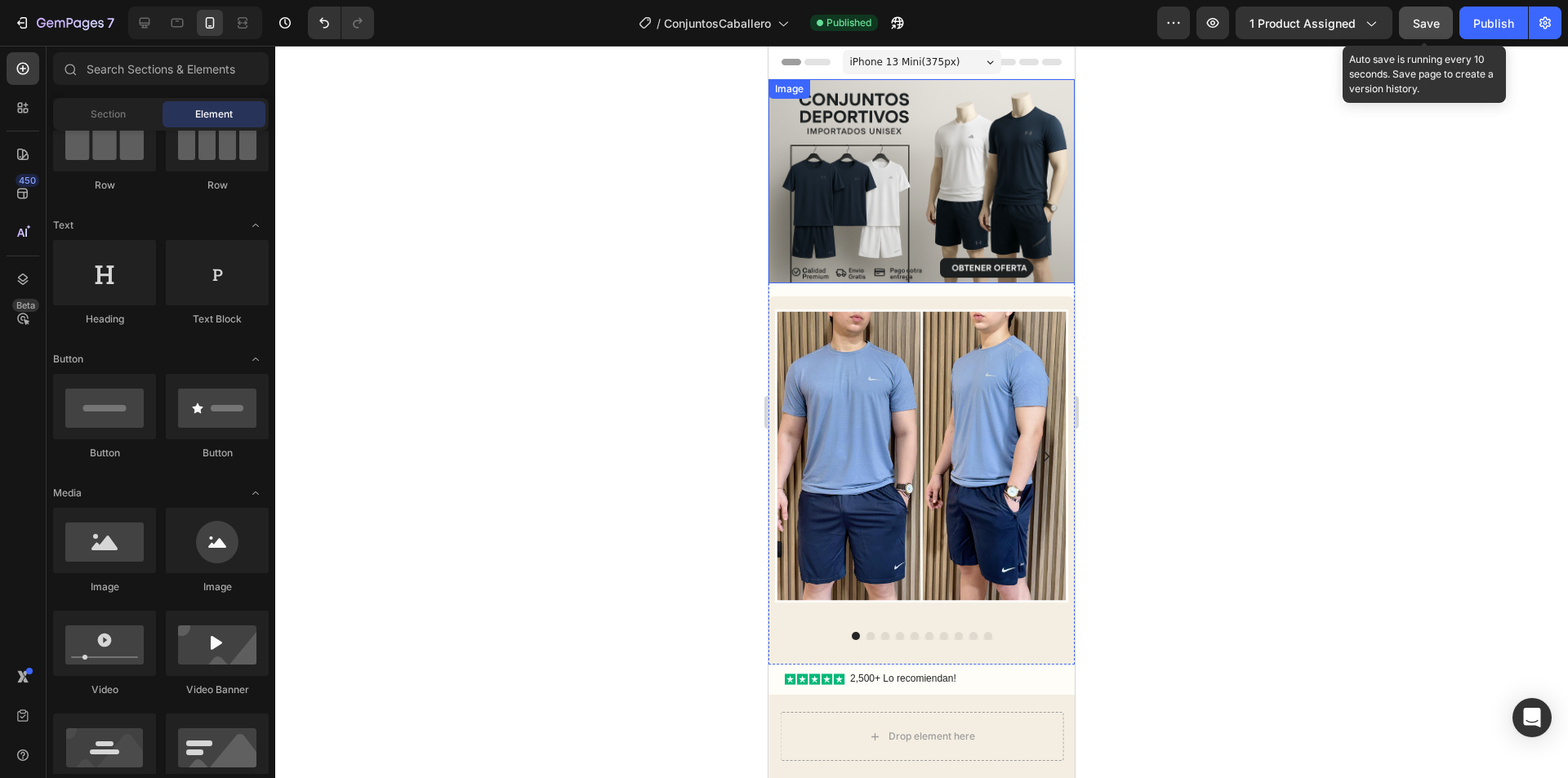
click at [1434, 25] on span "Save" at bounding box center [1426, 22] width 27 height 14
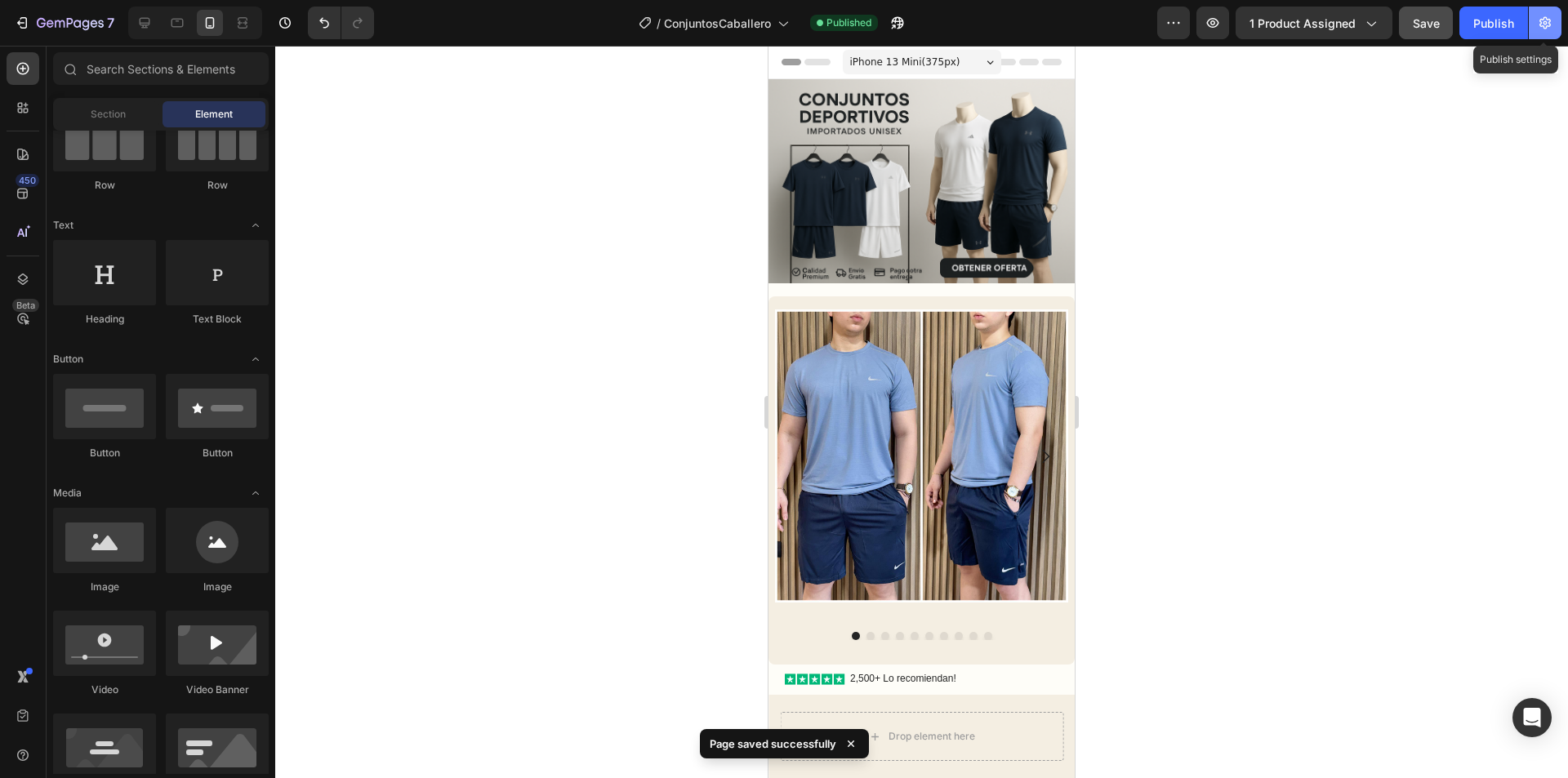
click at [1545, 32] on button "button" at bounding box center [1545, 22] width 33 height 33
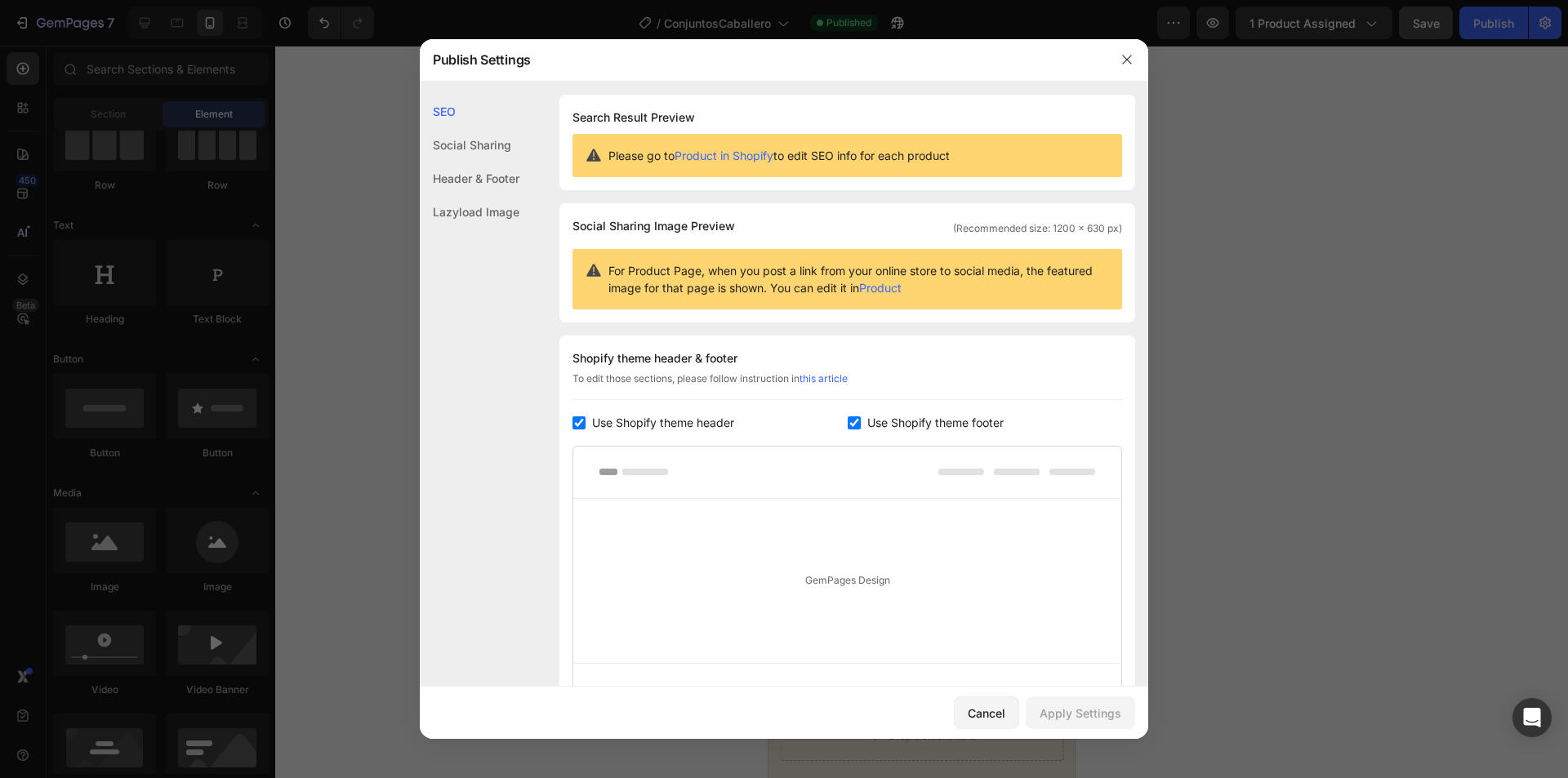
scroll to position [163, 0]
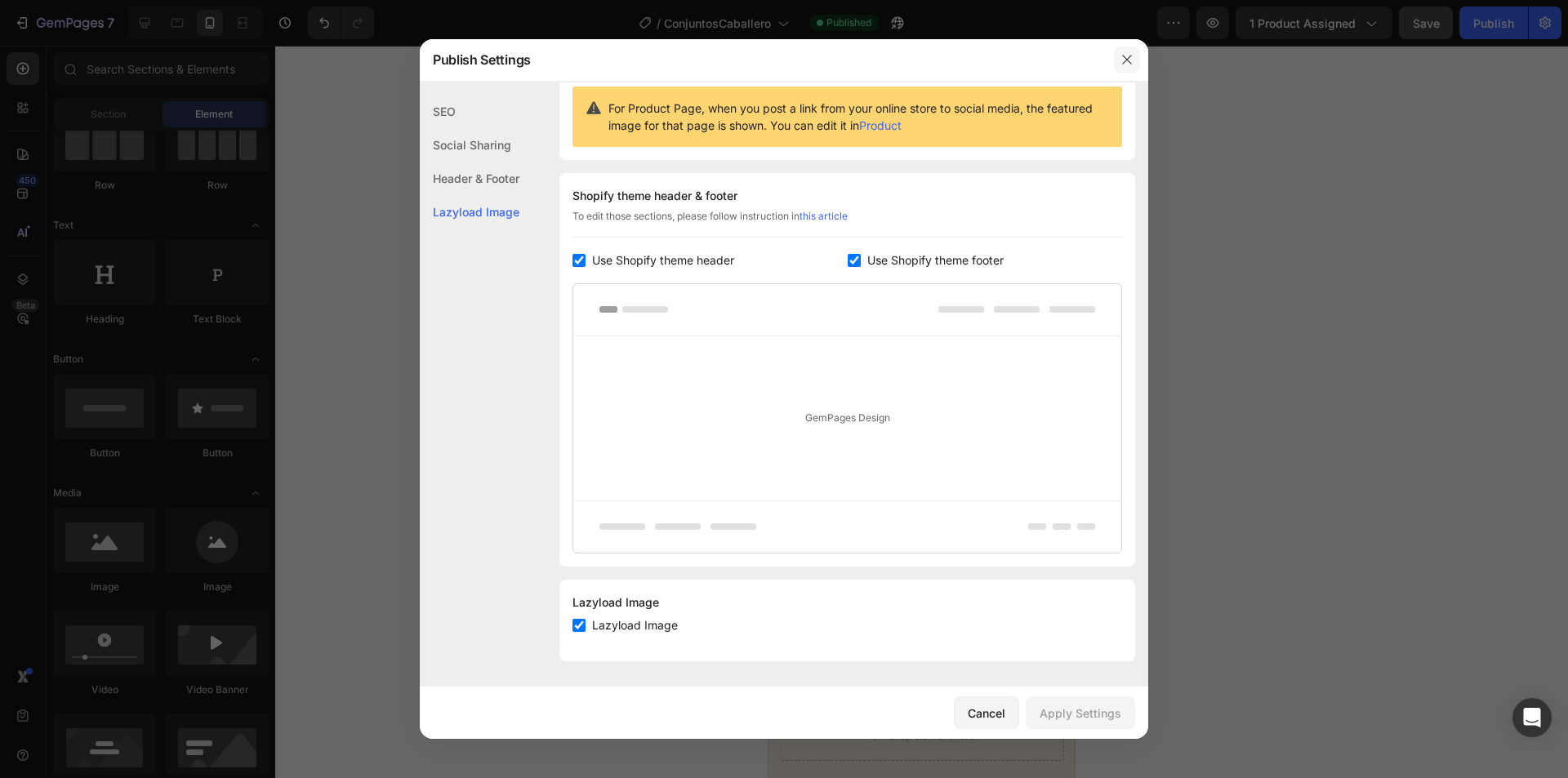
click at [1119, 58] on button "button" at bounding box center [1127, 60] width 26 height 26
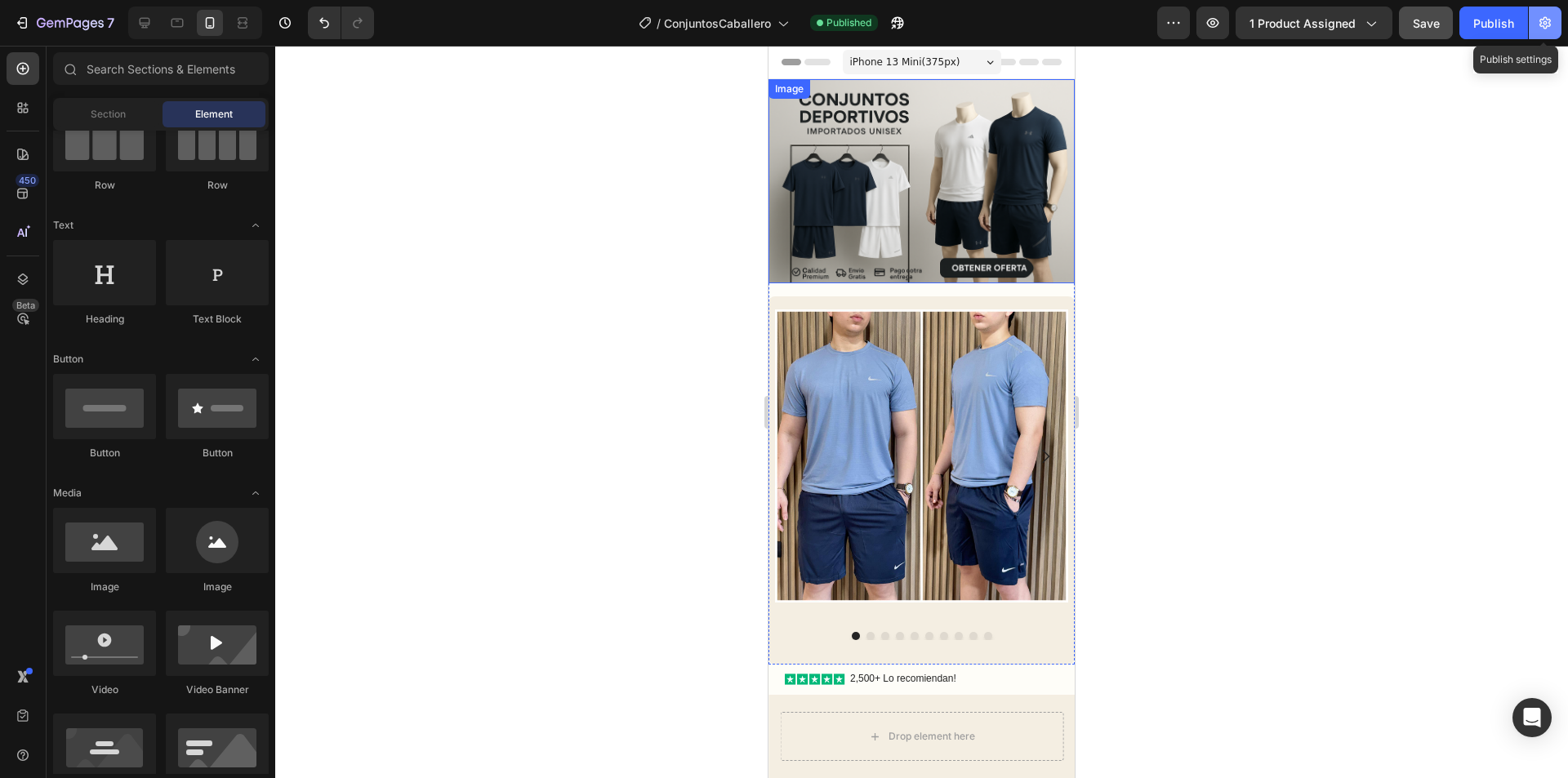
click at [1540, 17] on icon "button" at bounding box center [1545, 22] width 16 height 16
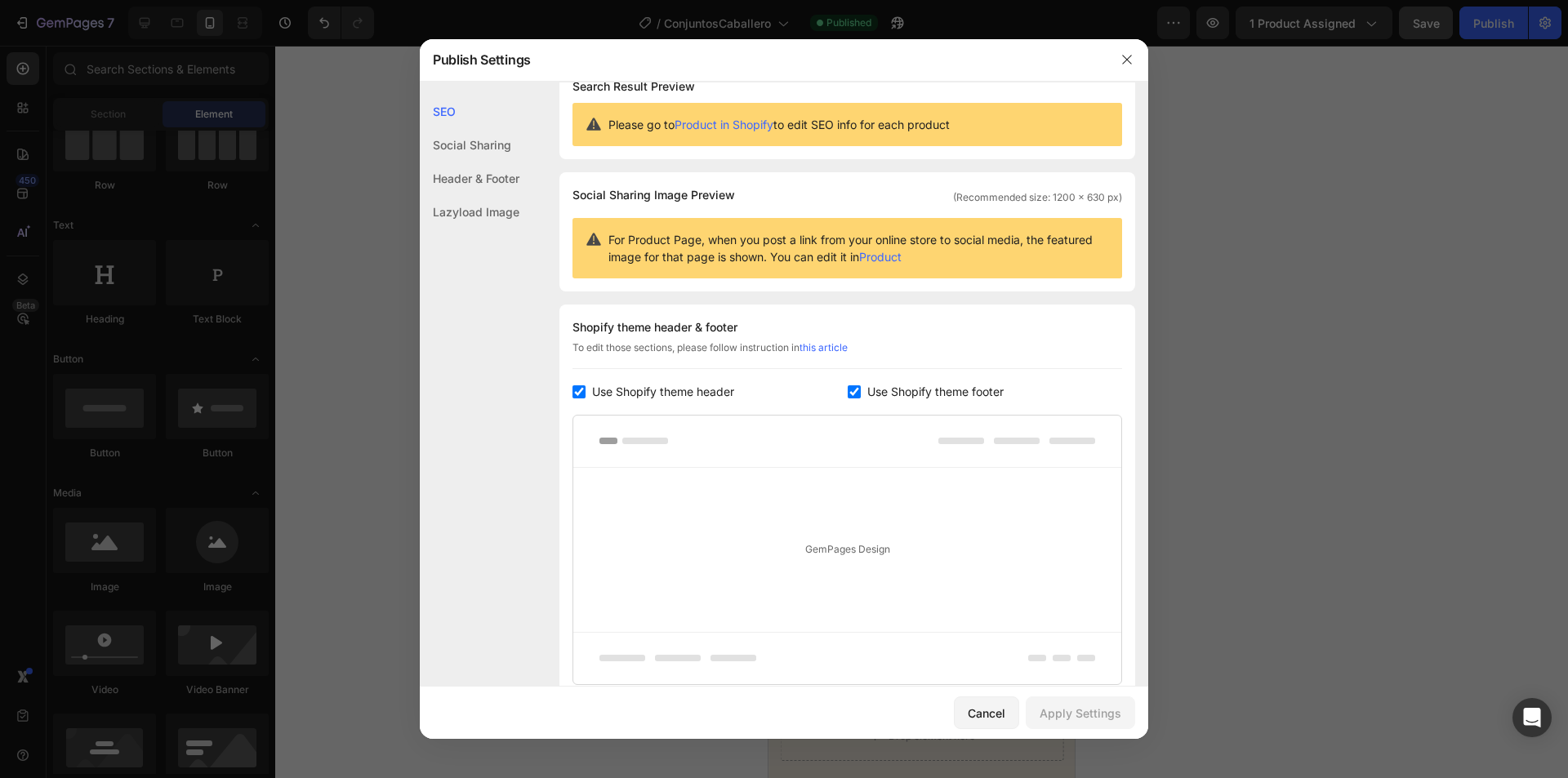
scroll to position [0, 0]
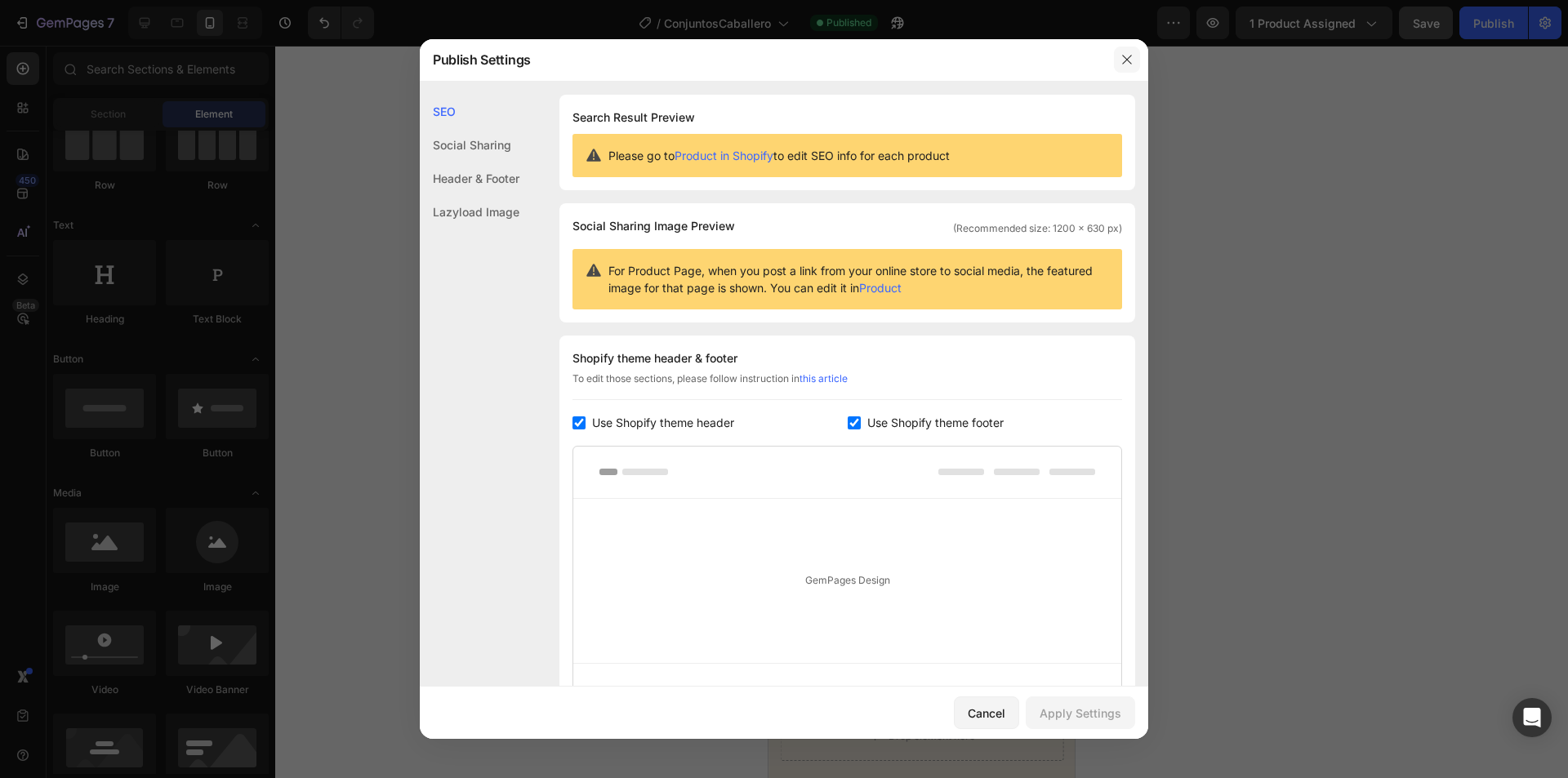
click at [1114, 59] on button "button" at bounding box center [1127, 60] width 26 height 26
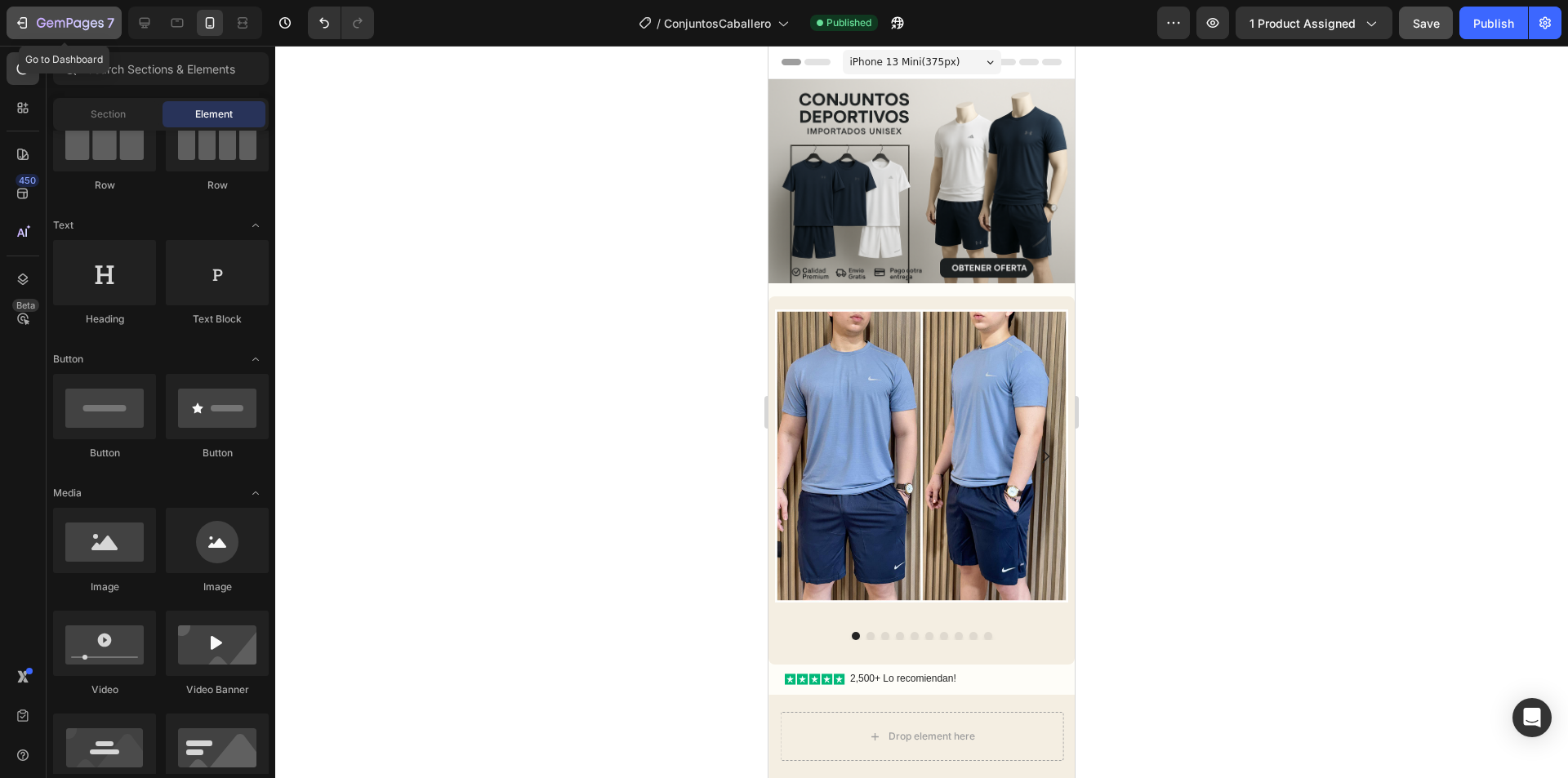
click at [51, 22] on icon "button" at bounding box center [70, 23] width 67 height 14
